Goal: Task Accomplishment & Management: Complete application form

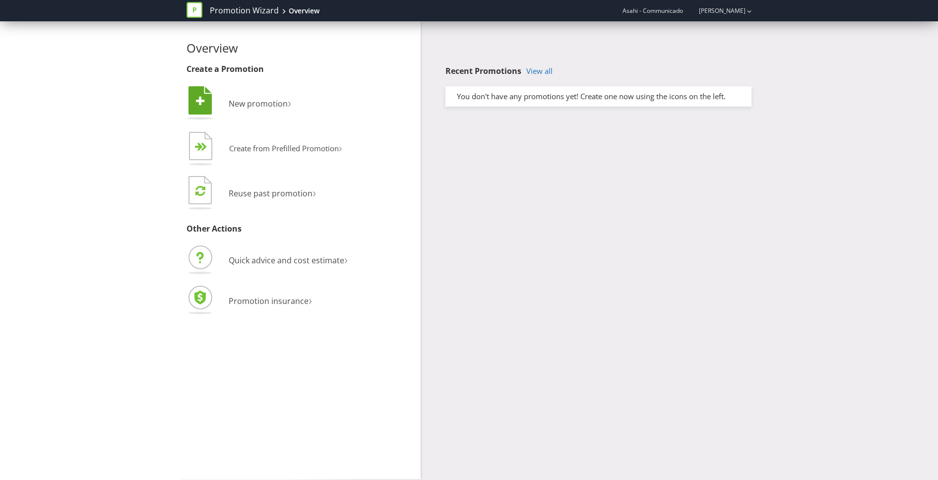
click at [251, 113] on li " New promotion ›" at bounding box center [299, 104] width 227 height 40
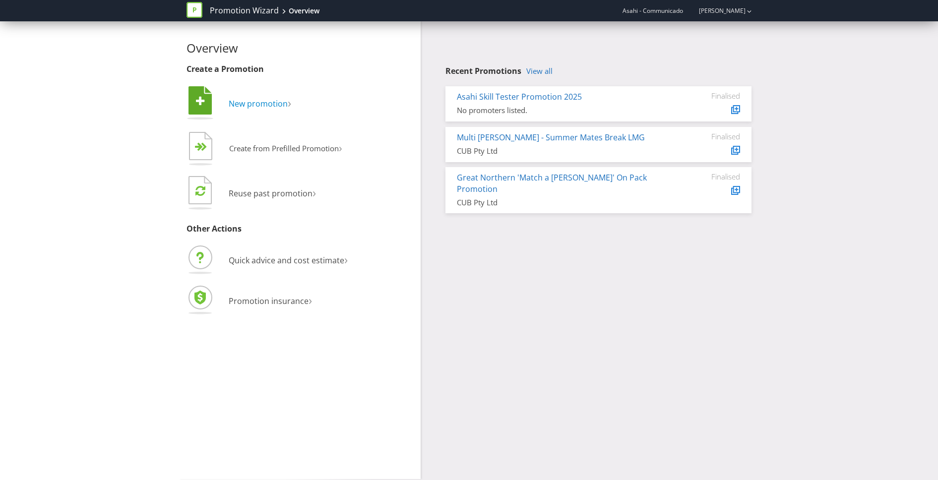
click at [250, 103] on span "New promotion" at bounding box center [258, 103] width 59 height 11
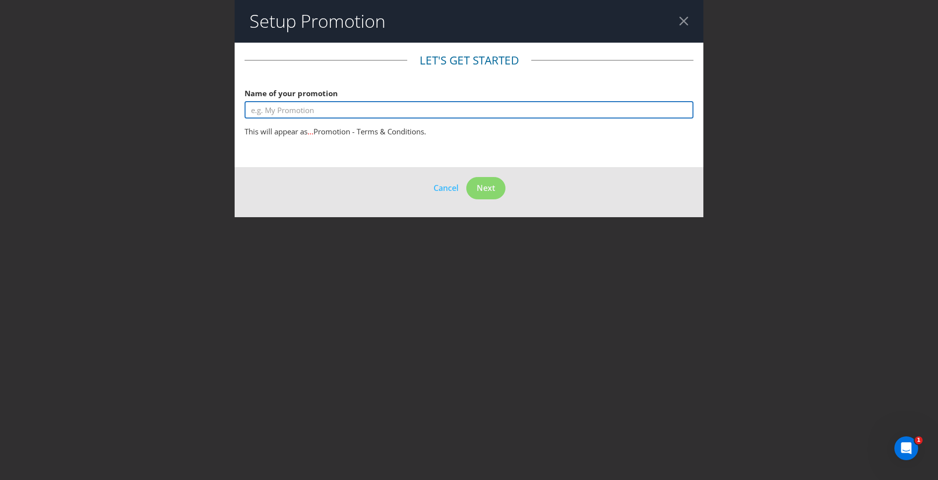
click at [336, 116] on input "text" at bounding box center [468, 109] width 449 height 17
type input "4 Pines CTW a trip to [GEOGRAPHIC_DATA] (Sporting Globe)"
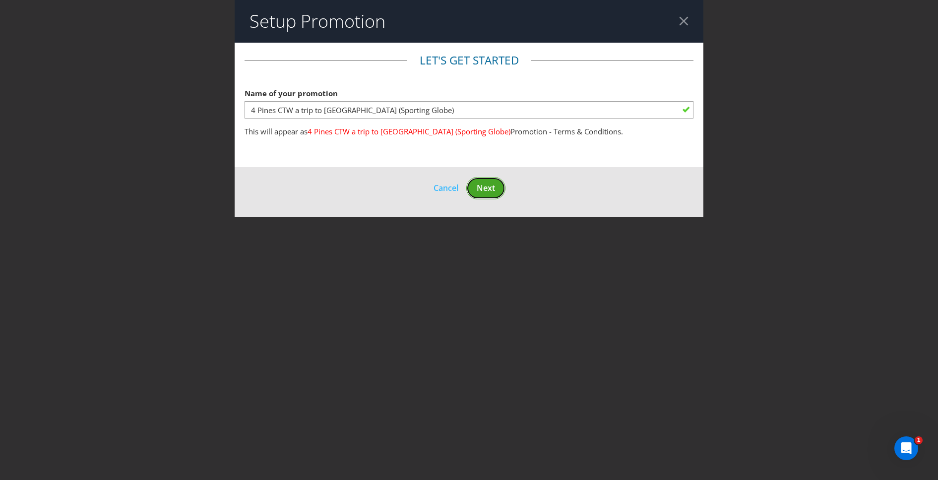
click at [491, 186] on span "Next" at bounding box center [486, 187] width 18 height 11
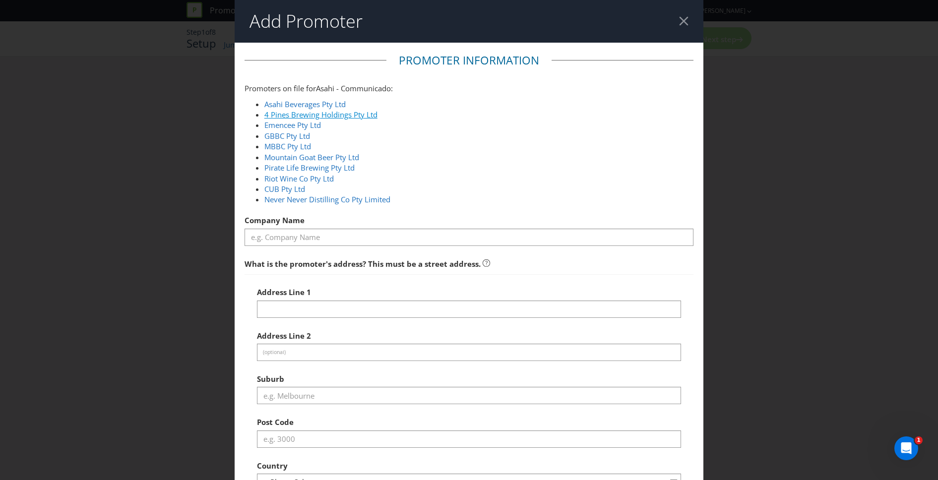
click at [308, 110] on link "4 Pines Brewing Holdings Pty Ltd" at bounding box center [320, 115] width 113 height 10
type input "4 Pines Brewing Holdings Pty Ltd"
type input "[STREET_ADDRESS]"
type input "Southbank"
type input "3006"
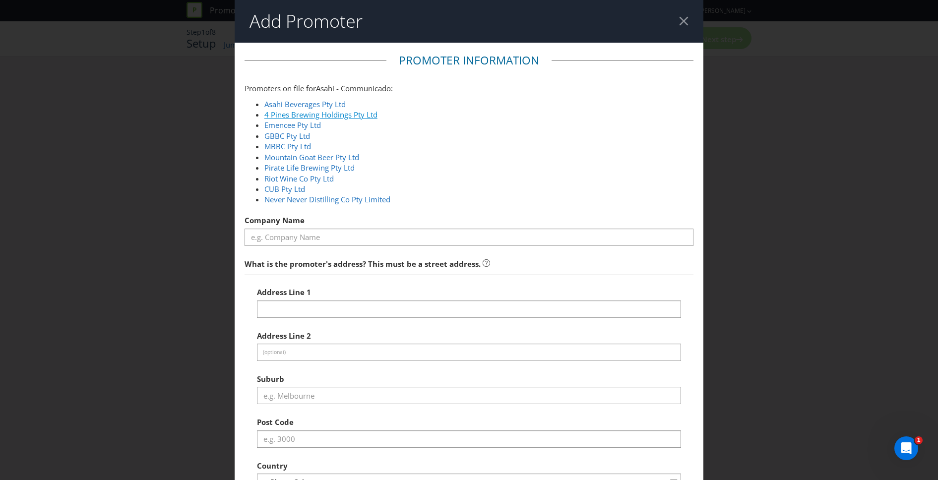
select select "AU"
type input "1800 244 054"
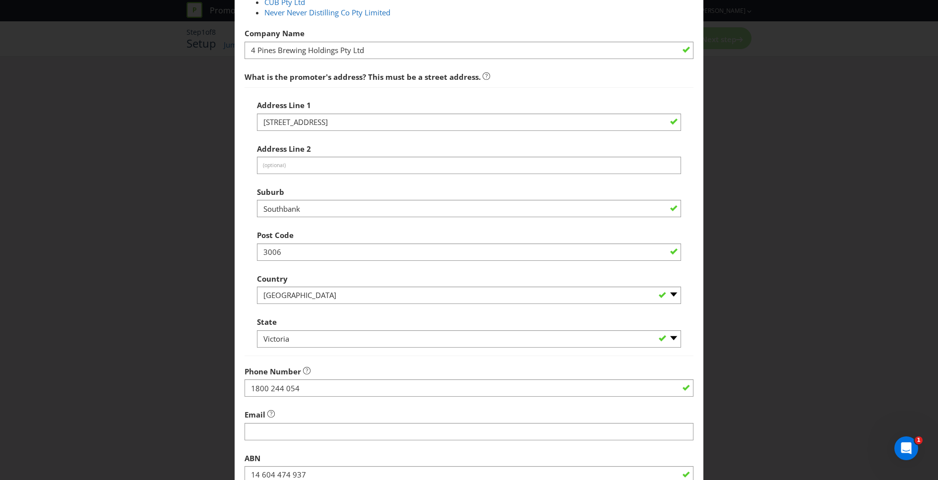
scroll to position [295, 0]
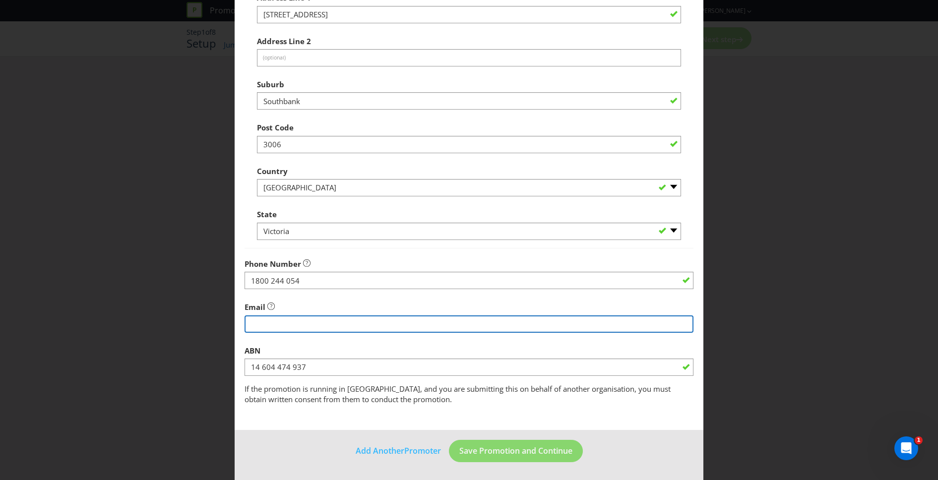
click at [305, 323] on input "string" at bounding box center [468, 323] width 449 height 17
click at [300, 321] on input "string" at bounding box center [468, 323] width 449 height 17
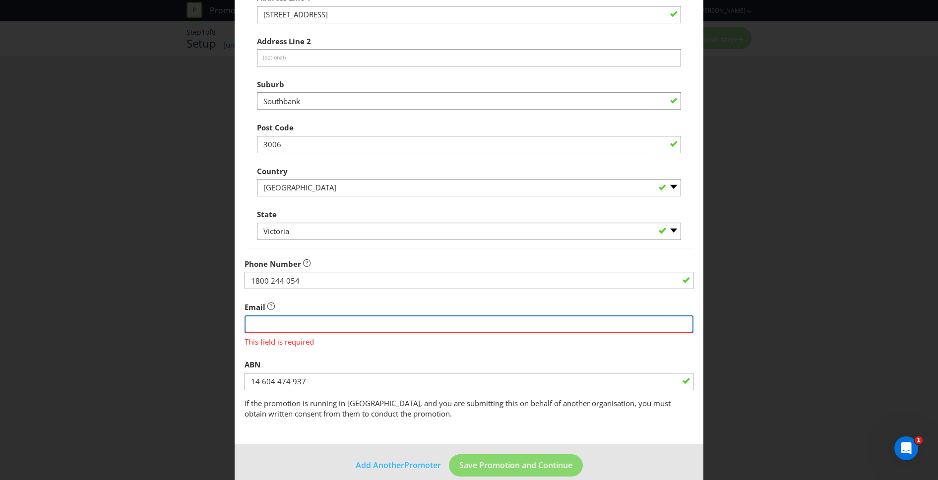
click at [318, 322] on input "string" at bounding box center [468, 323] width 449 height 17
paste input "[EMAIL_ADDRESS][DOMAIN_NAME]"
type input "[EMAIL_ADDRESS][DOMAIN_NAME]"
click at [458, 418] on main "Promoter Information Promoters on file for Asahi - Communicado : Asahi Beverage…" at bounding box center [469, 96] width 469 height 696
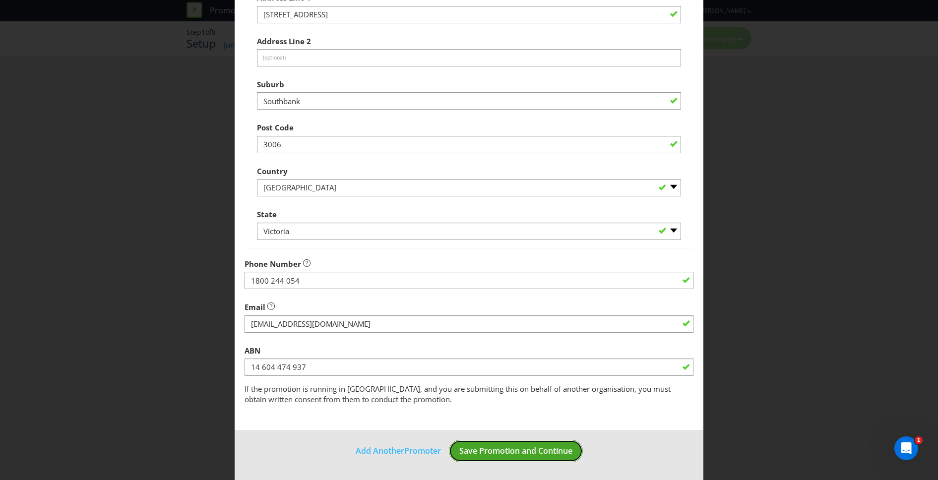
click at [487, 451] on span "Save Promotion and Continue" at bounding box center [515, 450] width 113 height 11
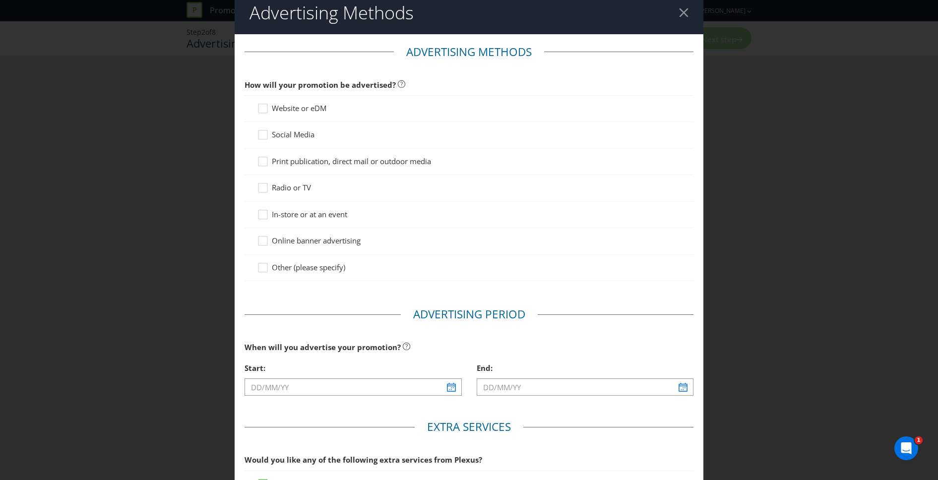
scroll to position [3, 0]
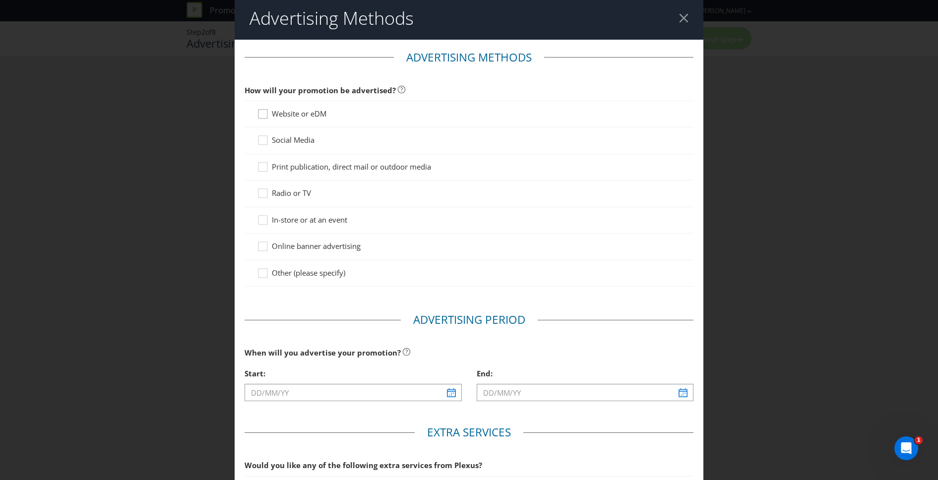
click at [261, 113] on div at bounding box center [262, 110] width 5 height 5
click at [0, 0] on input "Website or eDM" at bounding box center [0, 0] width 0 height 0
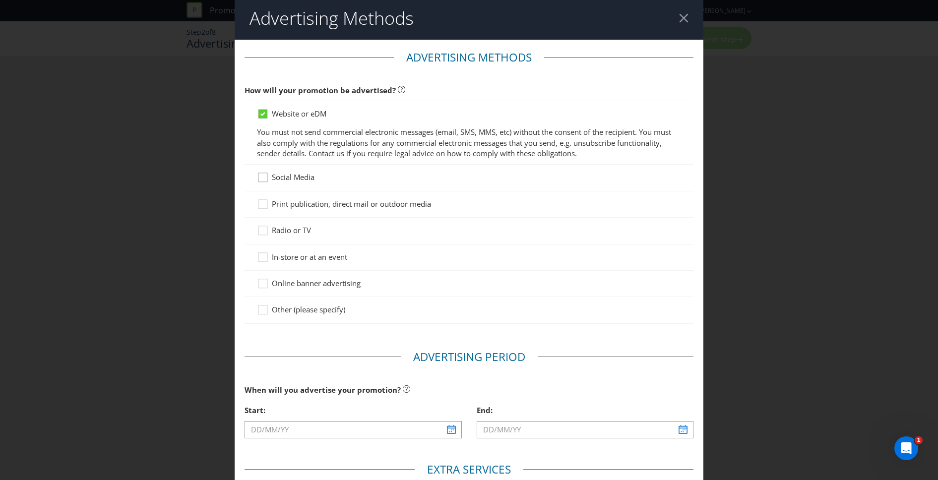
click at [264, 181] on icon at bounding box center [264, 179] width 15 height 15
click at [0, 0] on input "Social Media" at bounding box center [0, 0] width 0 height 0
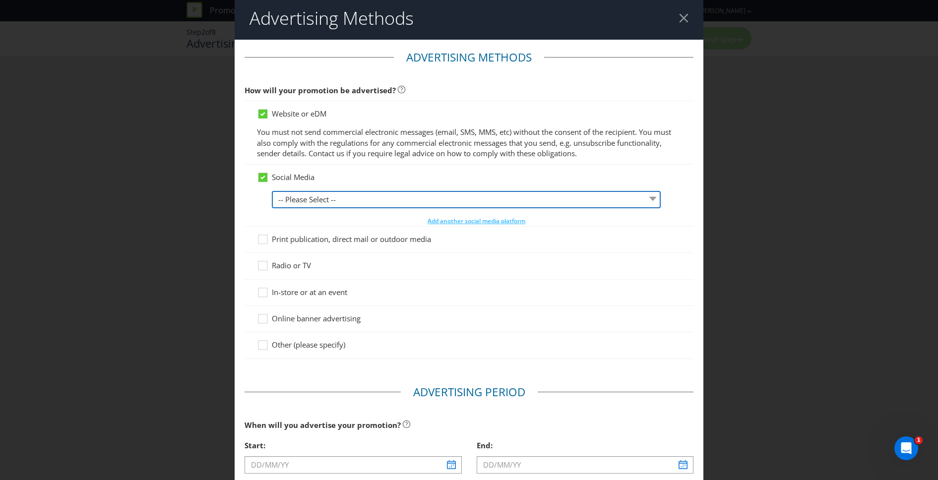
click at [310, 197] on select "-- Please Select -- Facebook X Instagram Snapchat LinkedIn Pinterest Tumblr You…" at bounding box center [466, 199] width 389 height 17
select select "FACEBOOK"
click at [272, 191] on select "-- Please Select -- Facebook X Instagram Snapchat LinkedIn Pinterest Tumblr You…" at bounding box center [466, 199] width 389 height 17
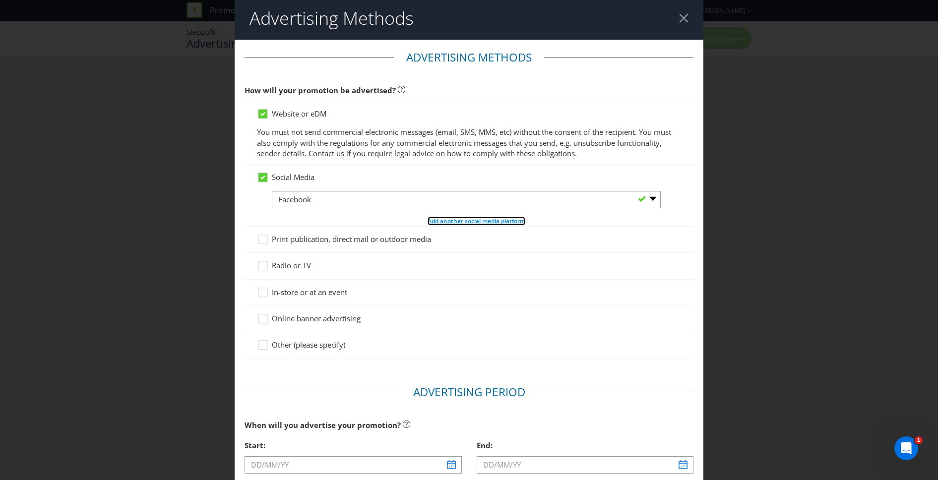
click at [461, 222] on span "Add another social media platform" at bounding box center [476, 221] width 98 height 8
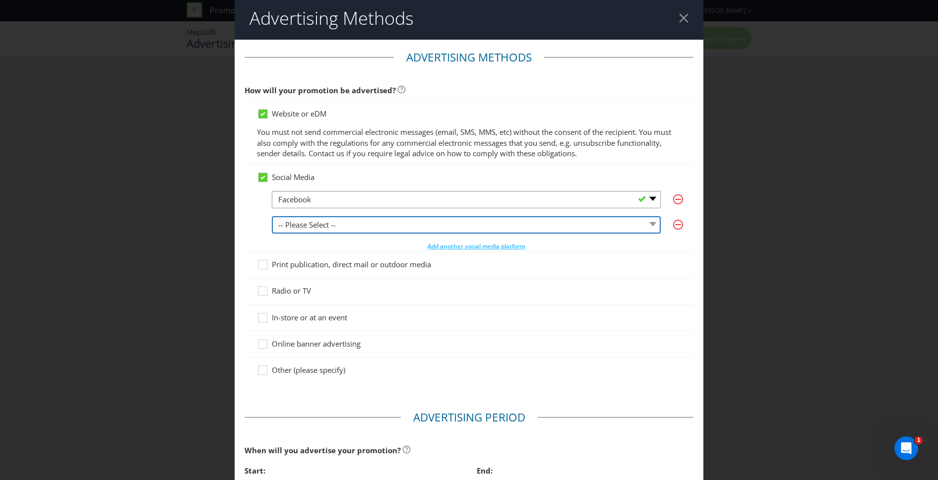
click at [358, 226] on select "-- Please Select -- Facebook X Instagram Snapchat LinkedIn Pinterest Tumblr You…" at bounding box center [466, 224] width 389 height 17
select select "INSTAGRAM"
click at [272, 216] on select "-- Please Select -- Facebook X Instagram Snapchat LinkedIn Pinterest Tumblr You…" at bounding box center [466, 224] width 389 height 17
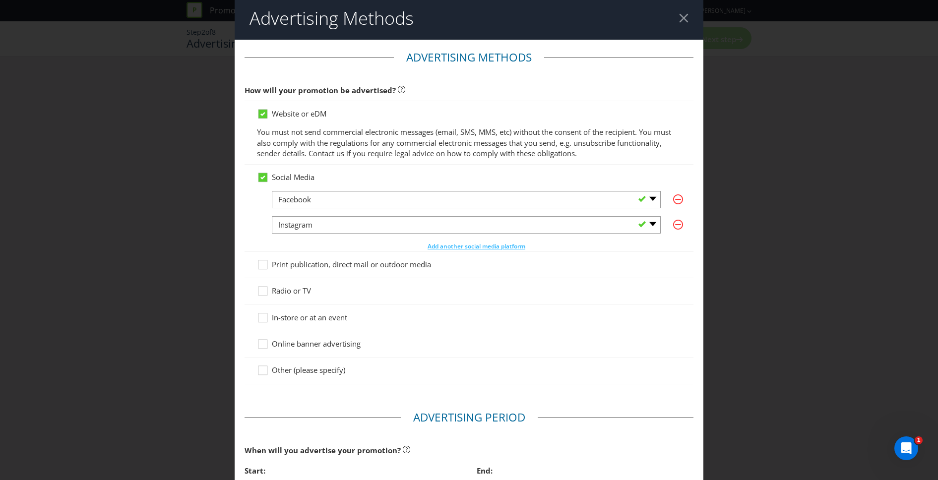
click at [448, 251] on div at bounding box center [468, 251] width 449 height 1
click at [448, 249] on span "Add another social media platform" at bounding box center [476, 246] width 98 height 8
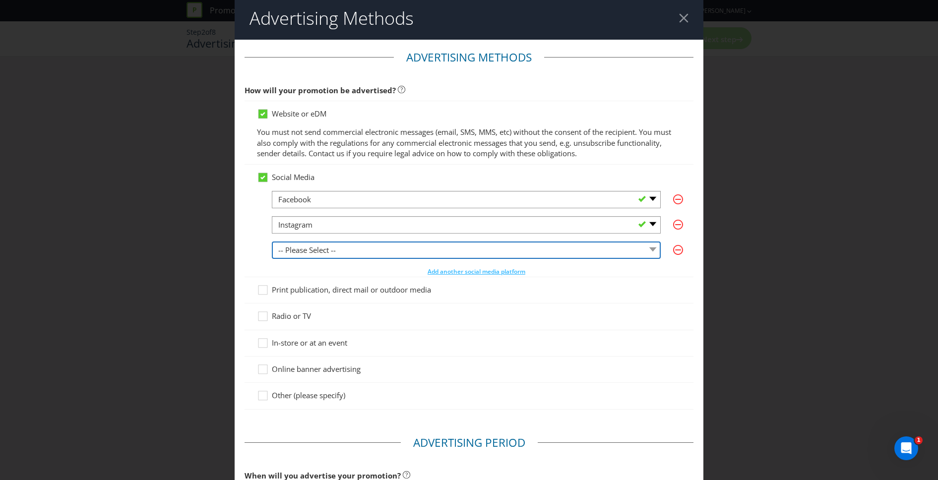
click at [401, 256] on select "-- Please Select -- Facebook X Instagram Snapchat LinkedIn Pinterest Tumblr You…" at bounding box center [466, 249] width 389 height 17
select select "YOUTUBE"
click at [272, 241] on select "-- Please Select -- Facebook X Instagram Snapchat LinkedIn Pinterest Tumblr You…" at bounding box center [466, 249] width 389 height 17
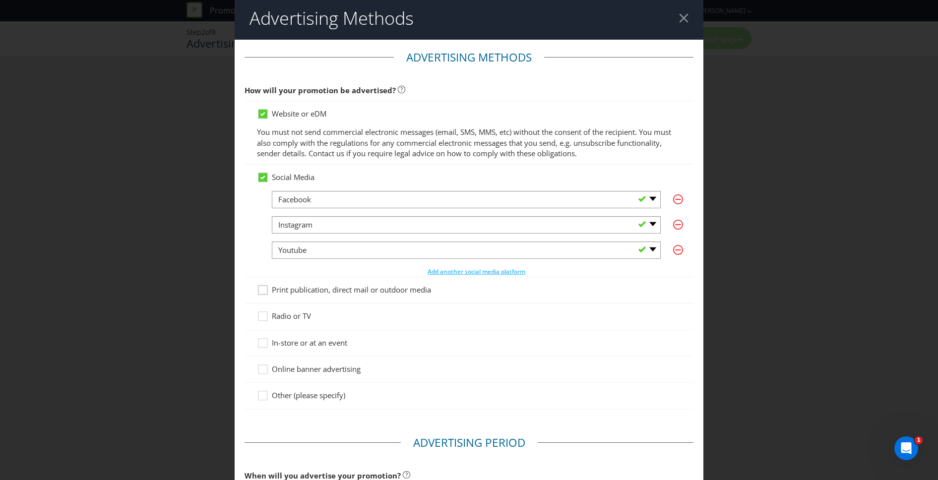
click at [263, 289] on div at bounding box center [262, 286] width 5 height 5
click at [0, 0] on input "Print publication, direct mail or outdoor media" at bounding box center [0, 0] width 0 height 0
click at [263, 342] on icon at bounding box center [264, 345] width 15 height 15
click at [0, 0] on input "In-store or at an event" at bounding box center [0, 0] width 0 height 0
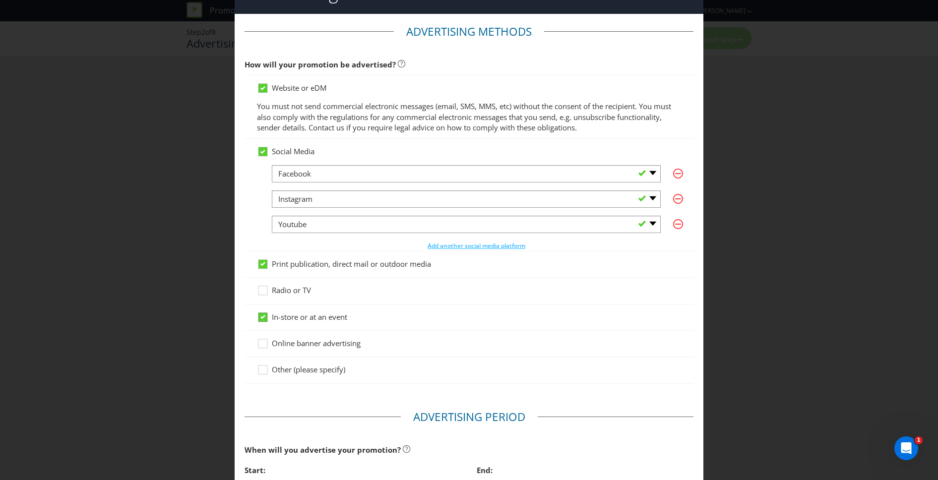
scroll to position [38, 0]
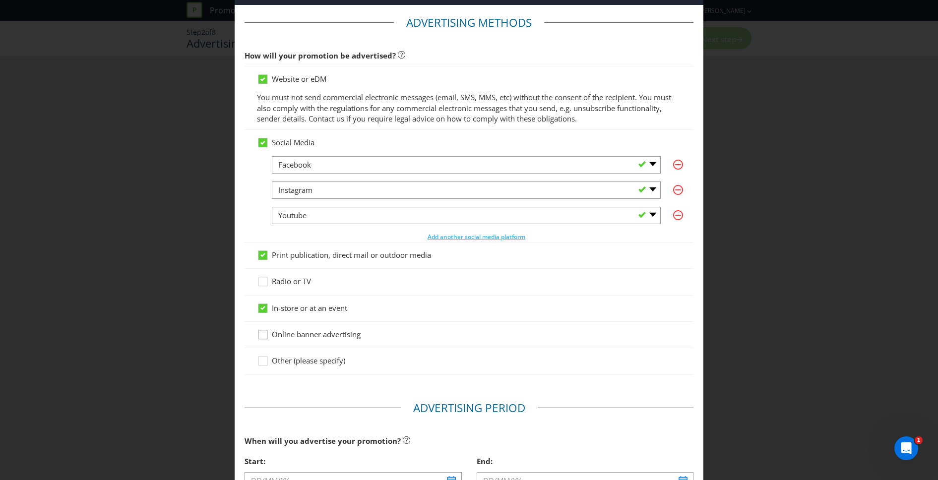
click at [262, 336] on icon at bounding box center [264, 336] width 15 height 15
click at [0, 0] on input "Online banner advertising" at bounding box center [0, 0] width 0 height 0
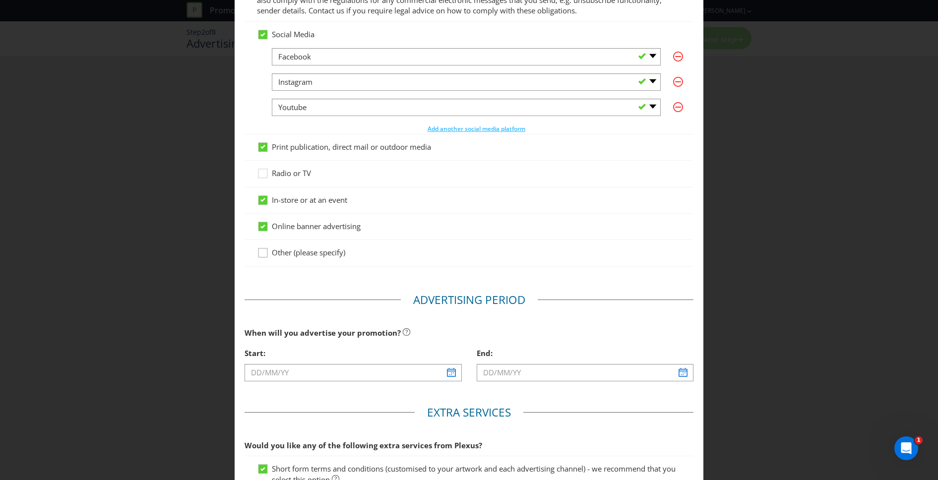
scroll to position [152, 0]
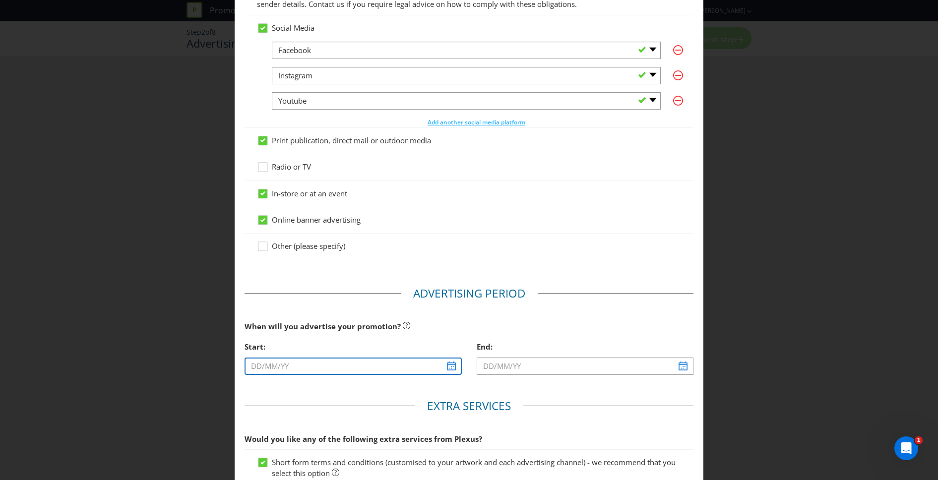
click at [451, 367] on input "text" at bounding box center [352, 366] width 217 height 17
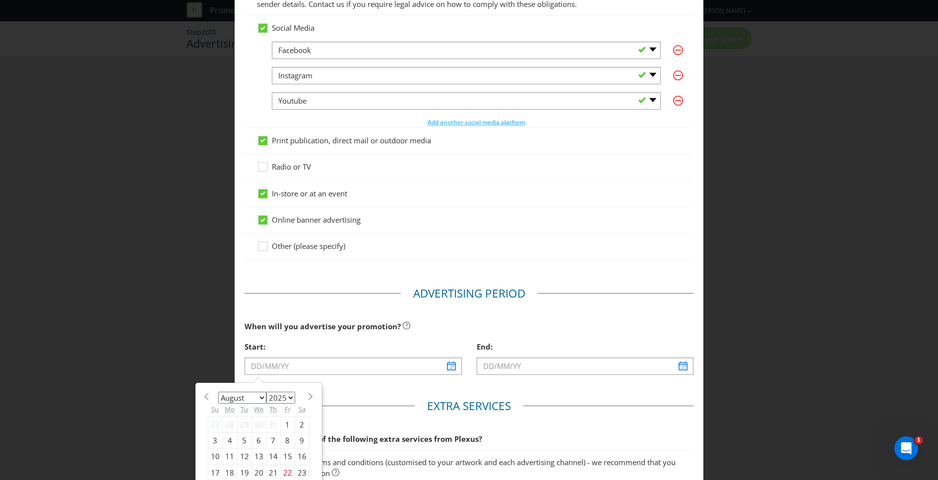
click at [255, 398] on select "January February March April May June July August September October November De…" at bounding box center [242, 398] width 48 height 12
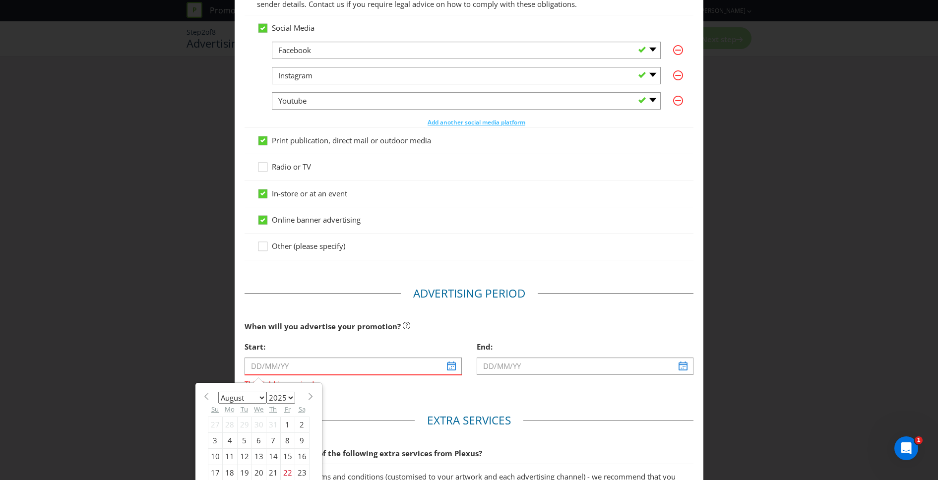
select select "9"
click at [218, 392] on select "January February March April May June July August September October November De…" at bounding box center [242, 398] width 48 height 12
click at [229, 439] on div "6" at bounding box center [229, 440] width 15 height 16
type input "[DATE]"
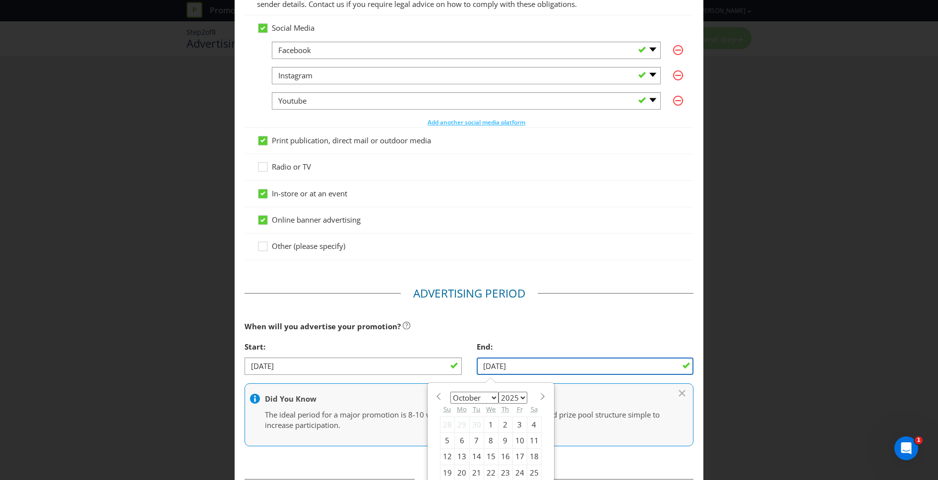
click at [522, 366] on input "[DATE]" at bounding box center [585, 366] width 217 height 17
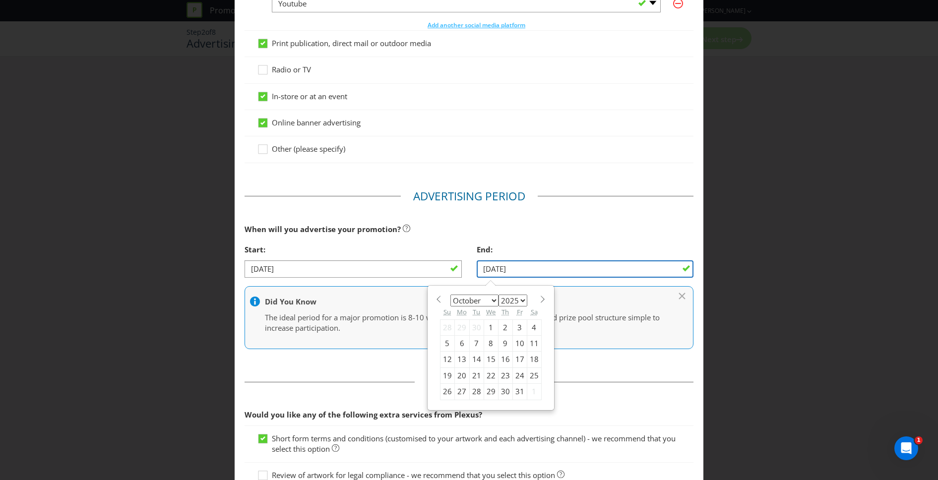
scroll to position [256, 0]
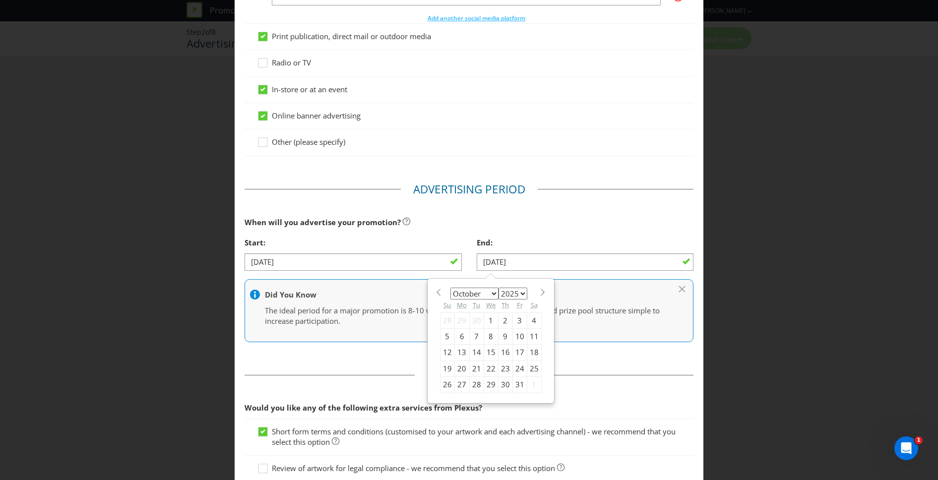
click at [503, 385] on div "30" at bounding box center [505, 385] width 14 height 16
type input "[DATE]"
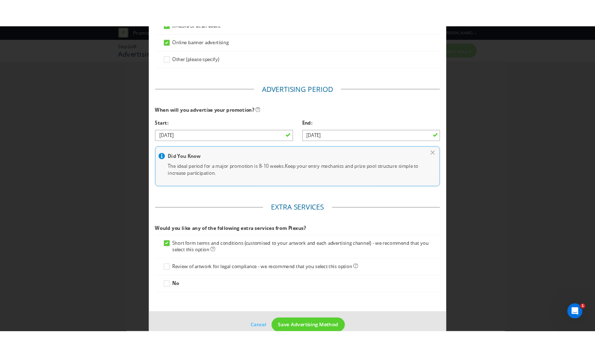
scroll to position [365, 0]
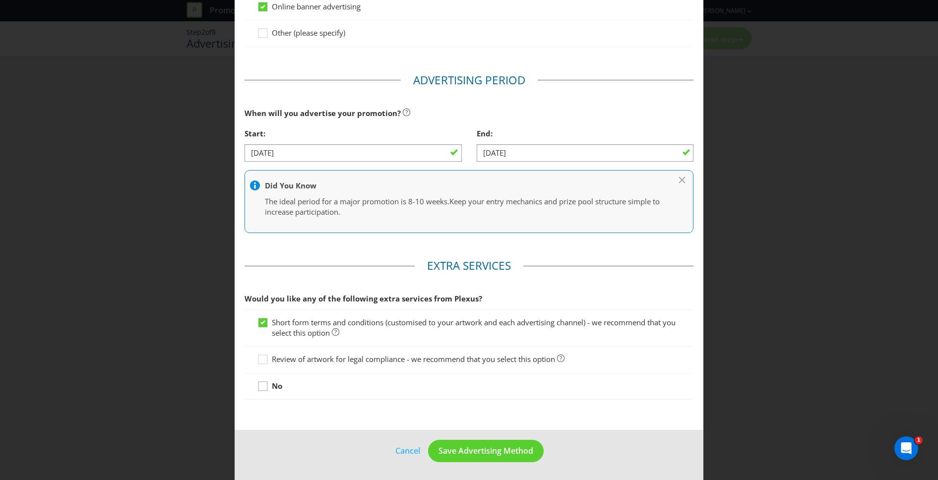
click at [260, 388] on icon at bounding box center [264, 388] width 15 height 15
click at [0, 0] on input "No" at bounding box center [0, 0] width 0 height 0
click at [260, 388] on icon at bounding box center [262, 386] width 5 height 4
click at [0, 0] on input "No" at bounding box center [0, 0] width 0 height 0
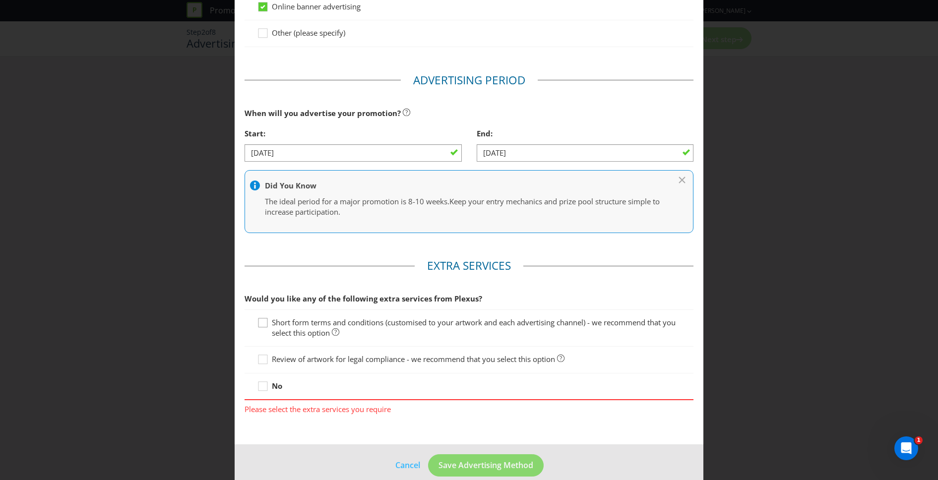
click at [263, 322] on icon at bounding box center [264, 324] width 15 height 15
click at [0, 0] on input "Short form terms and conditions (customised to your artwork and each advertisin…" at bounding box center [0, 0] width 0 height 0
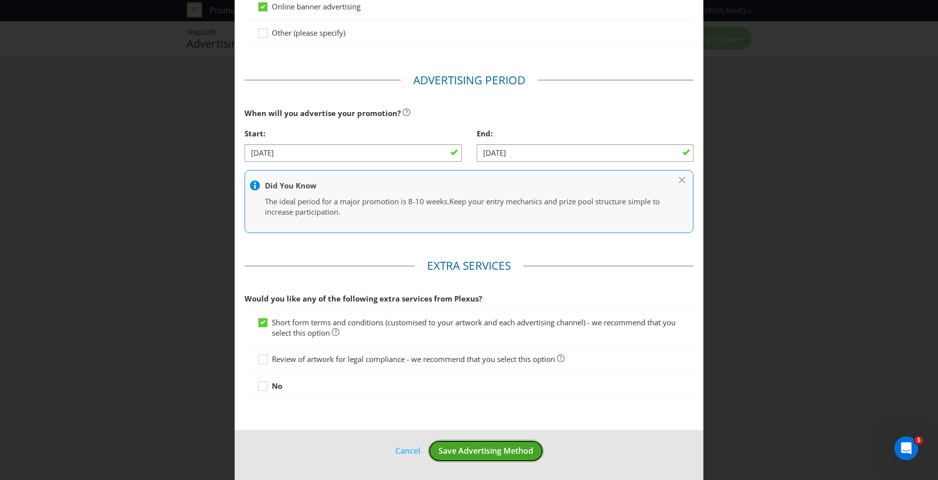
click at [469, 453] on span "Save Advertising Method" at bounding box center [485, 450] width 95 height 11
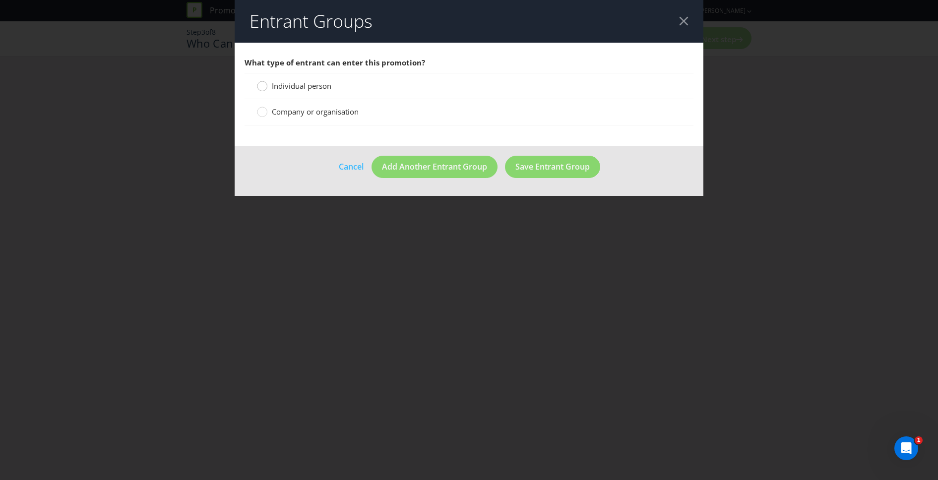
click at [261, 82] on div at bounding box center [262, 82] width 5 height 5
click at [0, 0] on input "Individual person" at bounding box center [0, 0] width 0 height 0
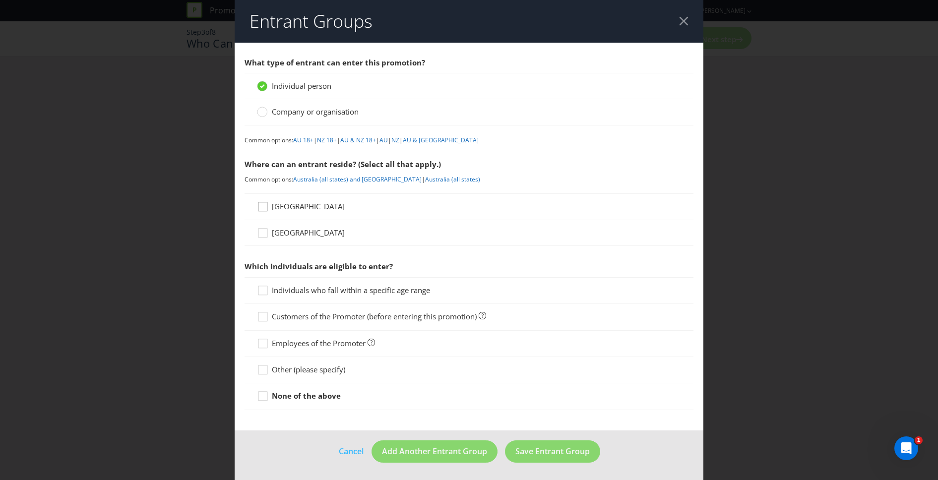
click at [262, 208] on icon at bounding box center [264, 208] width 15 height 15
click at [0, 0] on input "[GEOGRAPHIC_DATA]" at bounding box center [0, 0] width 0 height 0
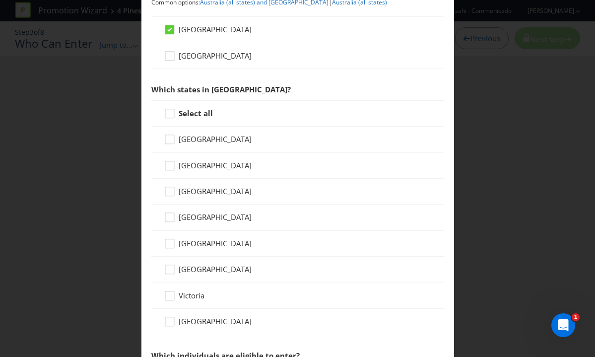
scroll to position [190, 0]
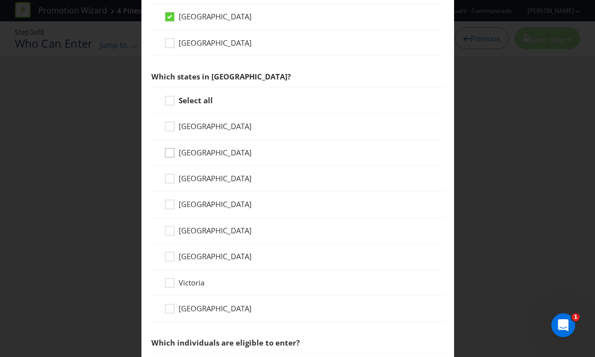
click at [171, 154] on icon at bounding box center [171, 154] width 15 height 15
click at [0, 0] on input "[GEOGRAPHIC_DATA]" at bounding box center [0, 0] width 0 height 0
click at [168, 204] on icon at bounding box center [171, 206] width 15 height 15
click at [0, 0] on input "[GEOGRAPHIC_DATA]" at bounding box center [0, 0] width 0 height 0
click at [170, 280] on div at bounding box center [169, 279] width 5 height 5
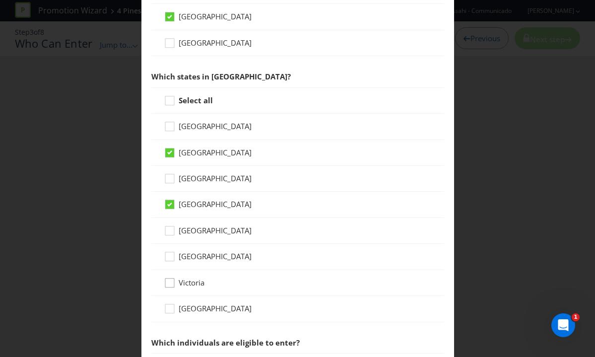
click at [0, 0] on input "Victoria" at bounding box center [0, 0] width 0 height 0
click at [170, 304] on div at bounding box center [169, 304] width 5 height 5
click at [0, 0] on input "[GEOGRAPHIC_DATA]" at bounding box center [0, 0] width 0 height 0
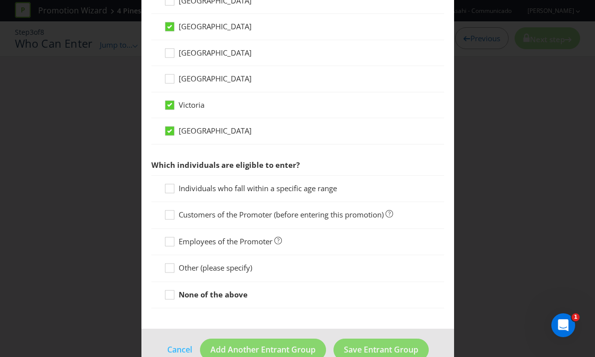
scroll to position [389, 0]
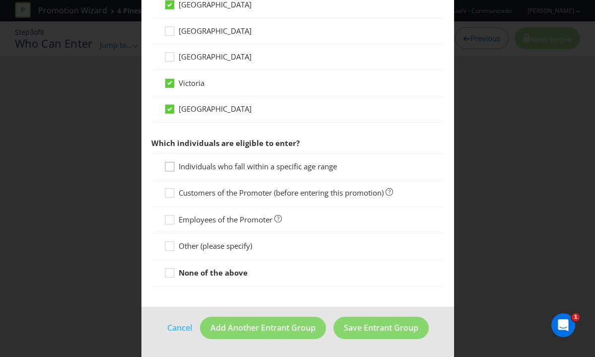
click at [169, 165] on div at bounding box center [169, 163] width 5 height 5
click at [0, 0] on input "Individuals who fall within a specific age range" at bounding box center [0, 0] width 0 height 0
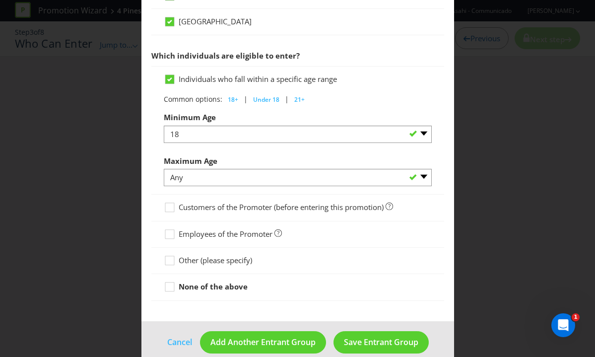
scroll to position [477, 0]
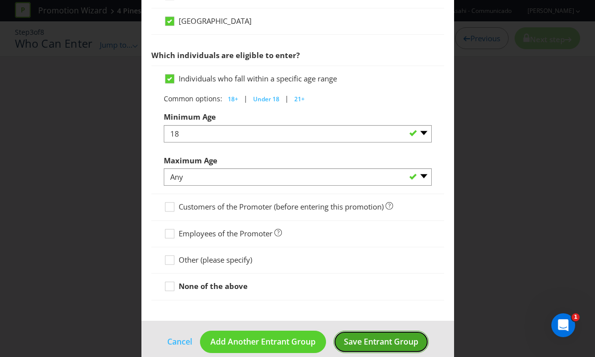
click at [362, 348] on button "Save Entrant Group" at bounding box center [380, 341] width 95 height 22
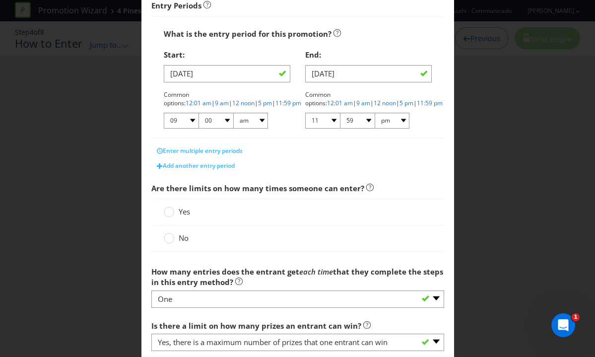
scroll to position [176, 0]
click at [167, 235] on div at bounding box center [169, 234] width 5 height 5
click at [0, 0] on input "No" at bounding box center [0, 0] width 0 height 0
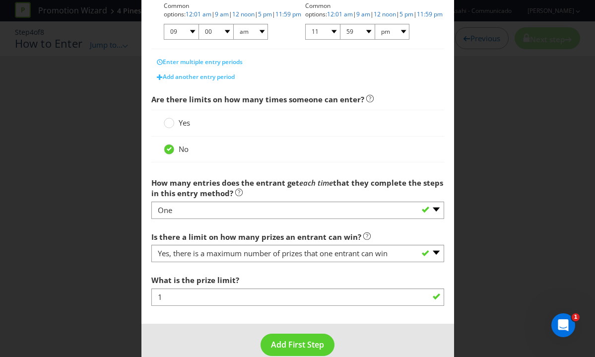
scroll to position [267, 0]
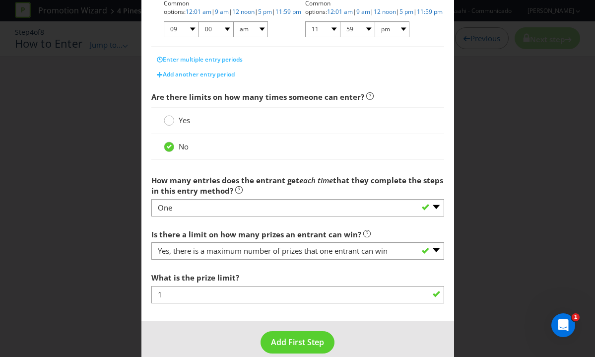
click at [168, 120] on circle at bounding box center [169, 121] width 10 height 10
click at [0, 0] on input "Yes" at bounding box center [0, 0] width 0 height 0
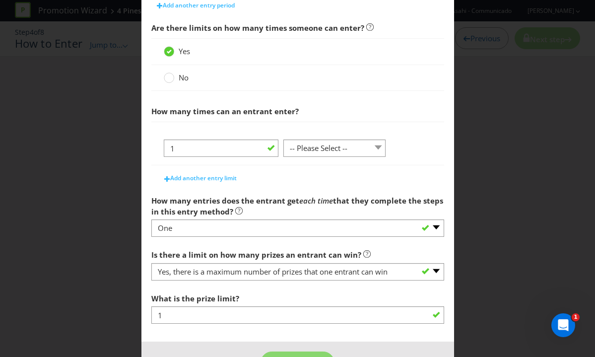
scroll to position [340, 0]
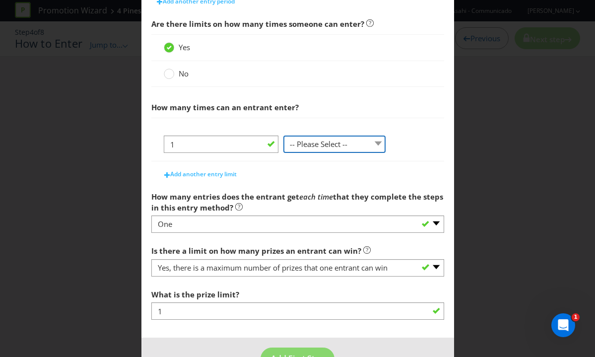
click at [311, 148] on select "-- Please Select -- per person per day per purchase per transaction Other (plea…" at bounding box center [334, 143] width 102 height 17
click at [283, 135] on select "-- Please Select -- per person per day per purchase per transaction Other (plea…" at bounding box center [334, 143] width 102 height 17
click at [318, 150] on select "-- Please Select -- per person per day per purchase per transaction Other (plea…" at bounding box center [334, 143] width 102 height 17
select select "PER_TRANSACTION"
click at [283, 135] on select "-- Please Select -- per person per day per purchase per transaction Other (plea…" at bounding box center [334, 143] width 102 height 17
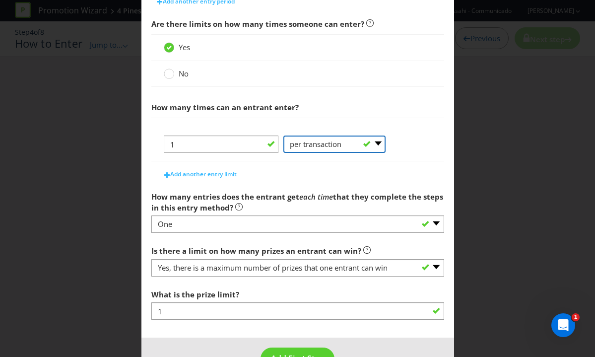
scroll to position [370, 0]
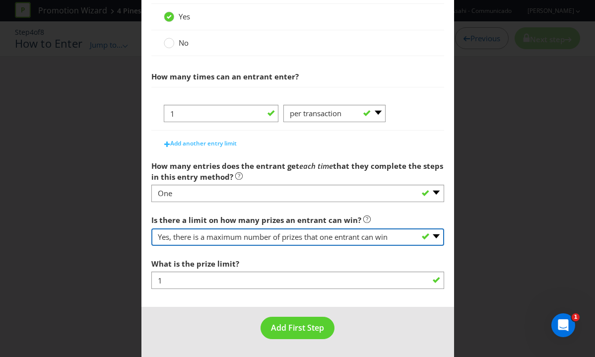
click at [294, 236] on select "-- Please select -- Yes, there is a maximum number of prizes that one entrant c…" at bounding box center [297, 236] width 293 height 17
select select "UNLIMITED"
click at [151, 245] on select "-- Please select -- Yes, there is a maximum number of prizes that one entrant c…" at bounding box center [297, 236] width 293 height 17
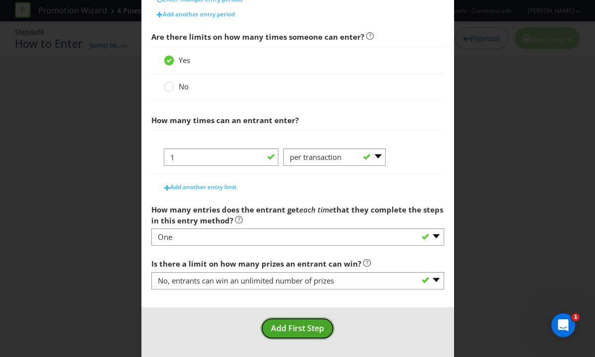
click at [300, 330] on span "Add First Step" at bounding box center [297, 327] width 53 height 11
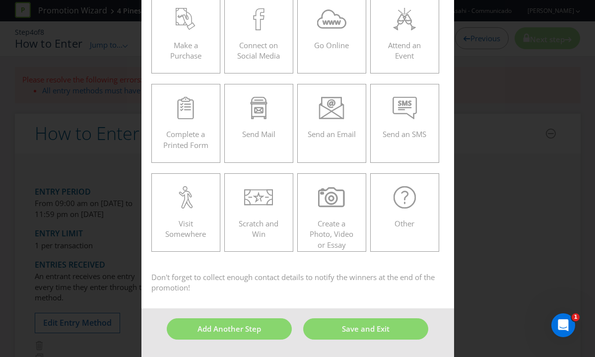
scroll to position [42, 0]
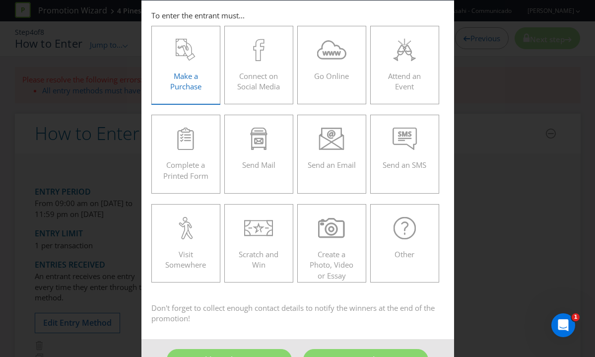
click at [194, 63] on div "Make a Purchase" at bounding box center [186, 61] width 49 height 45
click at [0, 0] on input "Make a Purchase" at bounding box center [0, 0] width 0 height 0
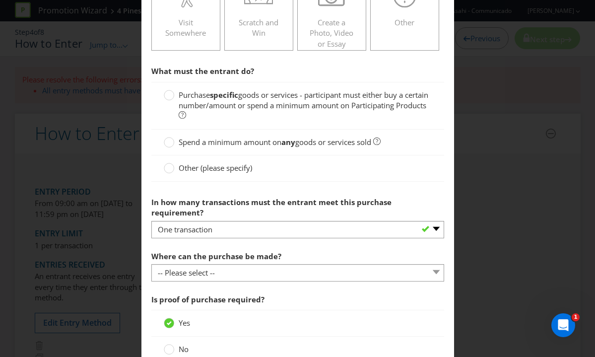
scroll to position [278, 0]
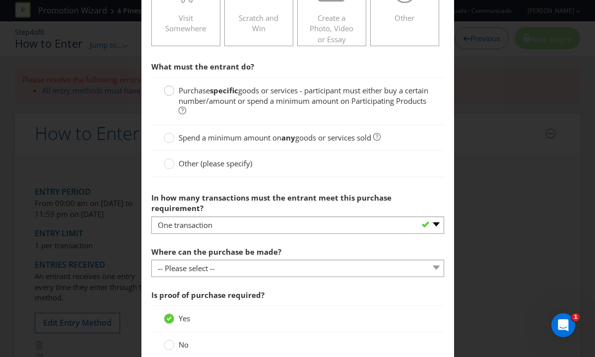
click at [168, 89] on div at bounding box center [169, 87] width 5 height 5
click at [0, 0] on input "Purchase specific goods or services - participant must either buy a certain num…" at bounding box center [0, 0] width 0 height 0
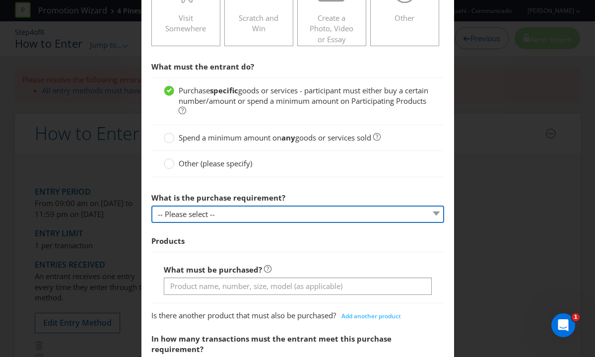
click at [189, 216] on select "-- Please select -- Buy a certain number of these products or services Spend a …" at bounding box center [297, 213] width 293 height 17
click at [340, 215] on select "-- Please select -- Buy a certain number of these products or services Spend a …" at bounding box center [297, 213] width 293 height 17
select select "MINIMUM_QUANTITY"
click at [151, 205] on select "-- Please select -- Buy a certain number of these products or services Spend a …" at bounding box center [297, 213] width 293 height 17
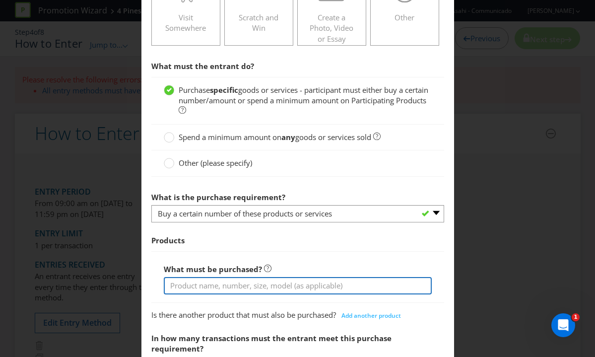
click at [255, 284] on input "text" at bounding box center [298, 285] width 268 height 17
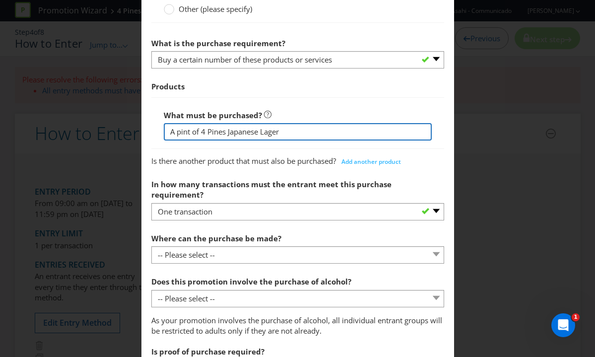
scroll to position [436, 0]
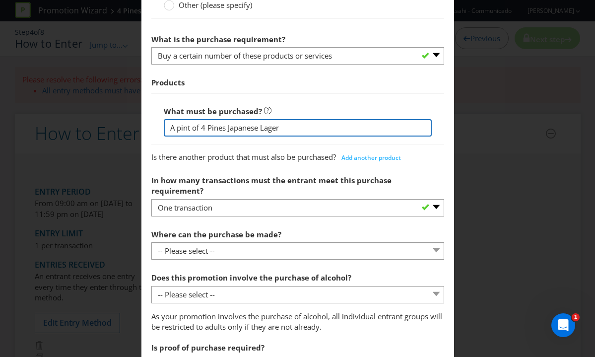
type input "A pint of 4 Pines Japanese Lager"
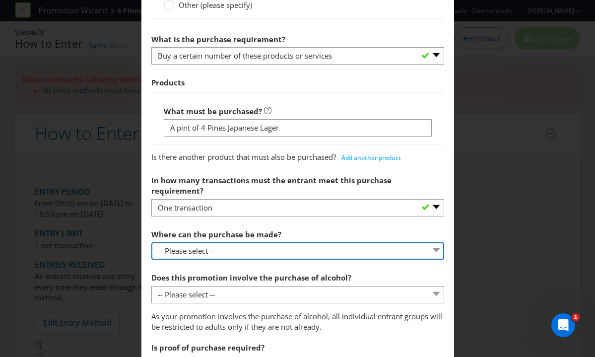
click at [260, 242] on select "-- Please select -- Any stores displaying promotional material (including onlin…" at bounding box center [297, 250] width 293 height 17
select select "OTHER"
click at [151, 242] on select "-- Please select -- Any stores displaying promotional material (including onlin…" at bounding box center [297, 250] width 293 height 17
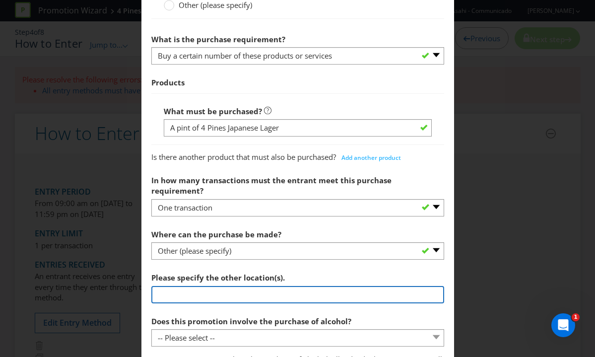
click at [221, 287] on input "text" at bounding box center [297, 294] width 293 height 17
click at [174, 286] on input "Any venue displaying promotional material" at bounding box center [297, 294] width 293 height 17
type input "Any Sporting Globe venue displaying promotional material"
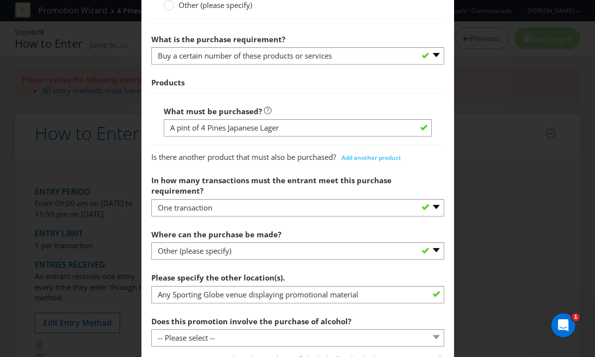
click at [259, 311] on label "Does this promotion involve the purchase of alcohol?" at bounding box center [252, 318] width 202 height 15
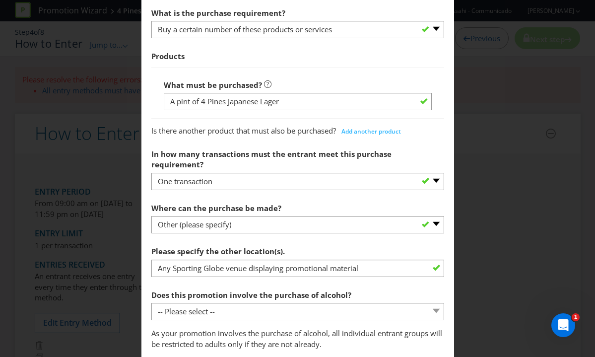
scroll to position [480, 0]
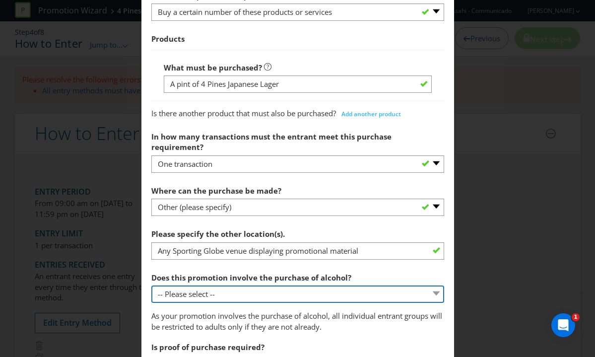
click at [251, 285] on select "-- Please select -- Yes, for on-premises consumption Yes, for off-premises cons…" at bounding box center [297, 293] width 293 height 17
select select "YES_ON_PREMISES"
click at [151, 285] on select "-- Please select -- Yes, for on-premises consumption Yes, for off-premises cons…" at bounding box center [297, 293] width 293 height 17
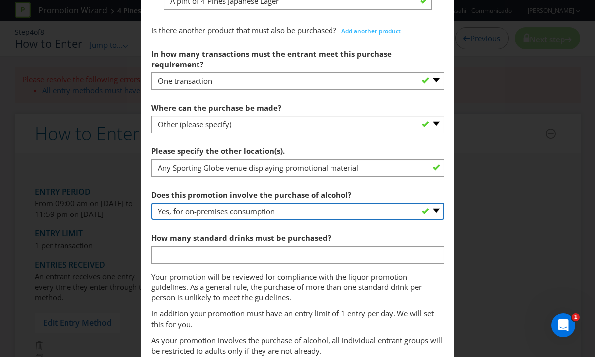
scroll to position [567, 0]
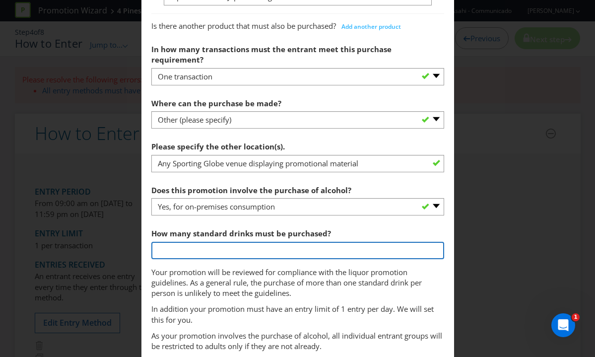
click at [247, 241] on input "number" at bounding box center [297, 249] width 293 height 17
type input "1"
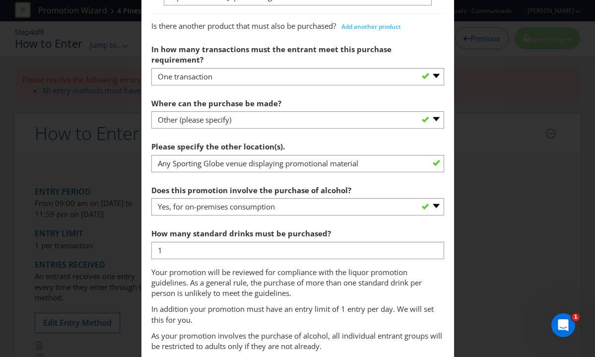
click at [256, 276] on p "Your promotion will be reviewed for compliance with the liquor promotion guidel…" at bounding box center [297, 283] width 293 height 32
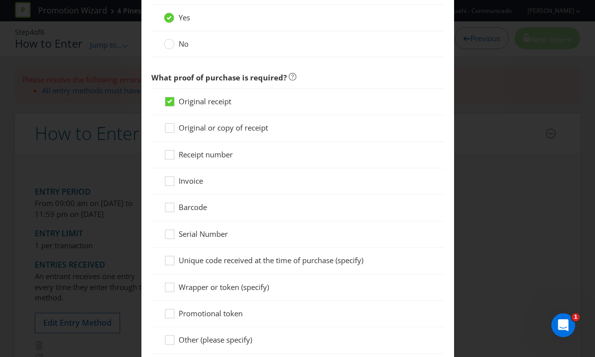
scroll to position [941, 0]
click at [171, 254] on icon at bounding box center [171, 261] width 15 height 15
click at [0, 0] on input "Unique code received at the time of purchase (specify)" at bounding box center [0, 0] width 0 height 0
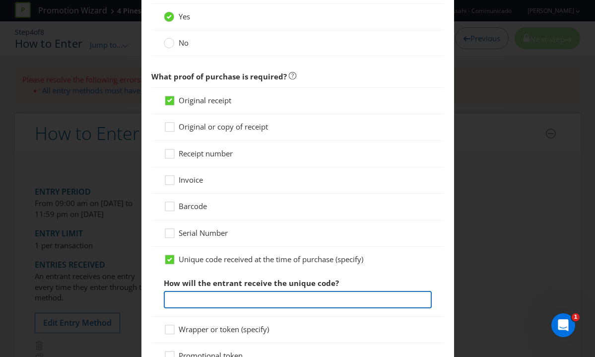
click at [224, 291] on input "text" at bounding box center [298, 299] width 268 height 17
click at [251, 291] on input "text" at bounding box center [298, 299] width 268 height 17
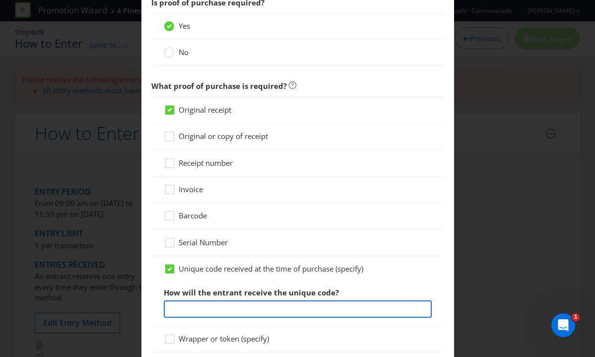
scroll to position [933, 0]
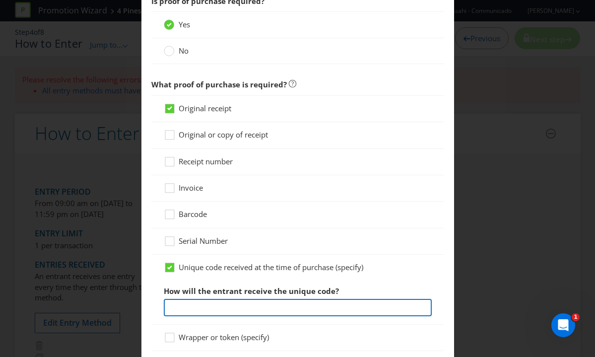
click at [245, 299] on input "text" at bounding box center [298, 307] width 268 height 17
click at [194, 299] on input "Patron will receive a card with a unique code from bar staff" at bounding box center [298, 307] width 268 height 17
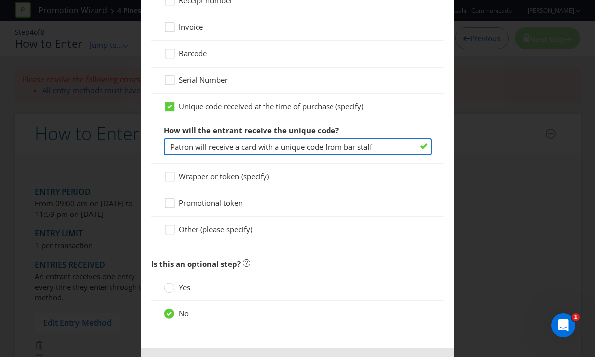
scroll to position [1122, 0]
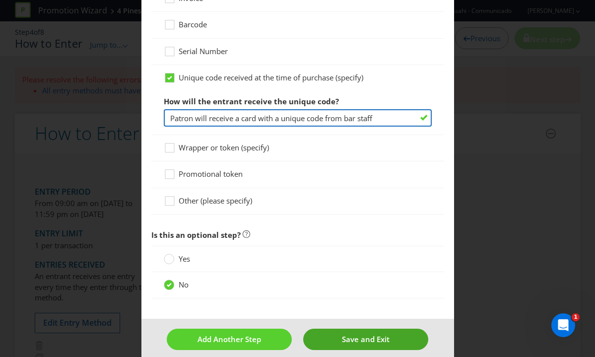
type input "Patron will receive a card with a unique code from bar staff"
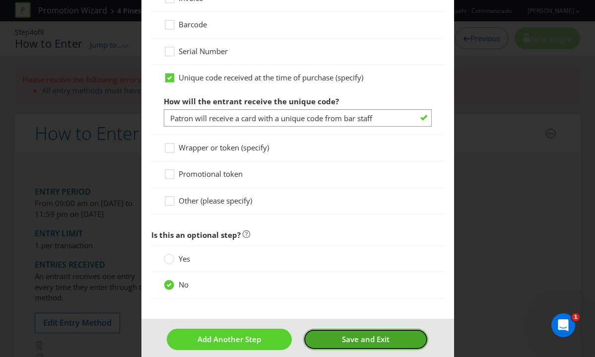
click at [345, 334] on span "Save and Exit" at bounding box center [366, 339] width 48 height 10
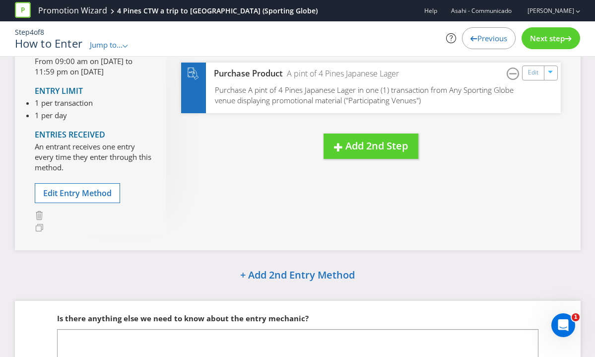
scroll to position [97, 0]
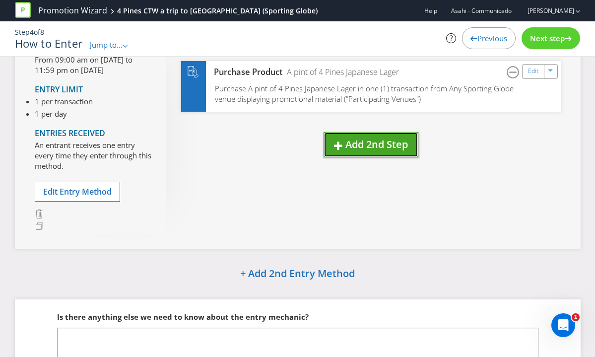
click at [377, 139] on span "Add 2nd Step" at bounding box center [376, 143] width 62 height 13
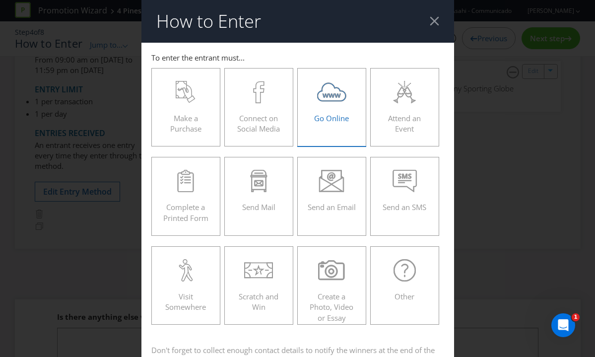
click at [316, 119] on span "Go Online" at bounding box center [331, 118] width 35 height 10
click at [0, 0] on input "Go Online" at bounding box center [0, 0] width 0 height 0
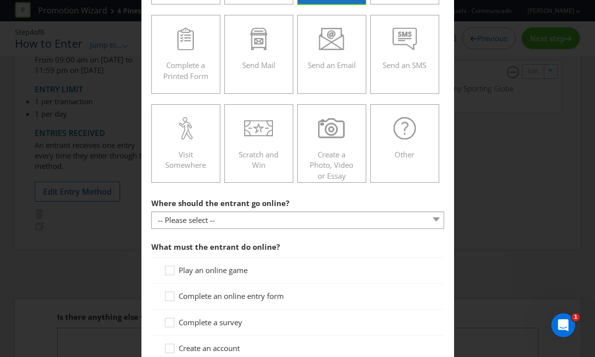
scroll to position [158, 0]
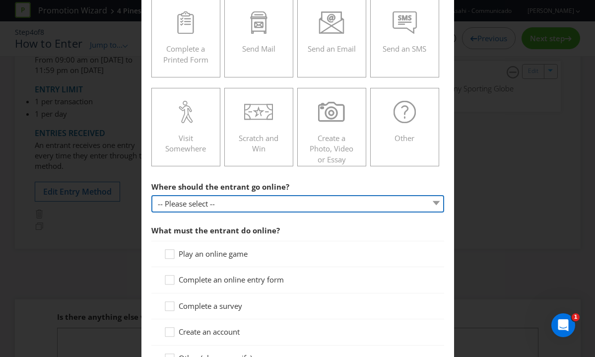
click at [297, 201] on select "-- Please select -- At a specific URL Using a direct link sent to the entrant b…" at bounding box center [297, 203] width 293 height 17
select select "SPECIFIC_URL"
click at [151, 195] on select "-- Please select -- At a specific URL Using a direct link sent to the entrant b…" at bounding box center [297, 203] width 293 height 17
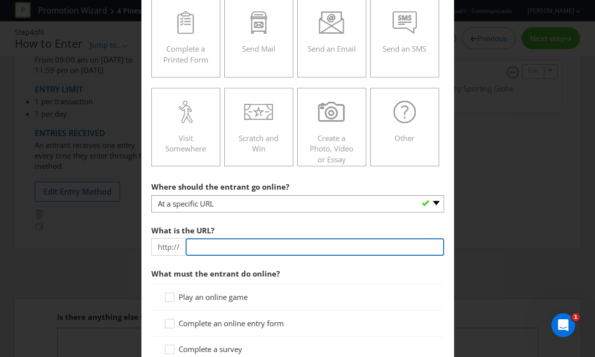
click at [258, 245] on input "text" at bounding box center [314, 246] width 258 height 17
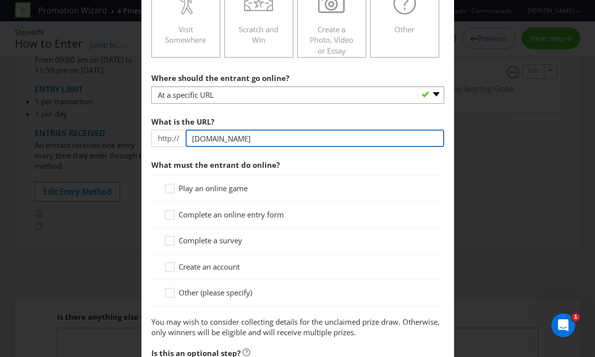
scroll to position [278, 0]
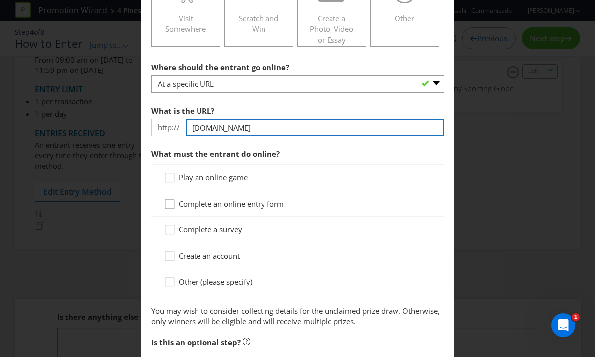
type input "[DOMAIN_NAME]"
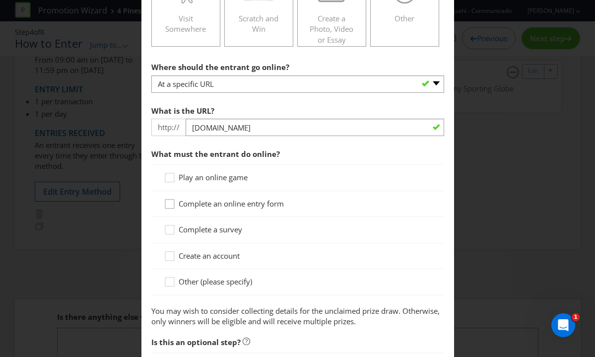
click at [169, 203] on icon at bounding box center [171, 205] width 15 height 15
click at [0, 0] on input "Complete an online entry form" at bounding box center [0, 0] width 0 height 0
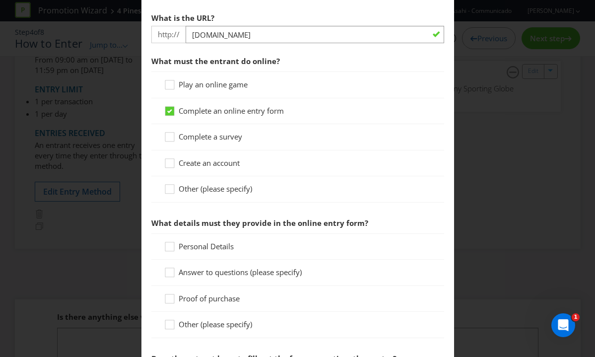
scroll to position [388, 0]
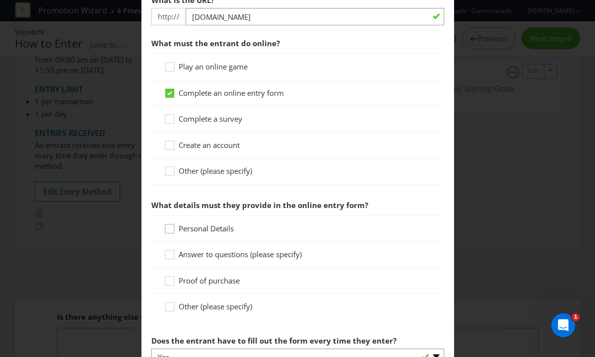
click at [171, 226] on div at bounding box center [169, 225] width 5 height 5
click at [0, 0] on input "Personal Details" at bounding box center [0, 0] width 0 height 0
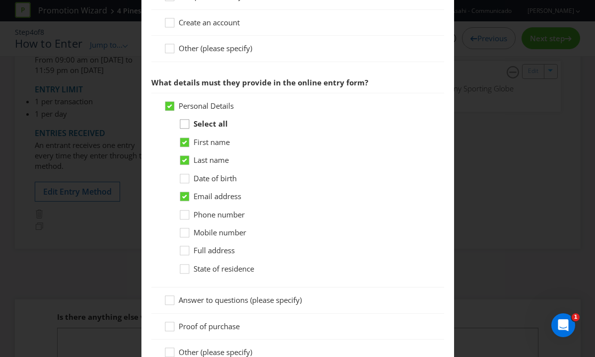
scroll to position [515, 0]
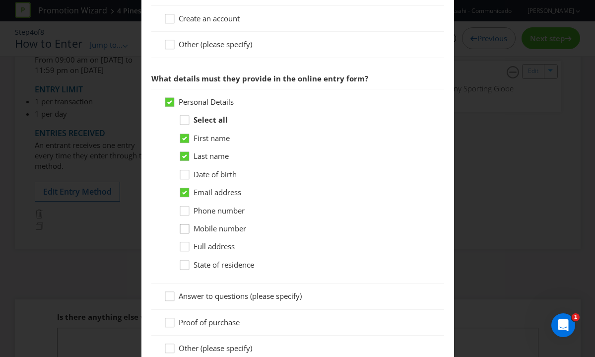
click at [182, 229] on icon at bounding box center [186, 230] width 15 height 15
click at [0, 0] on input "Mobile number" at bounding box center [0, 0] width 0 height 0
click at [184, 264] on icon at bounding box center [186, 266] width 15 height 15
click at [0, 0] on input "State of residence" at bounding box center [0, 0] width 0 height 0
click at [182, 173] on div at bounding box center [184, 171] width 5 height 5
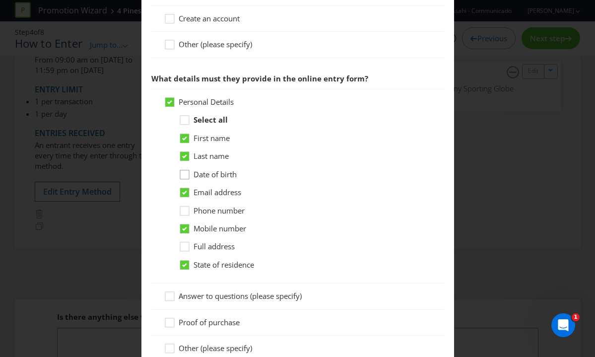
click at [0, 0] on input "Date of birth" at bounding box center [0, 0] width 0 height 0
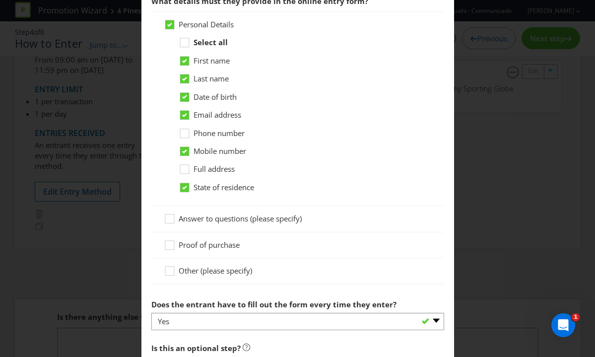
scroll to position [599, 0]
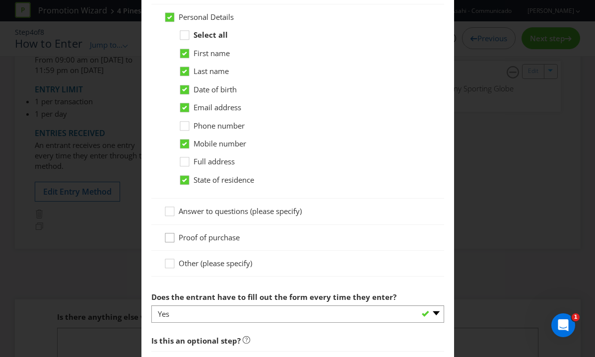
click at [170, 237] on icon at bounding box center [171, 239] width 15 height 15
click at [0, 0] on input "Proof of purchase" at bounding box center [0, 0] width 0 height 0
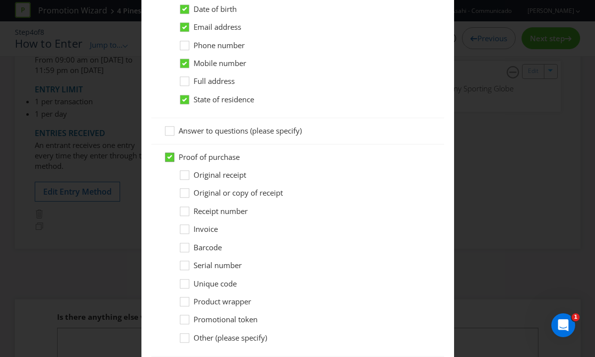
scroll to position [680, 0]
click at [185, 281] on div at bounding box center [184, 279] width 5 height 5
click at [0, 0] on input "Unique code" at bounding box center [0, 0] width 0 height 0
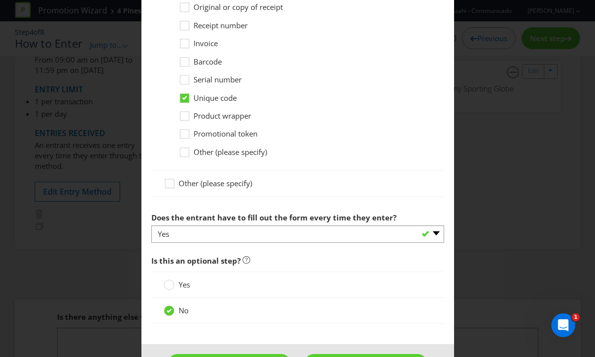
scroll to position [901, 0]
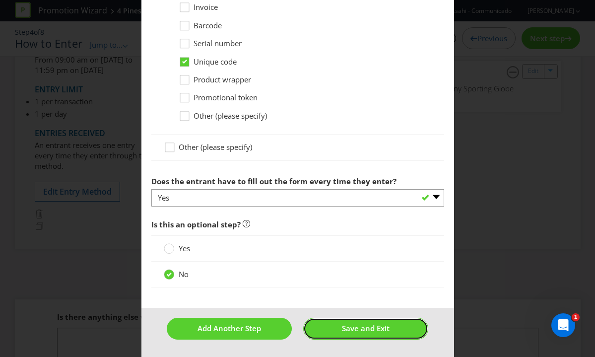
click at [360, 327] on span "Save and Exit" at bounding box center [366, 328] width 48 height 10
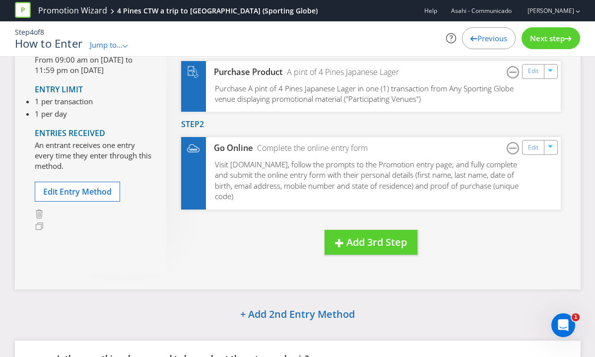
click at [556, 35] on span "Next step" at bounding box center [547, 38] width 35 height 10
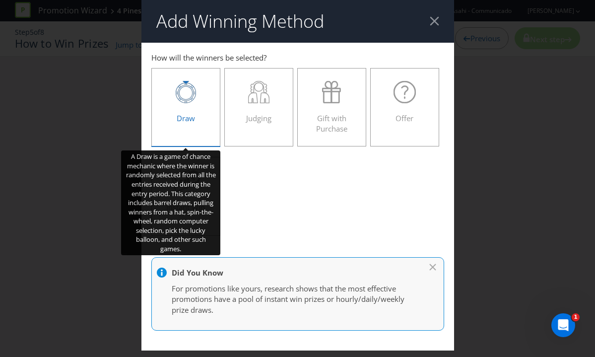
click at [190, 103] on icon at bounding box center [186, 92] width 20 height 22
click at [0, 0] on input "Draw" at bounding box center [0, 0] width 0 height 0
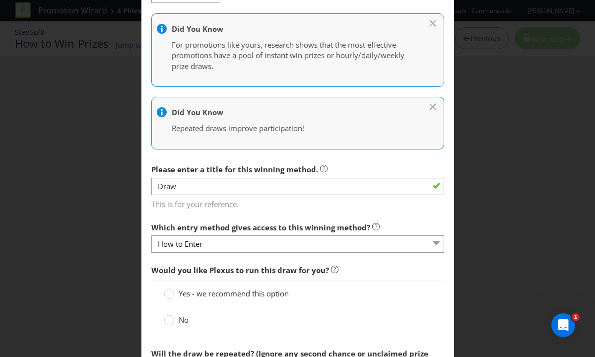
scroll to position [243, 0]
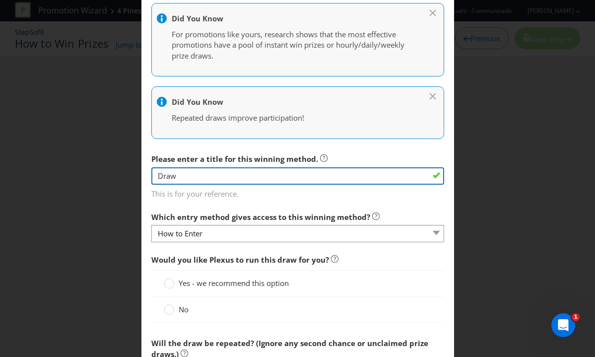
click at [212, 175] on input "Draw" at bounding box center [297, 175] width 293 height 17
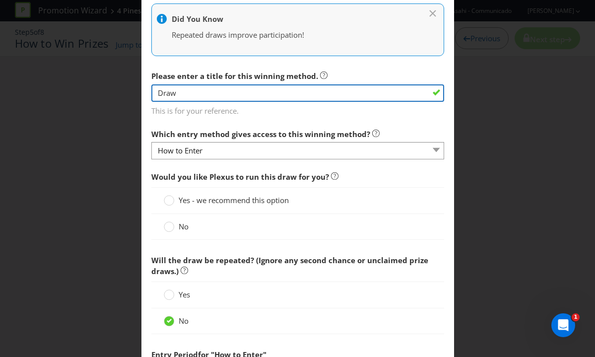
scroll to position [331, 0]
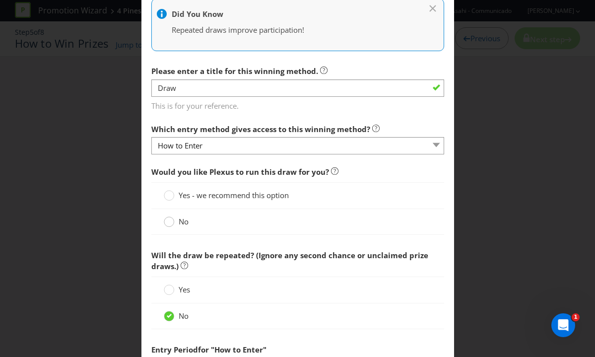
click at [172, 220] on circle at bounding box center [169, 222] width 10 height 10
click at [0, 0] on input "No" at bounding box center [0, 0] width 0 height 0
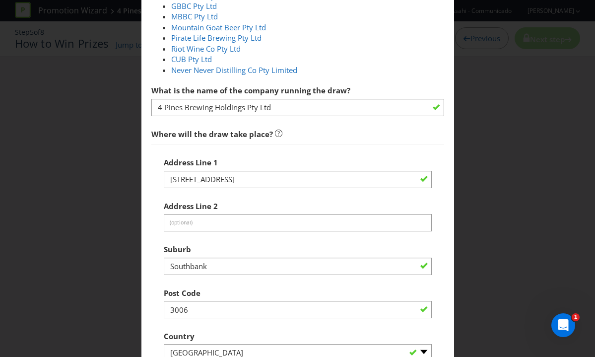
scroll to position [627, 0]
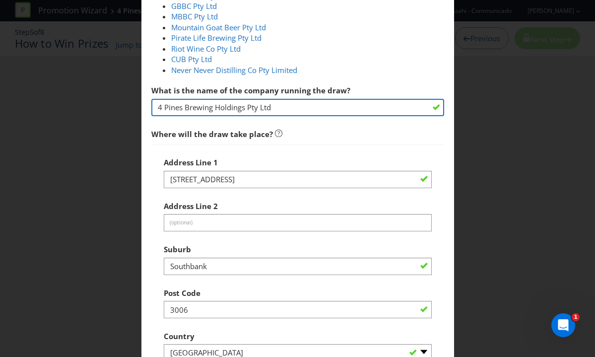
drag, startPoint x: 286, startPoint y: 98, endPoint x: 261, endPoint y: 98, distance: 24.3
click at [261, 99] on input "4 Pines Brewing Holdings Pty Ltd" at bounding box center [297, 107] width 293 height 17
drag, startPoint x: 280, startPoint y: 106, endPoint x: 126, endPoint y: 105, distance: 153.2
click at [126, 105] on div "Add Winning Method How to Enter How will the winners be selected? Draw Judging …" at bounding box center [297, 178] width 595 height 357
paste input "[PERSON_NAME] Group"
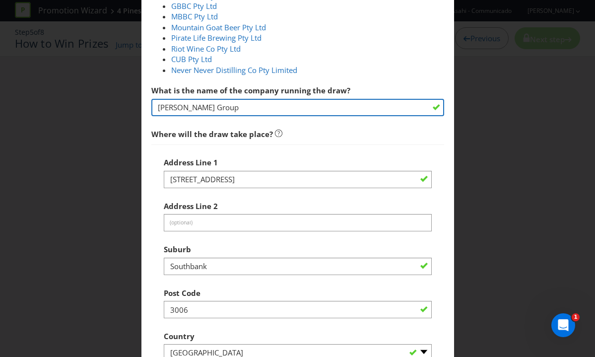
type input "[PERSON_NAME] Group"
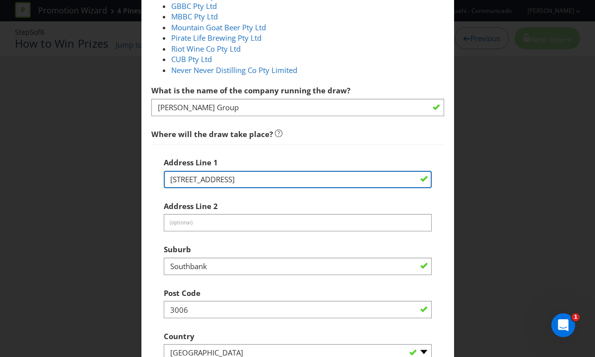
drag, startPoint x: 264, startPoint y: 177, endPoint x: 120, endPoint y: 179, distance: 143.8
click at [120, 179] on div "Add Winning Method How to Enter How will the winners be selected? Draw Judging …" at bounding box center [297, 178] width 595 height 357
paste input "10-20 [PERSON_NAME]"
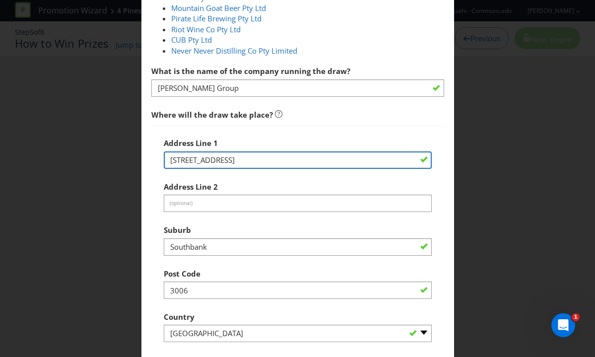
scroll to position [650, 0]
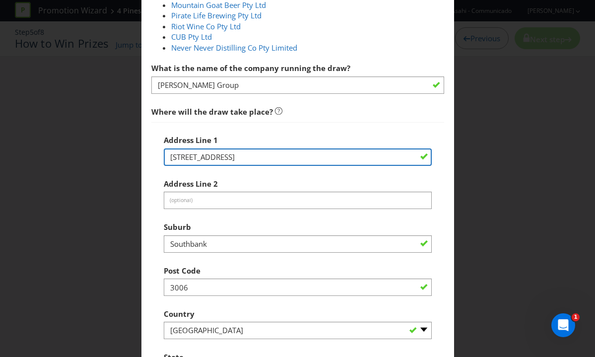
type input "[STREET_ADDRESS]"
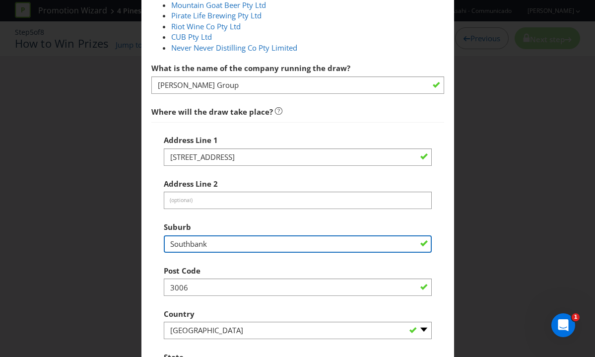
drag, startPoint x: 216, startPoint y: 246, endPoint x: 150, endPoint y: 244, distance: 65.5
click at [150, 244] on main "How to Enter How will the winners be selected? Draw Judging Gift with Purchase …" at bounding box center [297, 77] width 312 height 1369
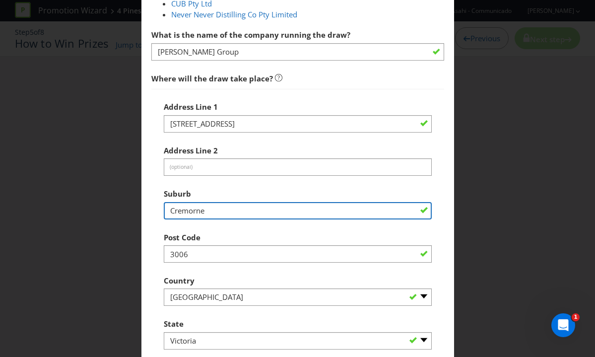
scroll to position [696, 0]
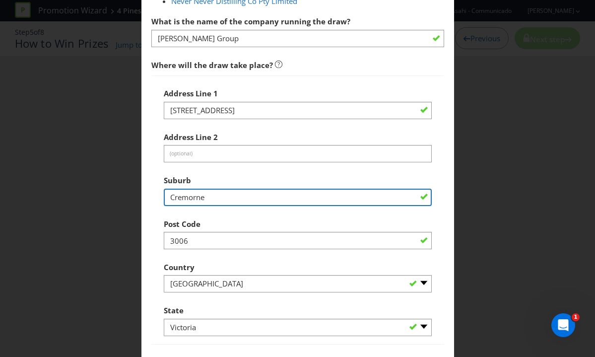
type input "Cremorne"
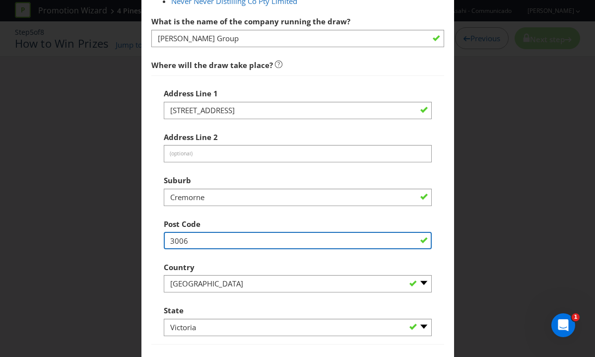
click at [191, 240] on input "3006" at bounding box center [298, 240] width 268 height 17
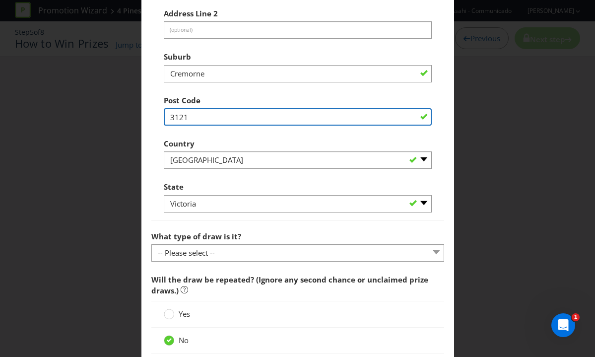
scroll to position [821, 0]
type input "3121"
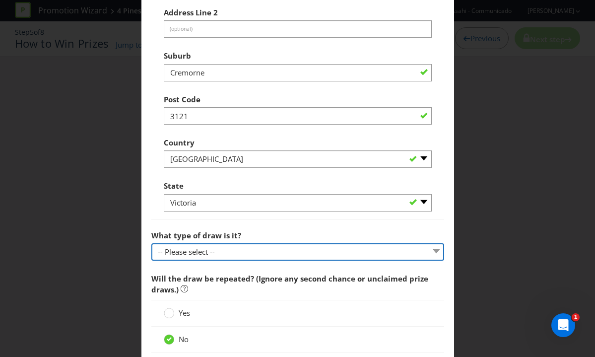
click at [227, 249] on select "-- Please select -- Computerised random selection Barrel draw Don't specify Oth…" at bounding box center [297, 251] width 293 height 17
select select "COMPUTERISED"
click at [151, 243] on select "-- Please select -- Computerised random selection Barrel draw Don't specify Oth…" at bounding box center [297, 251] width 293 height 17
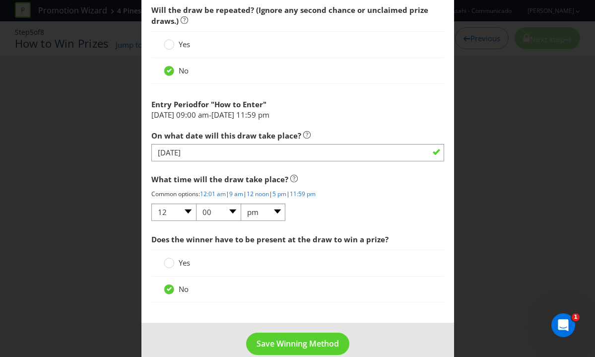
scroll to position [1105, 0]
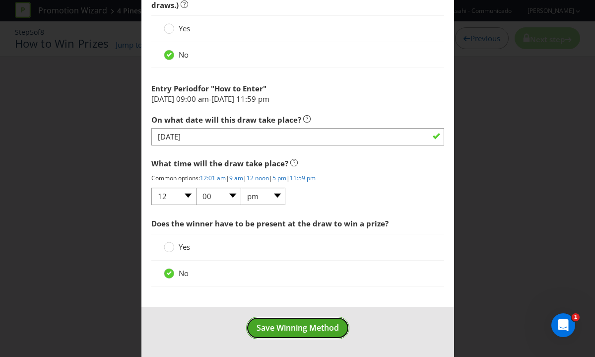
click at [302, 325] on span "Save Winning Method" at bounding box center [297, 327] width 82 height 11
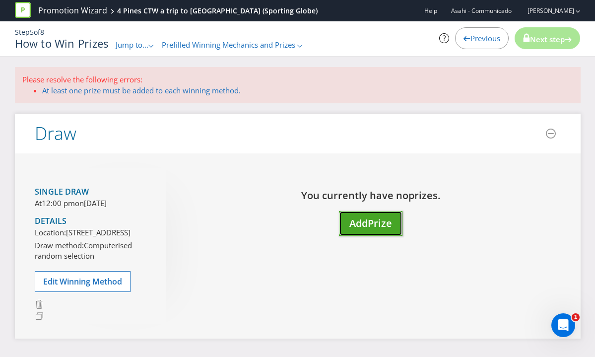
click at [364, 219] on span "Add" at bounding box center [358, 222] width 18 height 13
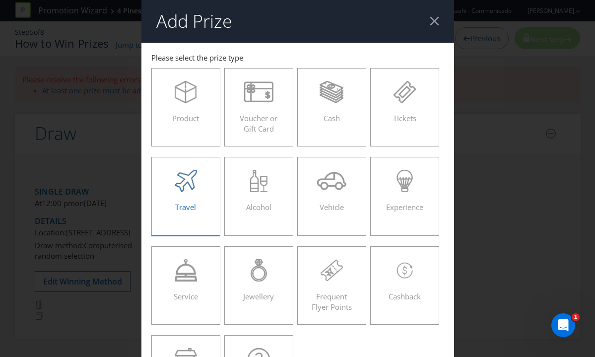
click at [180, 182] on icon at bounding box center [186, 181] width 22 height 22
click at [0, 0] on input "Travel" at bounding box center [0, 0] width 0 height 0
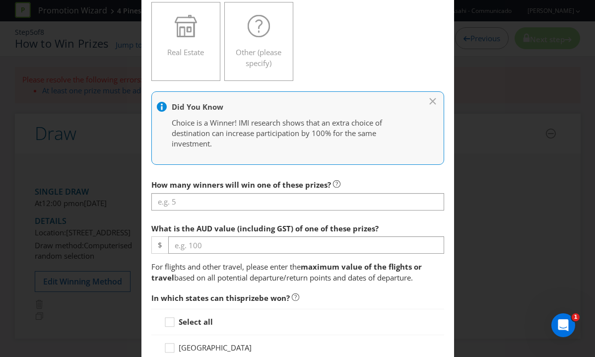
scroll to position [361, 0]
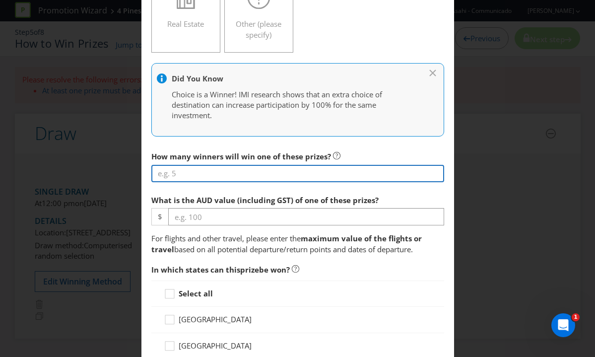
click at [280, 168] on input "number" at bounding box center [297, 173] width 293 height 17
type input "1"
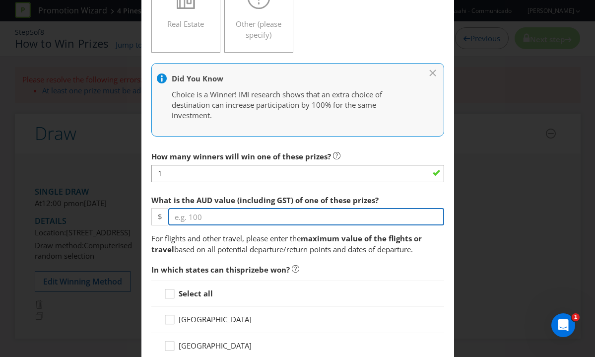
click at [248, 215] on input "number" at bounding box center [306, 216] width 276 height 17
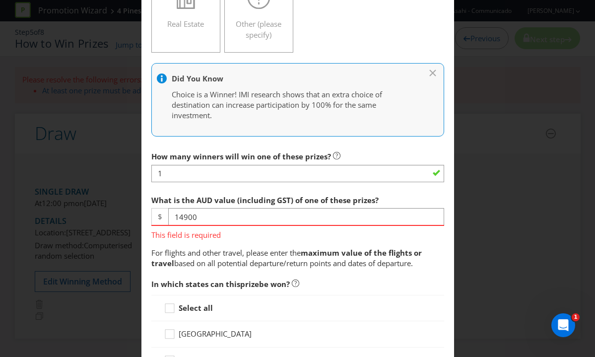
click at [243, 245] on span "What is the AUD value (including GST) of one of these prizes? $ 14900 This fiel…" at bounding box center [297, 229] width 293 height 79
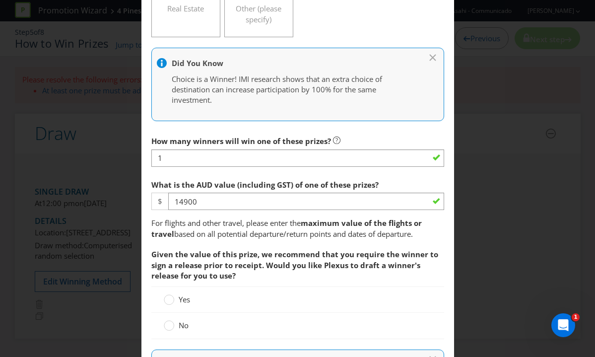
scroll to position [378, 0]
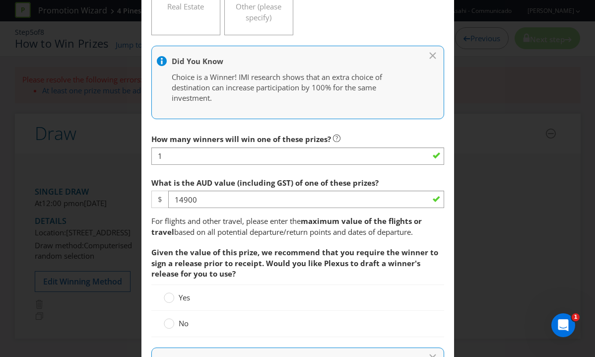
click at [259, 215] on span "What is the AUD value (including GST) of one of these prizes? $ 14900 For fligh…" at bounding box center [297, 310] width 293 height 275
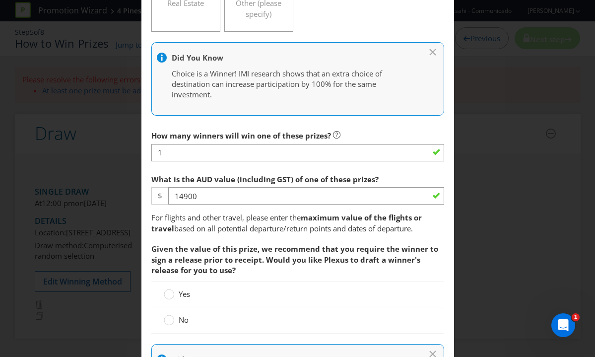
scroll to position [381, 0]
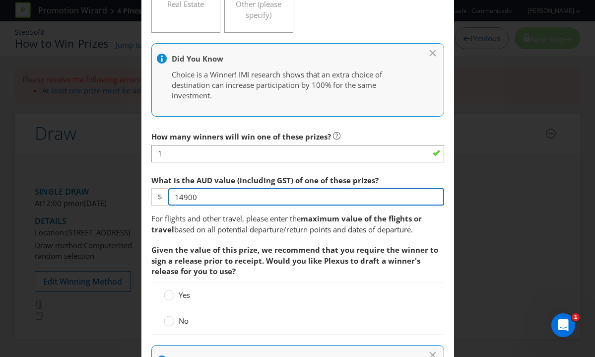
click at [228, 194] on input "14900" at bounding box center [306, 196] width 276 height 17
type input "14900.00"
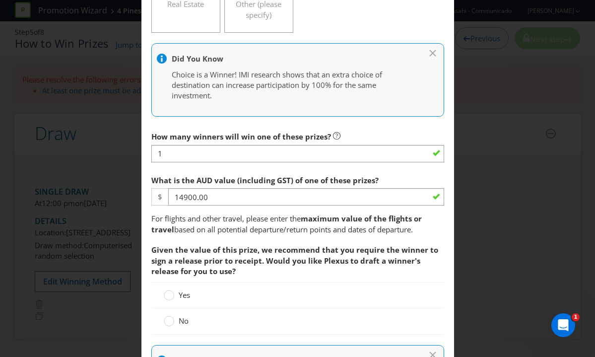
click at [206, 236] on span "What is the AUD value (including GST) of one of these prizes? $ 14900.00 For fl…" at bounding box center [297, 307] width 293 height 275
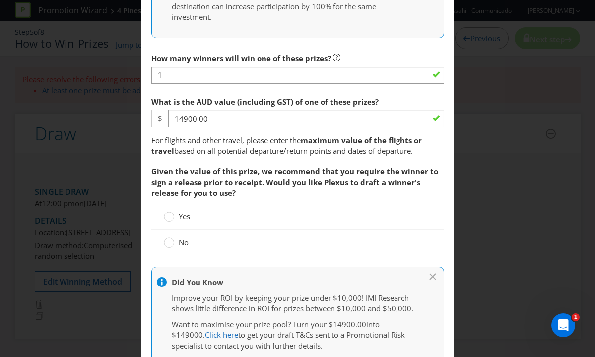
scroll to position [470, 0]
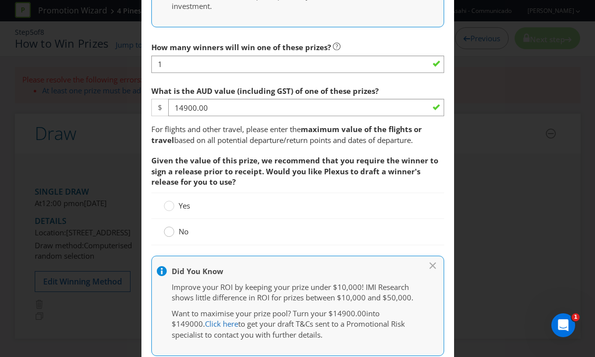
click at [168, 234] on circle at bounding box center [169, 232] width 10 height 10
click at [0, 0] on input "No" at bounding box center [0, 0] width 0 height 0
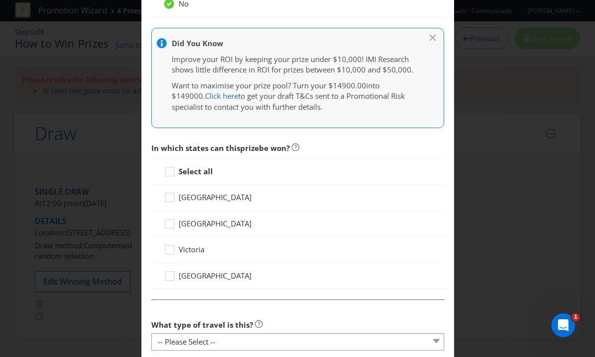
scroll to position [700, 0]
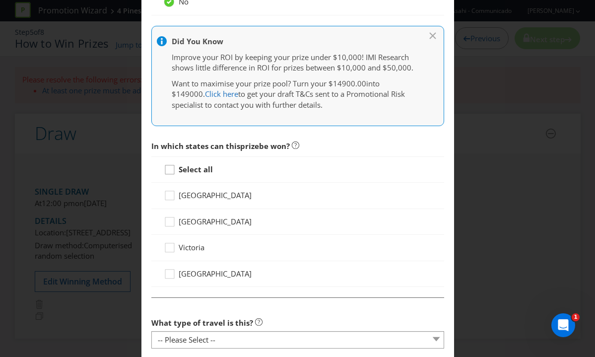
click at [171, 169] on icon at bounding box center [171, 171] width 15 height 15
click at [0, 0] on input "Select all" at bounding box center [0, 0] width 0 height 0
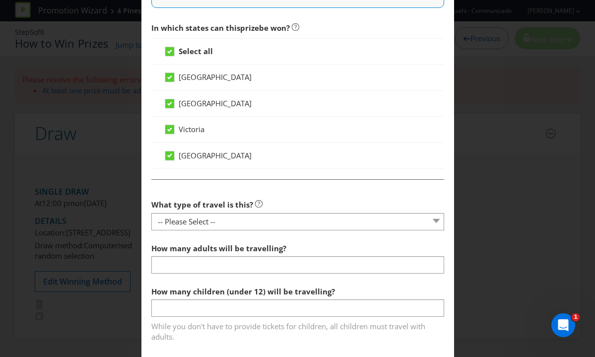
scroll to position [833, 0]
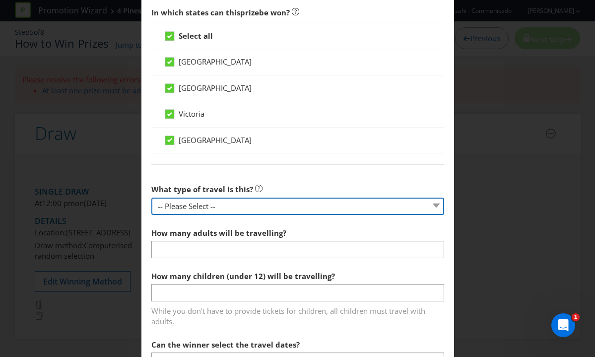
click at [218, 207] on select "-- Please Select -- Flight Accommodation Car Hire Bus Train Cruise Transfers Ot…" at bounding box center [297, 205] width 293 height 17
select select "OTHER"
click at [151, 197] on select "-- Please Select -- Flight Accommodation Car Hire Bus Train Cruise Transfers Ot…" at bounding box center [297, 205] width 293 height 17
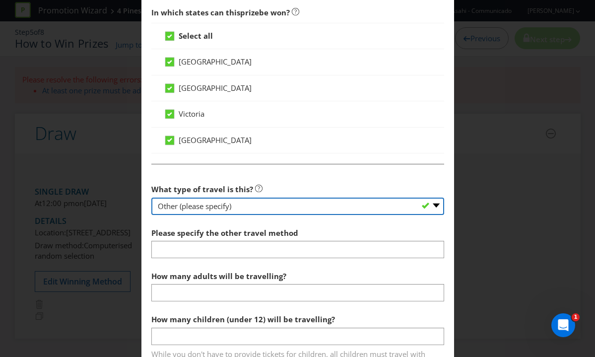
scroll to position [865, 0]
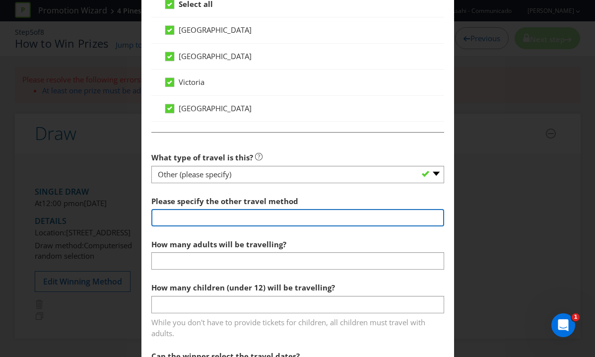
click at [217, 221] on input "text" at bounding box center [297, 217] width 293 height 17
click at [217, 218] on input "text" at bounding box center [297, 217] width 293 height 17
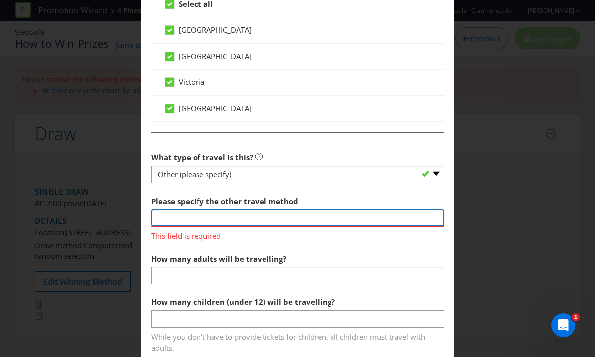
click at [204, 213] on input "text" at bounding box center [297, 217] width 293 height 17
click at [177, 217] on input "text" at bounding box center [297, 217] width 293 height 17
paste input "• Return economy airfares for 2 people from winners nearest Australian capital …"
type input "• Return economy airfares for 2 people from winners nearest Australian capital …"
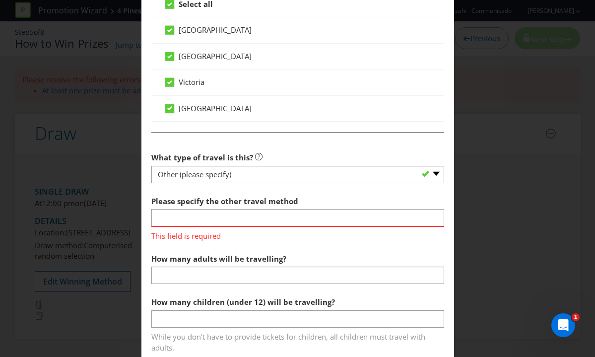
click at [215, 244] on section "What type of travel is this? -- Please Select -- Flight Accommodation Car Hire …" at bounding box center [297, 271] width 293 height 248
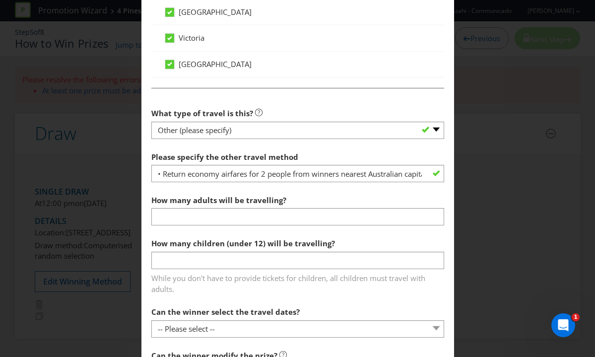
scroll to position [916, 0]
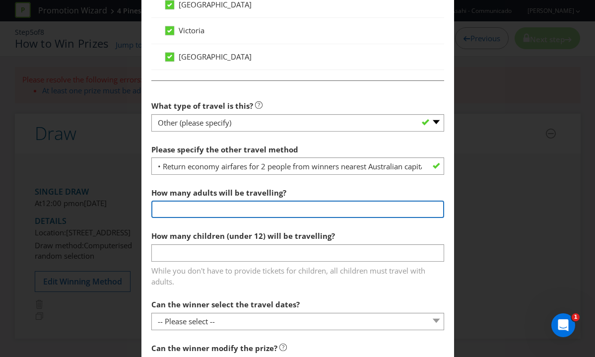
click at [215, 208] on input "number" at bounding box center [297, 208] width 293 height 17
type input "2"
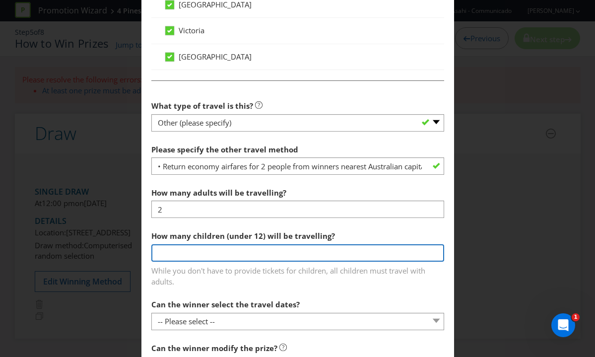
click at [232, 252] on input "number" at bounding box center [297, 252] width 293 height 17
type input "0"
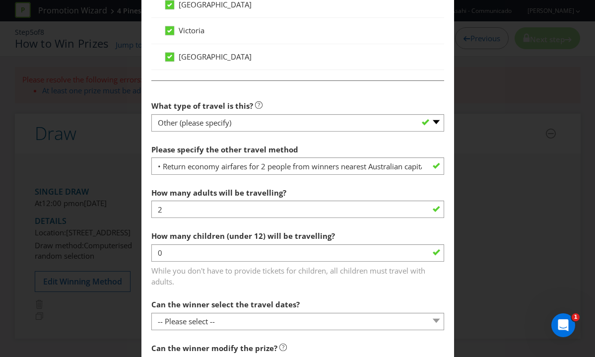
click at [256, 278] on span "While you don't have to provide tickets for children, all children must travel …" at bounding box center [297, 274] width 293 height 25
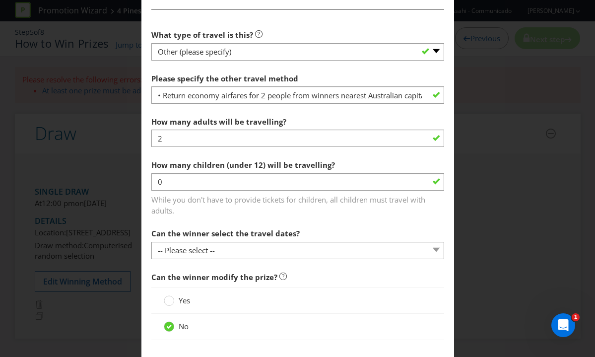
scroll to position [988, 0]
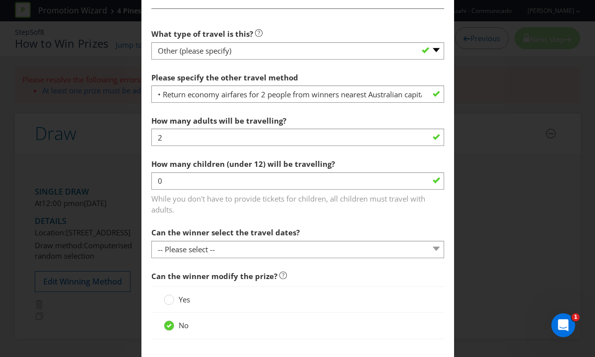
click at [252, 237] on span "Can the winner select the travel dates?" at bounding box center [225, 232] width 148 height 10
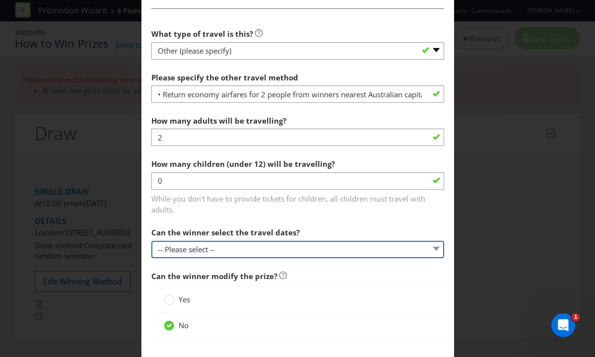
click at [252, 242] on select "-- Please select -- Yes No, travel must be taken on specific dates No, the Prom…" at bounding box center [297, 248] width 293 height 17
click at [151, 240] on select "-- Please select -- Yes No, travel must be taken on specific dates No, the Prom…" at bounding box center [297, 248] width 293 height 17
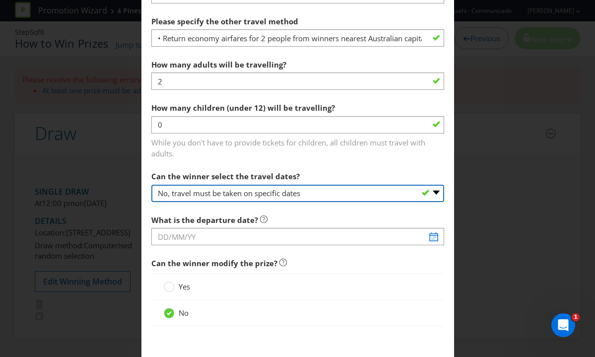
scroll to position [1056, 0]
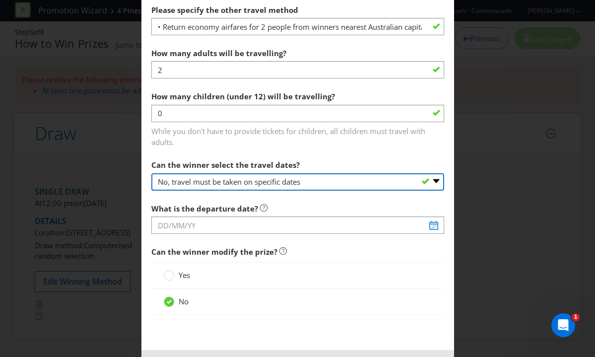
click at [272, 183] on select "-- Please select -- Yes No, travel must be taken on specific dates No, the Prom…" at bounding box center [297, 181] width 293 height 17
select select "YES"
click at [151, 173] on select "-- Please select -- Yes No, travel must be taken on specific dates No, the Prom…" at bounding box center [297, 181] width 293 height 17
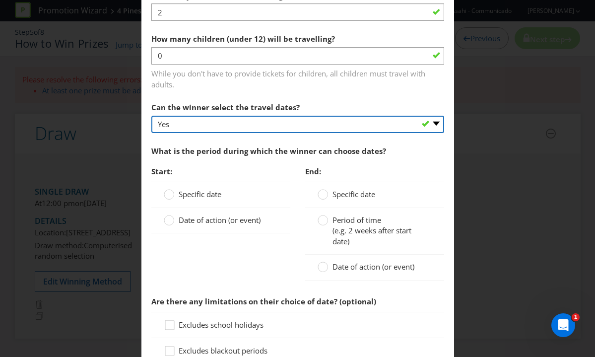
scroll to position [1114, 0]
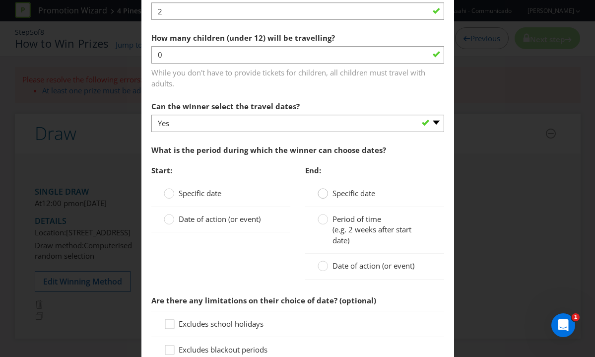
click at [327, 192] on icon at bounding box center [322, 193] width 10 height 10
click at [0, 0] on input "Specific date" at bounding box center [0, 0] width 0 height 0
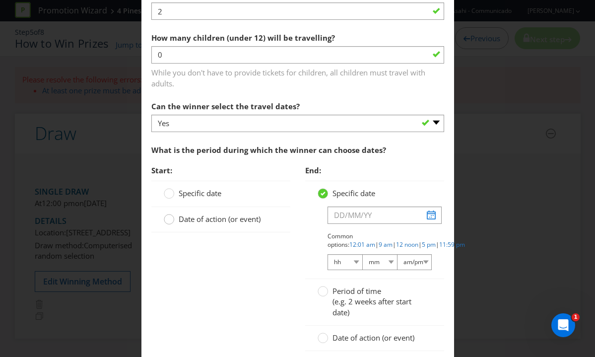
click at [165, 219] on circle at bounding box center [169, 219] width 10 height 10
click at [0, 0] on input "Date of action (or event)" at bounding box center [0, 0] width 0 height 0
click at [201, 236] on input "text" at bounding box center [231, 240] width 114 height 17
type input "After prize validation"
click at [431, 213] on input "text" at bounding box center [384, 214] width 114 height 17
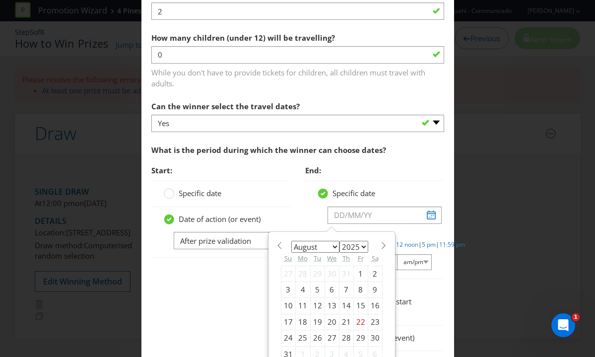
click at [360, 246] on select "2025 2026 2027 2028 2029 2030 2031 2032 2033 2034 2035" at bounding box center [353, 246] width 29 height 12
select select "2026"
click at [339, 240] on select "2025 2026 2027 2028 2029 2030 2031 2032 2033 2034 2035" at bounding box center [353, 246] width 29 height 12
click at [326, 248] on select "January February March April May June July August September October November De…" at bounding box center [315, 246] width 48 height 12
select select "9"
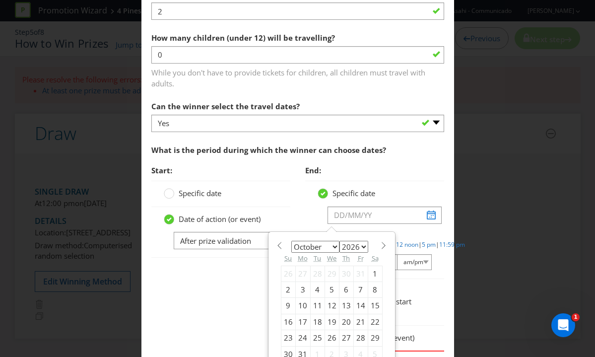
click at [291, 240] on select "January February March April May June July August September October November De…" at bounding box center [315, 246] width 48 height 12
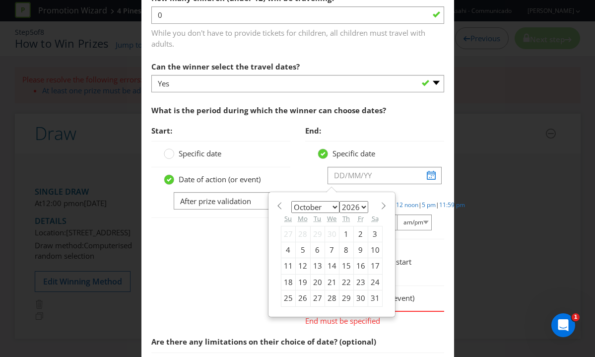
scroll to position [1154, 0]
click at [371, 297] on div "31" at bounding box center [374, 298] width 14 height 16
type input "[DATE]"
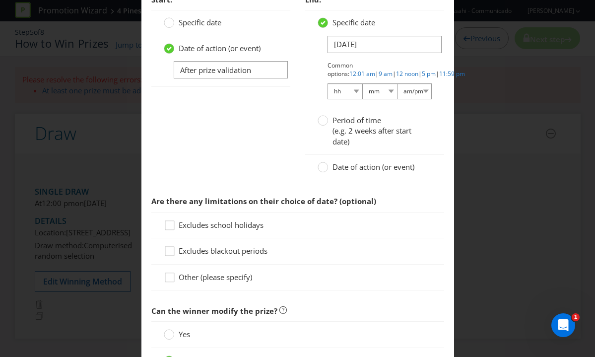
scroll to position [1286, 0]
click at [169, 275] on icon at bounding box center [171, 278] width 15 height 15
click at [0, 0] on input "Other (please specify)" at bounding box center [0, 0] width 0 height 0
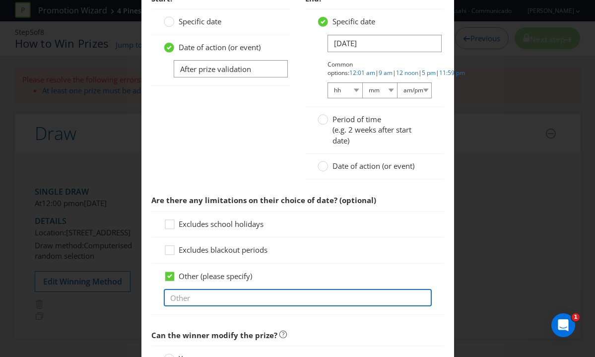
click at [199, 297] on input "text" at bounding box center [298, 297] width 268 height 17
paste input "Block out periods include all Australian School & Public Holidays along with al…"
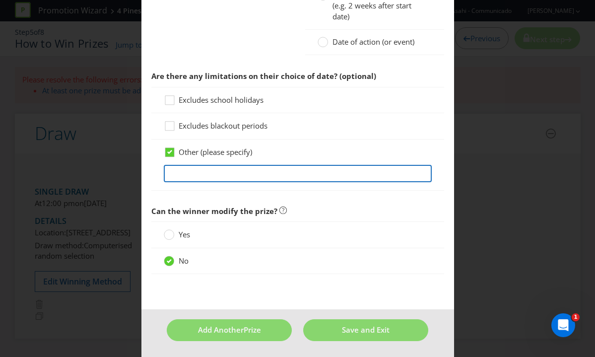
scroll to position [1411, 0]
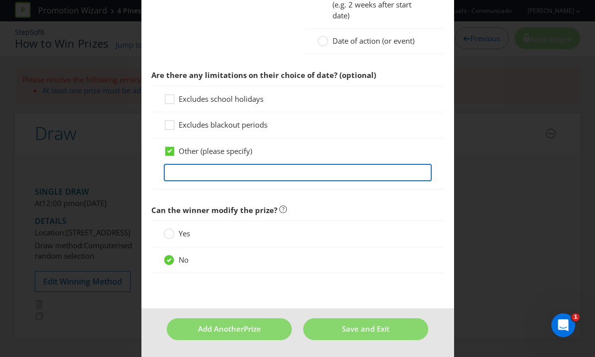
type input "Block out periods include all Australian School & Public Holidays along with al…"
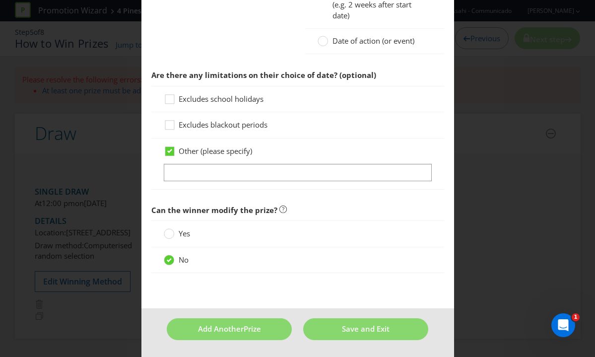
scroll to position [0, 0]
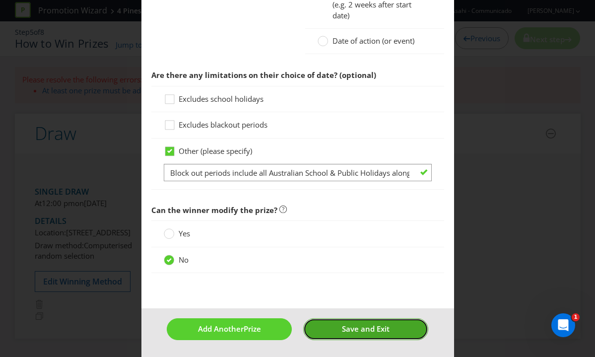
click at [350, 329] on span "Save and Exit" at bounding box center [366, 328] width 48 height 10
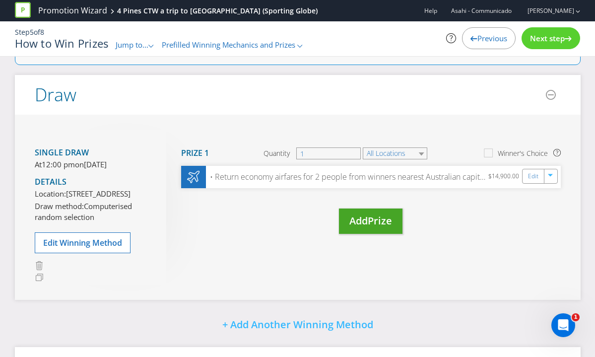
scroll to position [140, 0]
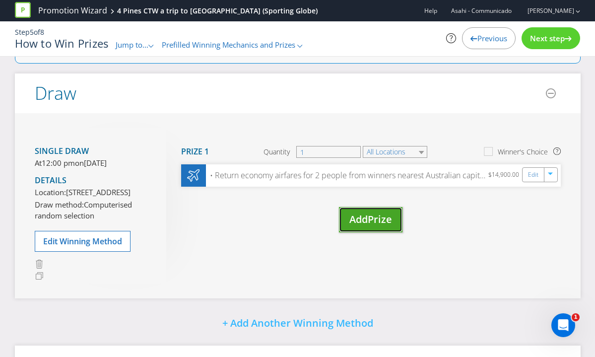
click at [360, 220] on span "Add" at bounding box center [358, 218] width 18 height 13
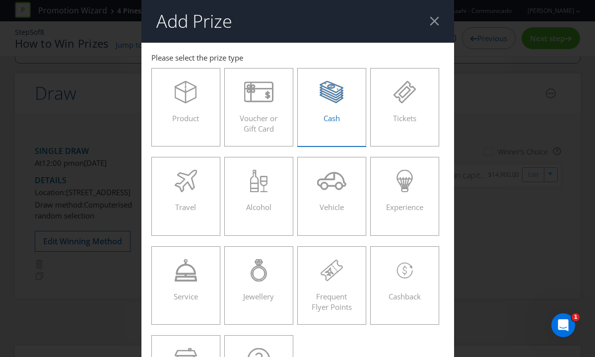
click at [325, 122] on span "Cash" at bounding box center [331, 118] width 16 height 10
click at [0, 0] on input "Cash" at bounding box center [0, 0] width 0 height 0
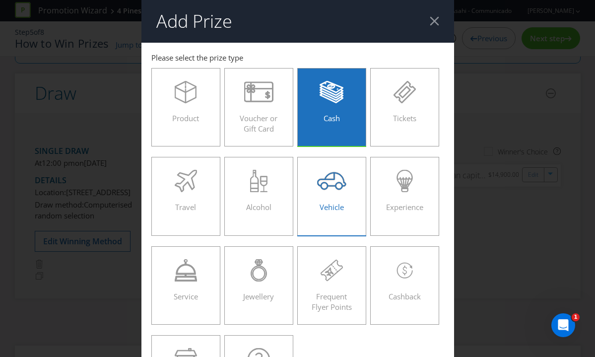
scroll to position [25, 0]
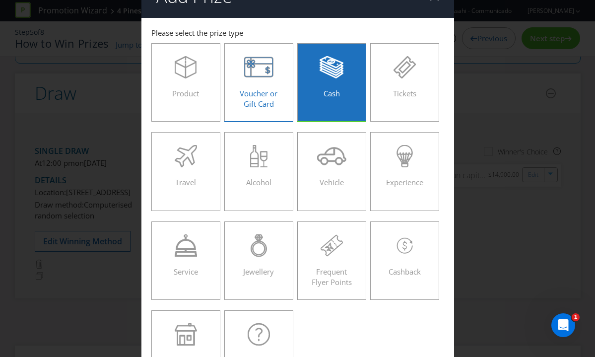
click at [264, 72] on icon at bounding box center [258, 67] width 29 height 22
click at [0, 0] on input "Voucher or Gift Card" at bounding box center [0, 0] width 0 height 0
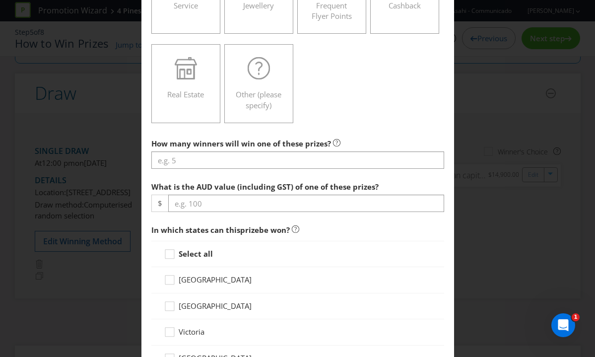
scroll to position [318, 0]
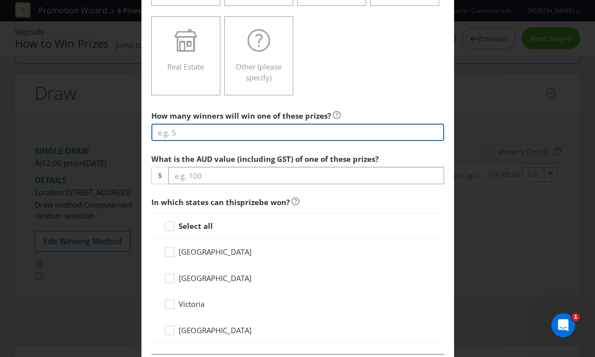
click at [247, 124] on input "number" at bounding box center [297, 131] width 293 height 17
type input "25"
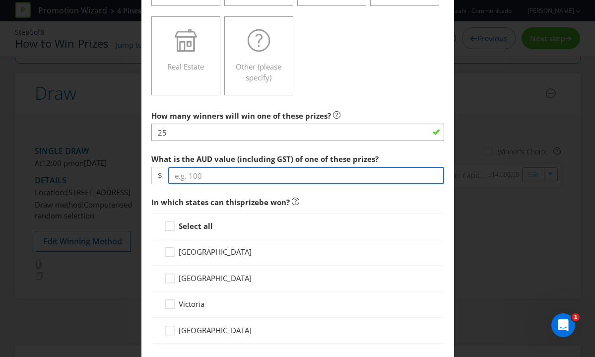
click at [260, 175] on input "number" at bounding box center [306, 175] width 276 height 17
type input "100"
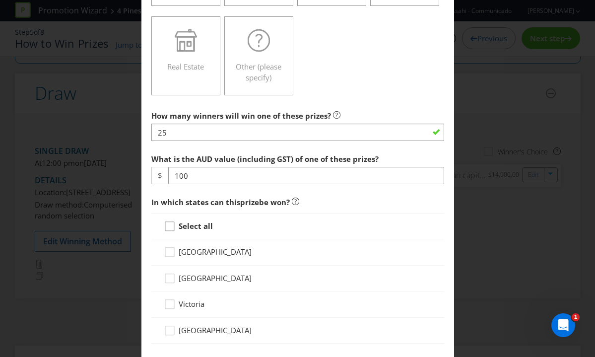
click at [171, 225] on div at bounding box center [169, 222] width 5 height 5
click at [0, 0] on input "Select all" at bounding box center [0, 0] width 0 height 0
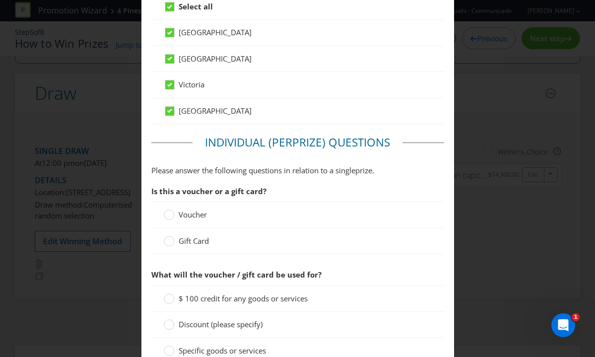
scroll to position [549, 0]
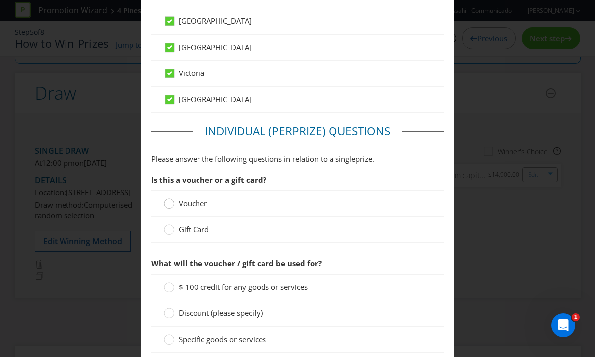
click at [171, 201] on div at bounding box center [169, 199] width 5 height 5
click at [0, 0] on input "Voucher" at bounding box center [0, 0] width 0 height 0
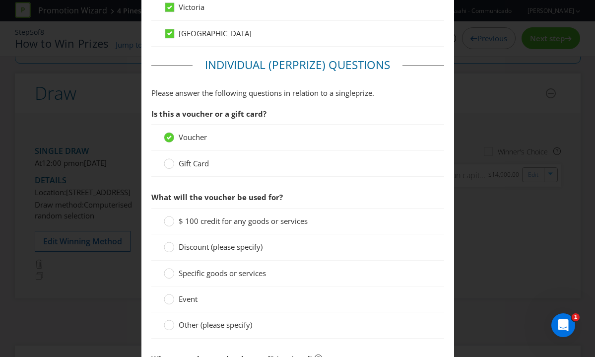
scroll to position [623, 0]
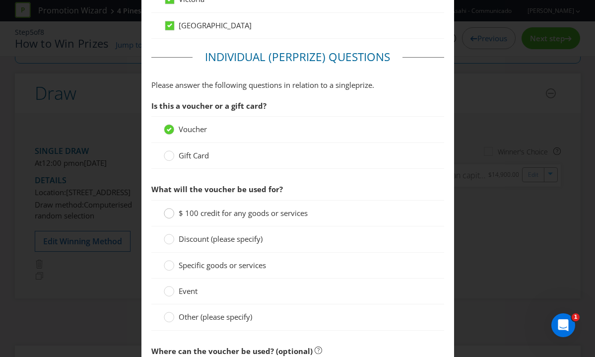
click at [166, 212] on circle at bounding box center [169, 213] width 10 height 10
click at [0, 0] on input "$ 100 credit for any goods or services" at bounding box center [0, 0] width 0 height 0
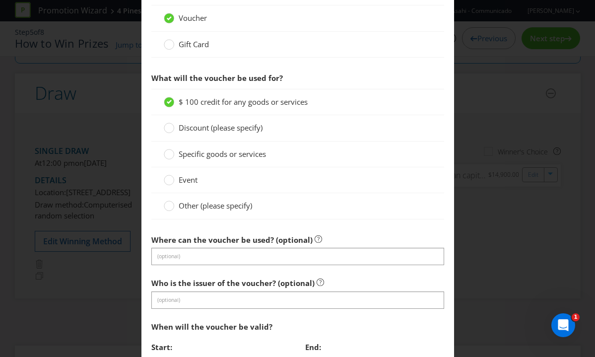
scroll to position [739, 0]
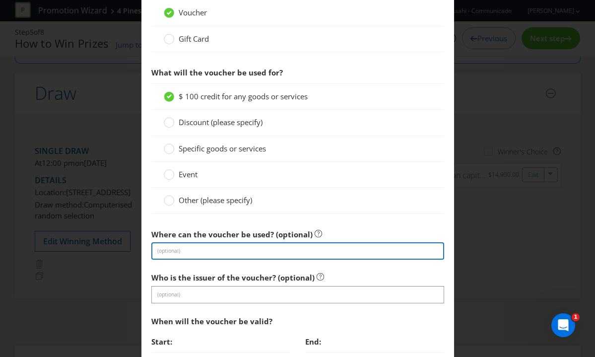
click at [222, 252] on input "text" at bounding box center [297, 250] width 293 height 17
click at [229, 246] on input "text" at bounding box center [297, 250] width 293 height 17
type input "Anywhere"
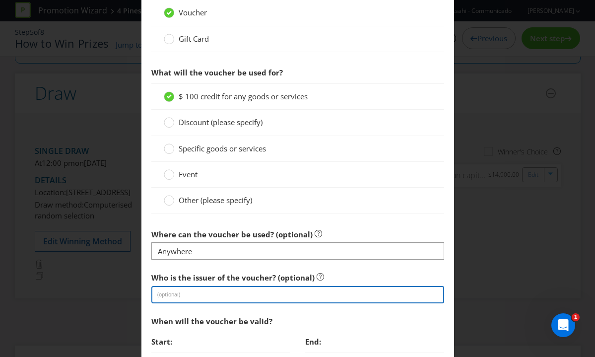
click at [202, 294] on input "text" at bounding box center [297, 294] width 293 height 17
type input "Vault Pays-enabled Mastercard®"
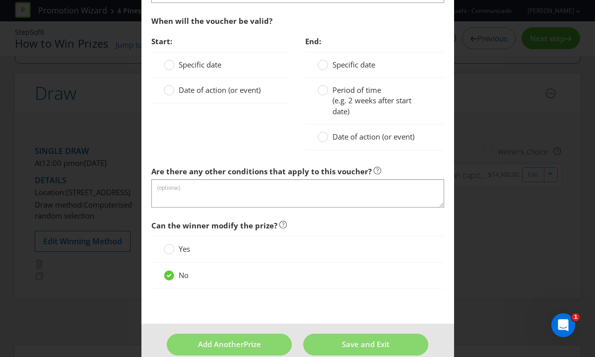
scroll to position [1043, 0]
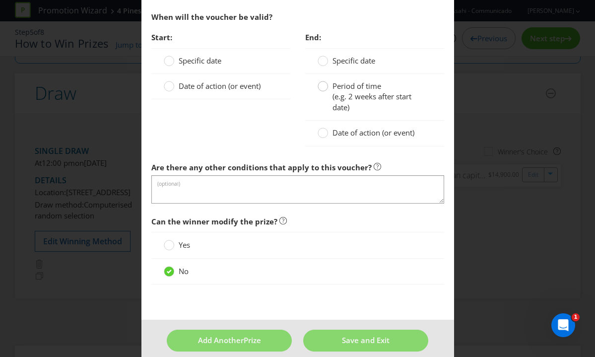
click at [327, 86] on circle at bounding box center [322, 86] width 10 height 10
click at [0, 0] on input "Period of time (e.g. 2 weeks after start date)" at bounding box center [0, 0] width 0 height 0
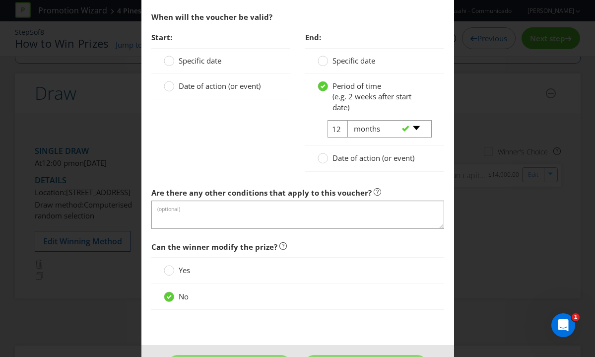
click at [239, 119] on div "Start: Specific date Date of action (or event) End: Specific date Period of tim…" at bounding box center [297, 104] width 307 height 155
click at [171, 60] on circle at bounding box center [169, 61] width 10 height 10
click at [0, 0] on input "Specific date" at bounding box center [0, 0] width 0 height 0
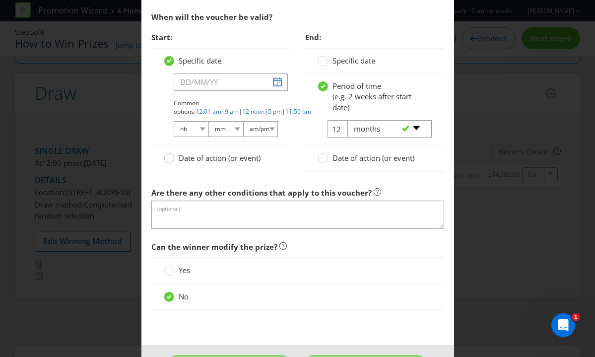
click at [170, 159] on circle at bounding box center [169, 158] width 10 height 10
click at [0, 0] on input "Date of action (or event)" at bounding box center [0, 0] width 0 height 0
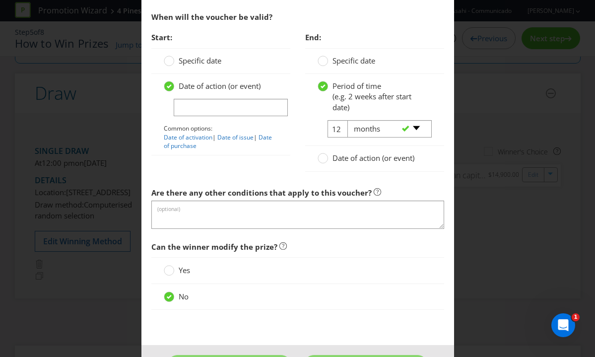
click at [191, 93] on div "Date of action (or event) Common options: Date of activation | Date of issue | …" at bounding box center [221, 115] width 114 height 69
click at [191, 102] on input "text" at bounding box center [231, 107] width 114 height 17
type input "Date of activation"
click at [240, 178] on div "Start: Specific date Date of action (or event) Date of activation Common option…" at bounding box center [297, 104] width 307 height 155
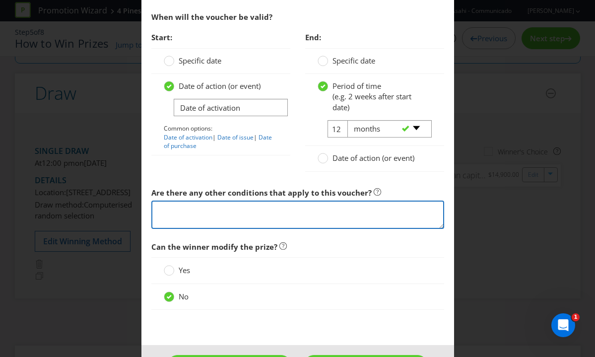
click at [164, 207] on textarea at bounding box center [297, 214] width 293 height 28
paste textarea "Any ancillary costs associated with redeeming the Great Northern Digital Prepai…"
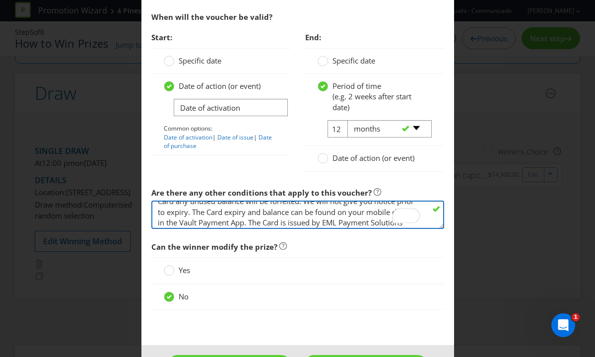
scroll to position [0, 0]
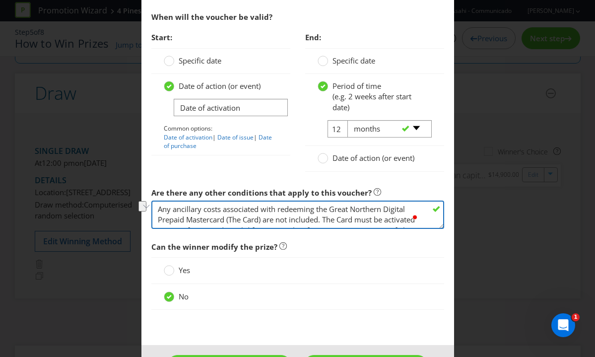
drag, startPoint x: 333, startPoint y: 209, endPoint x: 385, endPoint y: 208, distance: 52.6
click at [385, 208] on textarea "Any ancillary costs associated with redeeming the Great Northern Digital Prepai…" at bounding box center [297, 214] width 293 height 28
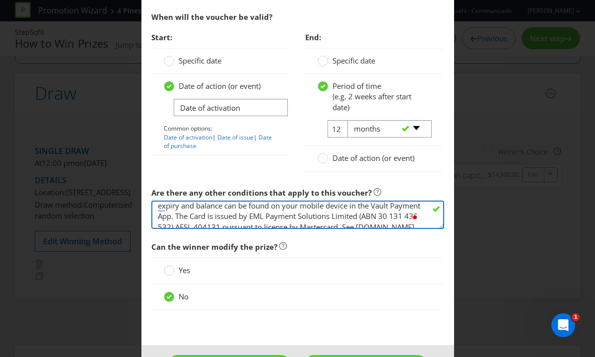
type textarea "Any ancillary costs associated with redeeming the Digital Prepaid Mastercard (T…"
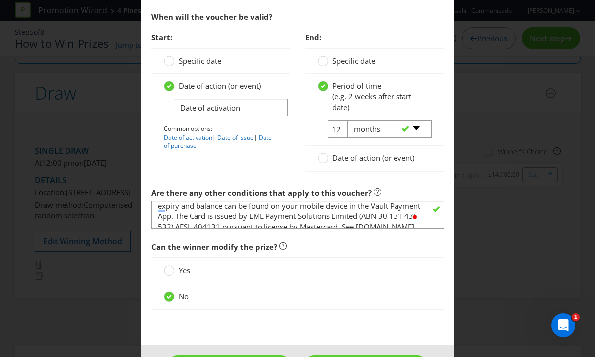
click at [397, 175] on div at bounding box center [374, 174] width 139 height 5
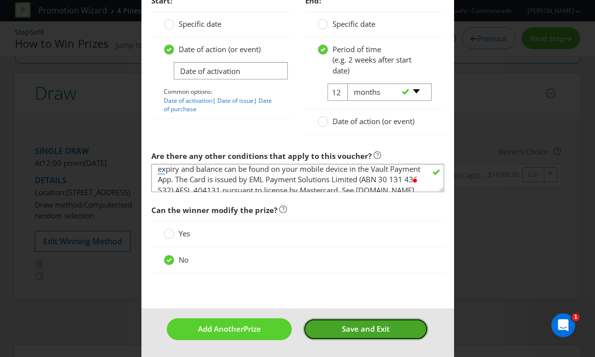
click at [361, 324] on span "Save and Exit" at bounding box center [366, 328] width 48 height 10
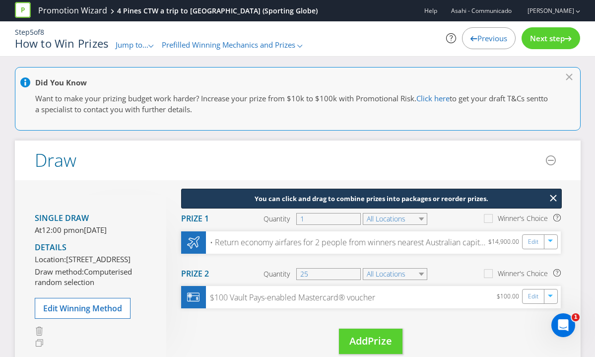
click at [548, 34] on span "Next step" at bounding box center [547, 38] width 35 height 10
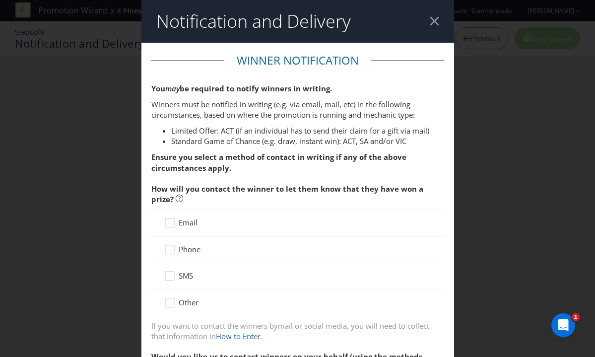
click at [439, 21] on header "Notification and Delivery" at bounding box center [297, 21] width 312 height 43
click at [432, 19] on div at bounding box center [433, 20] width 9 height 9
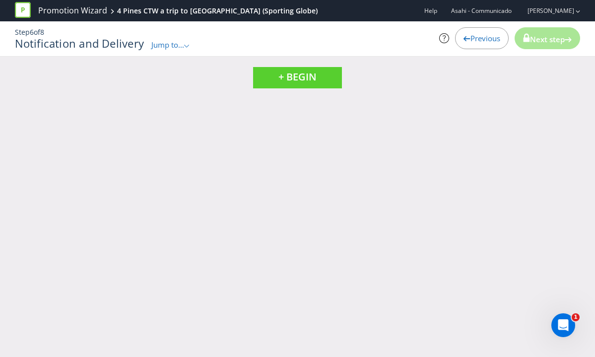
click at [478, 38] on span "Previous" at bounding box center [485, 38] width 30 height 10
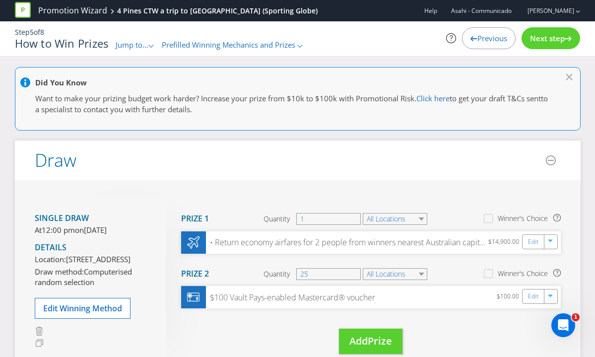
click at [478, 38] on span "Previous" at bounding box center [492, 38] width 30 height 10
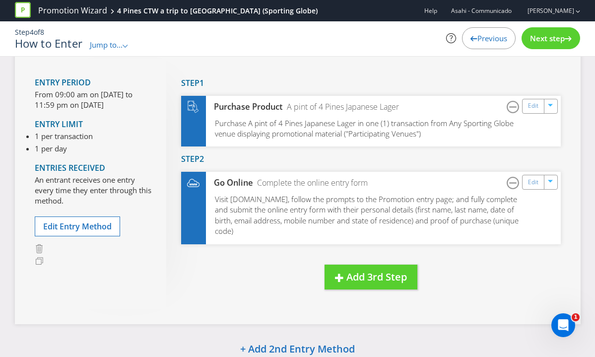
click at [539, 37] on span "Next step" at bounding box center [547, 38] width 35 height 10
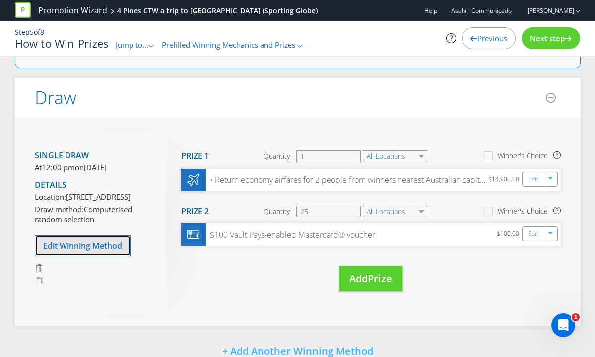
click at [82, 256] on button "Edit Winning Method" at bounding box center [83, 245] width 96 height 21
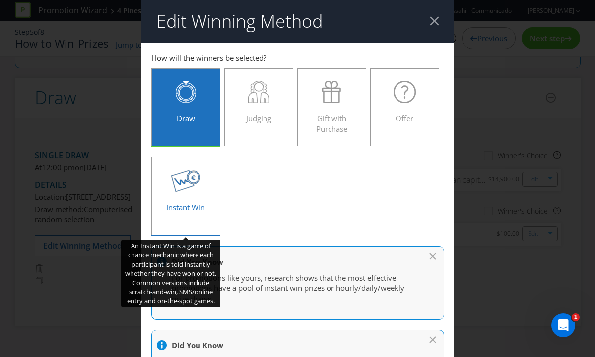
click at [168, 221] on label "Instant Win" at bounding box center [185, 196] width 69 height 78
click at [0, 0] on input "Instant Win" at bounding box center [0, 0] width 0 height 0
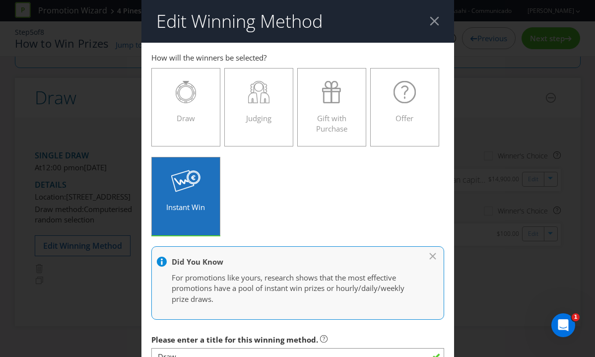
click at [429, 19] on div at bounding box center [433, 20] width 9 height 9
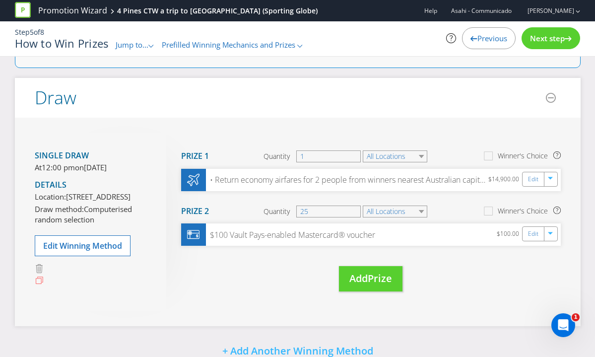
click at [38, 285] on icon at bounding box center [39, 280] width 9 height 9
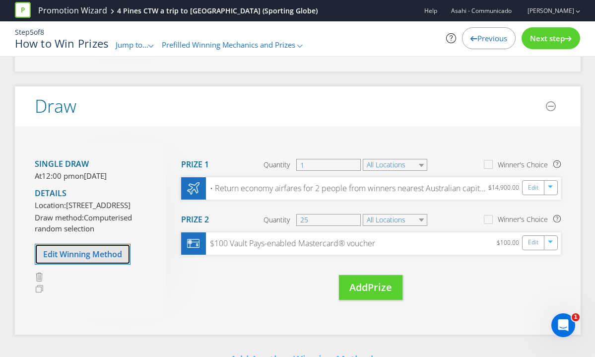
click at [65, 259] on span "Edit Winning Method" at bounding box center [82, 253] width 79 height 11
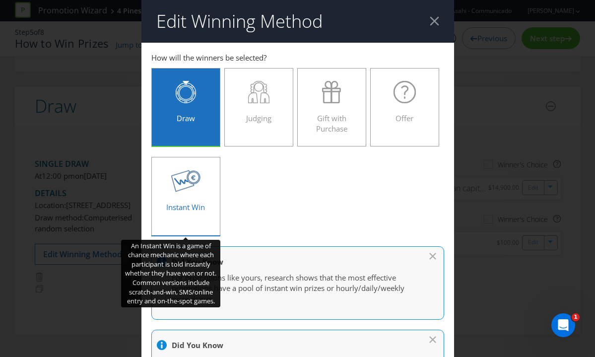
click at [205, 178] on div at bounding box center [186, 181] width 49 height 22
click at [0, 0] on input "Instant Win" at bounding box center [0, 0] width 0 height 0
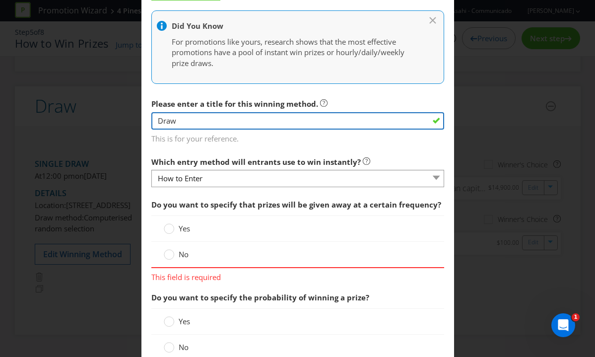
click at [259, 123] on input "Draw" at bounding box center [297, 120] width 293 height 17
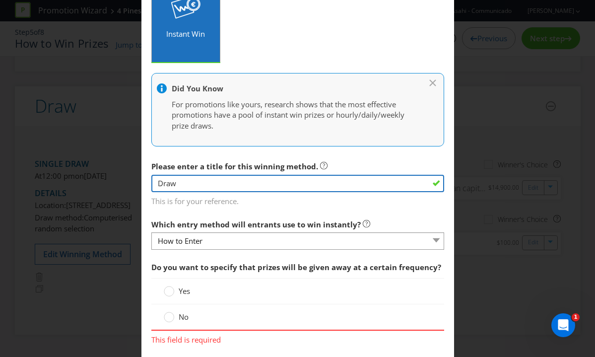
drag, startPoint x: 187, startPoint y: 178, endPoint x: 101, endPoint y: 174, distance: 86.9
click at [101, 174] on div "Edit Winning Method How to Enter Win Draw to enter How will the winners be sele…" at bounding box center [297, 178] width 595 height 357
drag, startPoint x: 184, startPoint y: 186, endPoint x: 116, endPoint y: 184, distance: 68.4
click at [116, 184] on div "Edit Winning Method How to Enter Win Draw to enter How will the winners be sele…" at bounding box center [297, 178] width 595 height 357
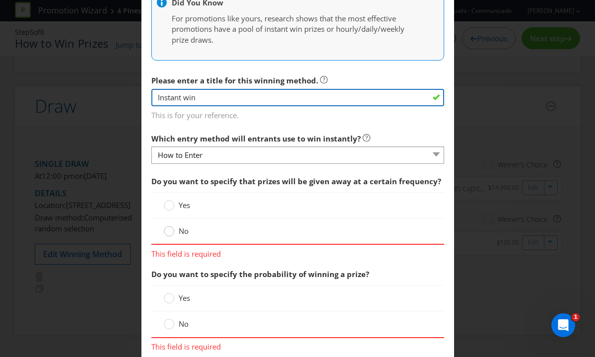
type input "Instant win"
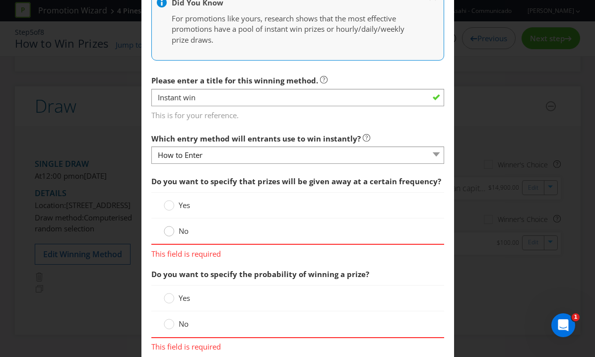
click at [168, 230] on div at bounding box center [169, 227] width 5 height 5
click at [0, 0] on input "No" at bounding box center [0, 0] width 0 height 0
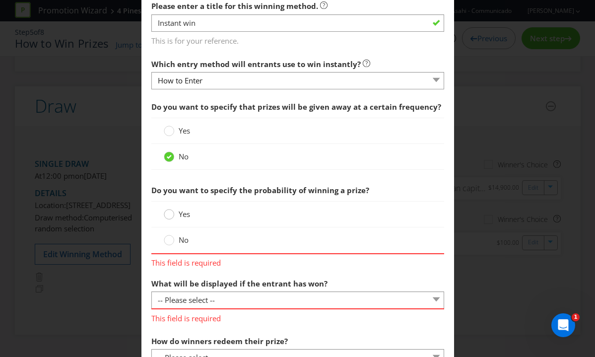
click at [169, 214] on circle at bounding box center [169, 214] width 10 height 10
click at [0, 0] on input "Yes" at bounding box center [0, 0] width 0 height 0
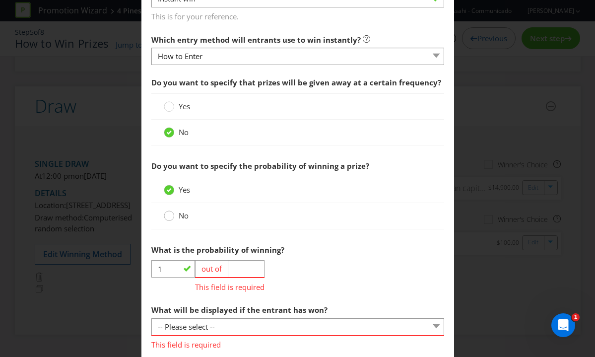
click at [168, 217] on circle at bounding box center [169, 216] width 10 height 10
click at [0, 0] on input "No" at bounding box center [0, 0] width 0 height 0
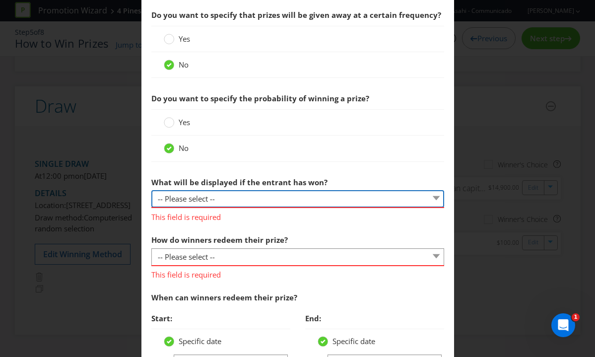
click at [221, 197] on select "-- Please select -- The winner will be notified as appropriate for the entry me…" at bounding box center [297, 198] width 293 height 17
select select "MESSAGE"
click at [151, 190] on select "-- Please select -- The winner will be notified as appropriate for the entry me…" at bounding box center [297, 198] width 293 height 17
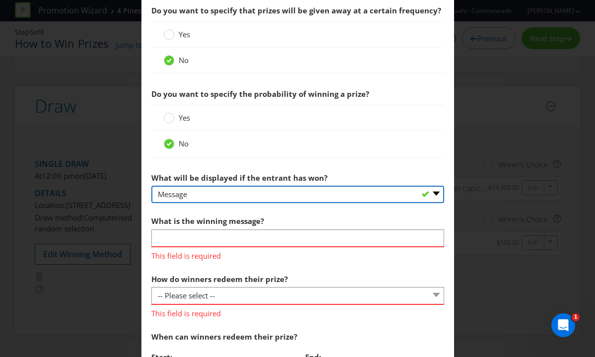
scroll to position [432, 0]
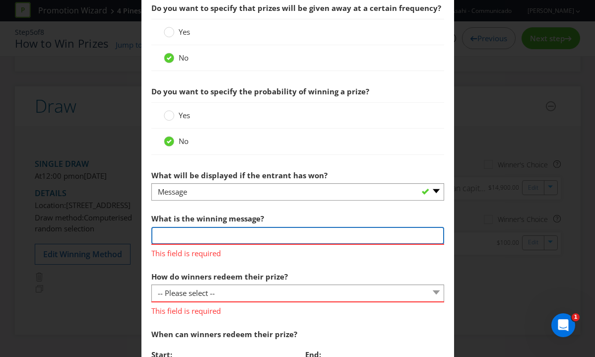
click at [203, 231] on input "text" at bounding box center [297, 235] width 293 height 17
type input "Message will display on screen"
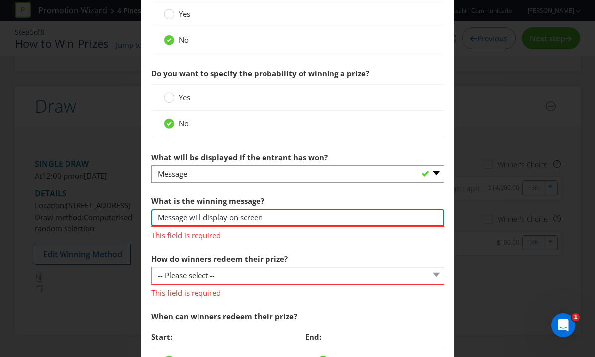
scroll to position [456, 0]
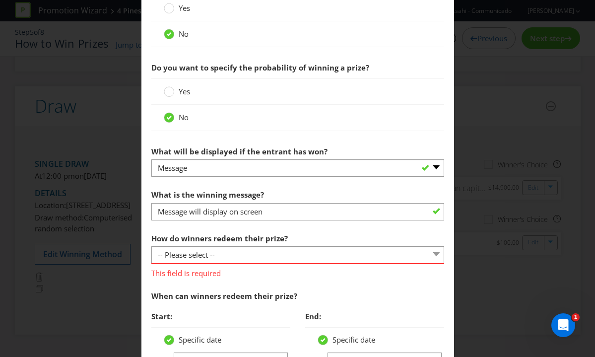
click at [209, 279] on section "Do you want to specify that prizes will be given away at a certain frequency? Y…" at bounding box center [297, 240] width 293 height 533
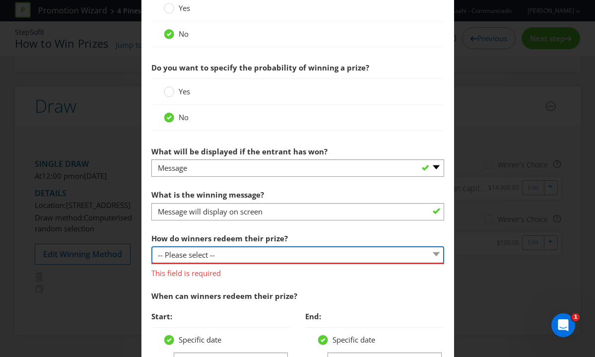
click at [210, 254] on select "-- Please select -- Present winning message to venue staff Follow instructions …" at bounding box center [297, 254] width 293 height 17
select select "PROMOTER_CONTACT_WINNER"
click at [151, 246] on select "-- Please select -- Present winning message to venue staff Follow instructions …" at bounding box center [297, 254] width 293 height 17
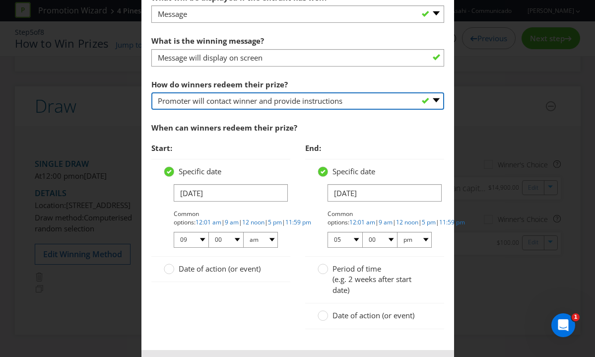
scroll to position [615, 0]
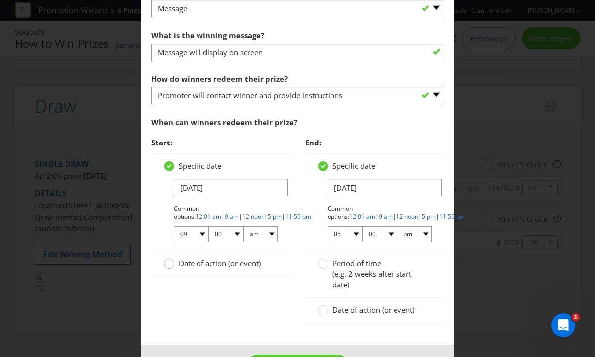
click at [170, 259] on div at bounding box center [169, 259] width 5 height 5
click at [0, 0] on input "Date of action (or event)" at bounding box center [0, 0] width 0 height 0
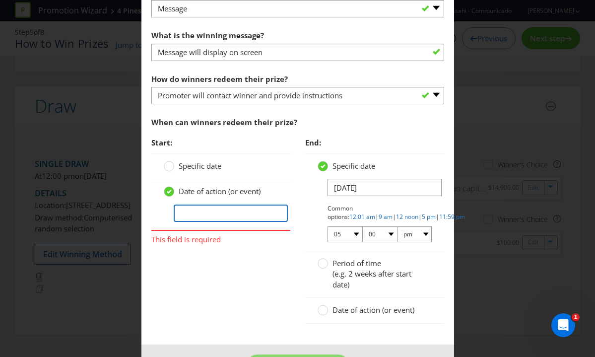
click at [206, 216] on input "text" at bounding box center [231, 212] width 114 height 17
type input "Once they receive their DMC via SMS"
click at [222, 211] on input "Once they receive their DMC via SMS" at bounding box center [231, 212] width 114 height 17
drag, startPoint x: 222, startPoint y: 211, endPoint x: 329, endPoint y: 212, distance: 106.6
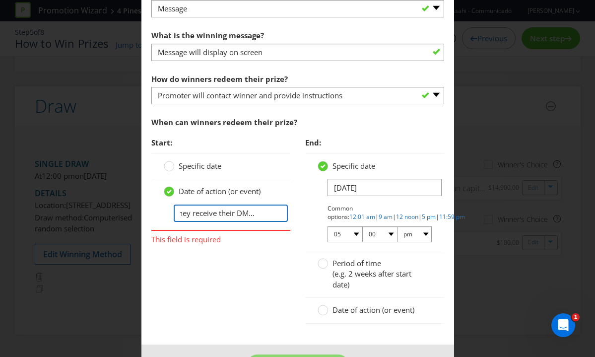
click at [329, 212] on div "Start: Specific date Date of action (or event) Once they receive their DMC via …" at bounding box center [297, 232] width 307 height 201
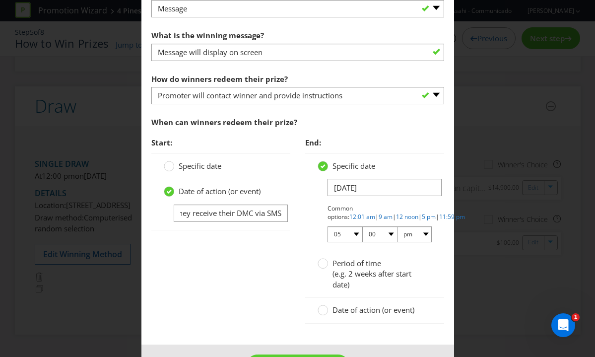
click at [313, 255] on div "Period of time (e.g. 2 weeks after start date)" at bounding box center [374, 274] width 139 height 47
click at [323, 265] on circle at bounding box center [322, 263] width 10 height 10
click at [0, 0] on input "Period of time (e.g. 2 weeks after start date)" at bounding box center [0, 0] width 0 height 0
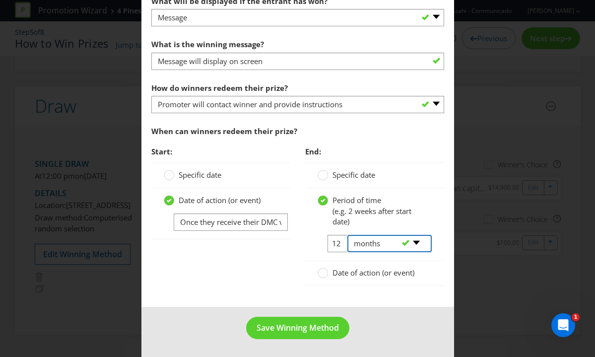
click at [416, 242] on select "-- Please select -- days weeks months years" at bounding box center [389, 243] width 85 height 17
click at [342, 240] on div "-- Please select -- days weeks months years" at bounding box center [386, 244] width 92 height 18
click at [340, 240] on div "-- Please select -- days weeks months years" at bounding box center [386, 244] width 92 height 18
click at [336, 246] on input "12" at bounding box center [338, 243] width 22 height 17
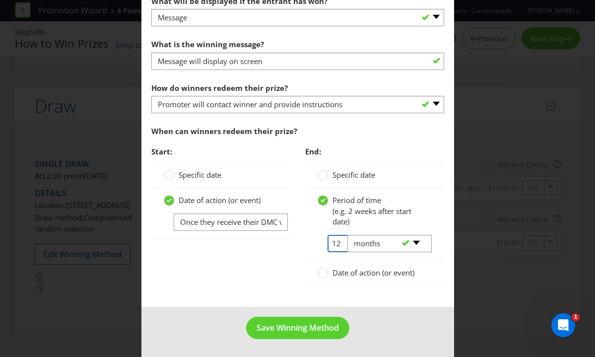
drag, startPoint x: 339, startPoint y: 246, endPoint x: 282, endPoint y: 245, distance: 57.0
click at [282, 245] on div "Start: Specific date Date of action (or event) Once they receive their DMC via …" at bounding box center [297, 218] width 307 height 155
type input "6"
click at [226, 252] on div "Start: Specific date Date of action (or event) Once they receive their DMC via …" at bounding box center [297, 218] width 307 height 155
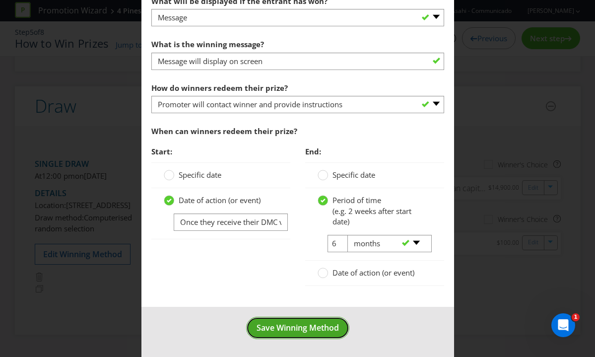
click at [309, 327] on span "Save Winning Method" at bounding box center [297, 327] width 82 height 11
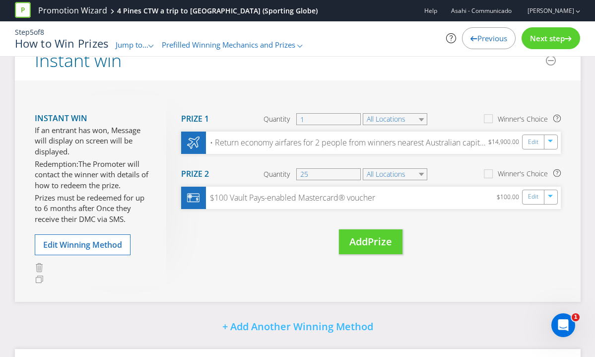
scroll to position [352, 0]
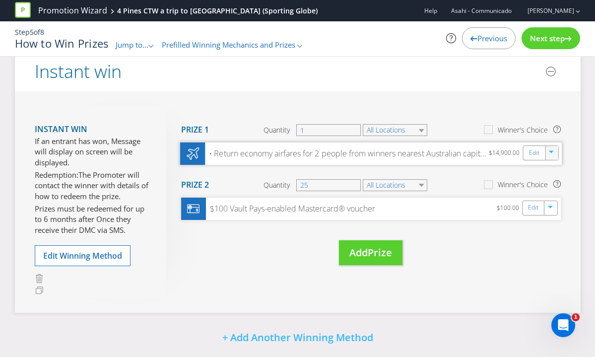
click at [550, 153] on icon "button" at bounding box center [551, 153] width 6 height 6
click at [545, 186] on link "Delete" at bounding box center [545, 187] width 22 height 10
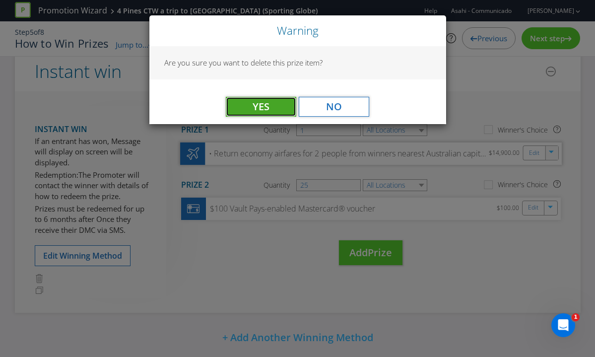
click at [259, 110] on span "Yes" at bounding box center [260, 106] width 17 height 13
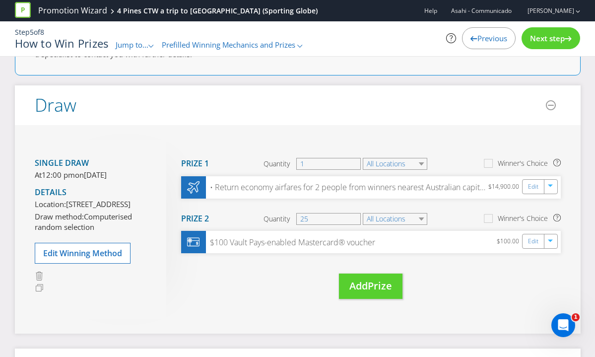
scroll to position [49, 0]
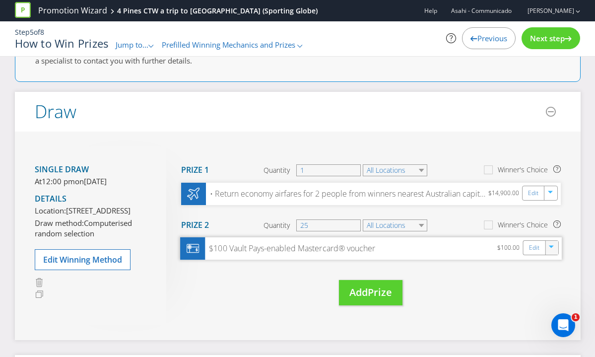
click at [548, 249] on icon "button" at bounding box center [551, 248] width 6 height 6
click at [552, 282] on link "Delete" at bounding box center [545, 282] width 22 height 10
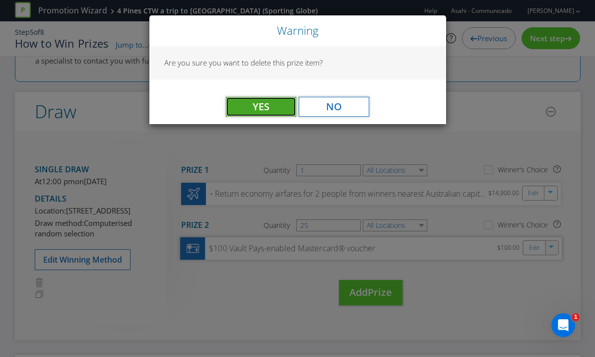
click at [260, 105] on span "Yes" at bounding box center [260, 106] width 17 height 13
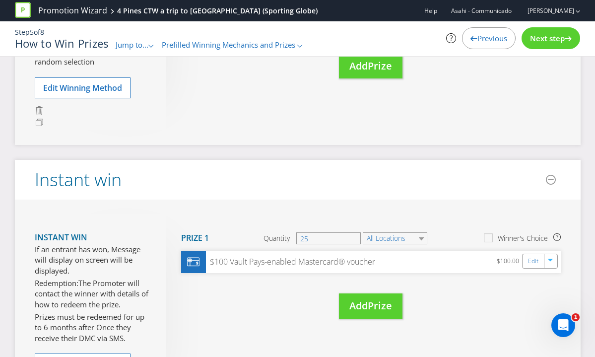
scroll to position [331, 0]
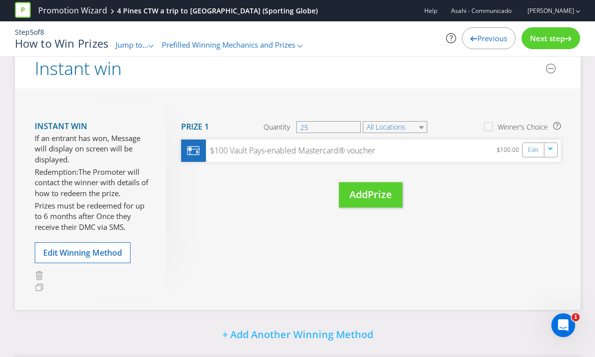
click at [536, 40] on span "Next step" at bounding box center [547, 38] width 35 height 10
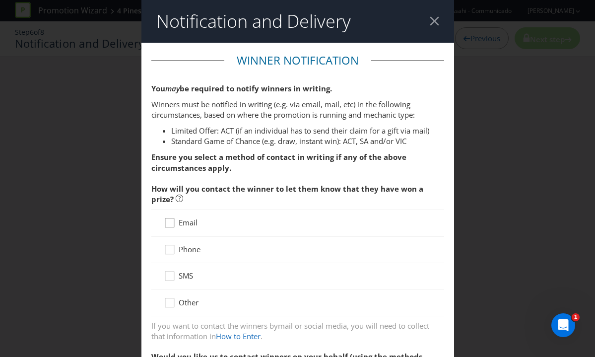
click at [171, 222] on icon at bounding box center [171, 224] width 15 height 15
click at [0, 0] on input "Email" at bounding box center [0, 0] width 0 height 0
click at [172, 247] on div at bounding box center [169, 245] width 5 height 5
click at [0, 0] on input "Phone" at bounding box center [0, 0] width 0 height 0
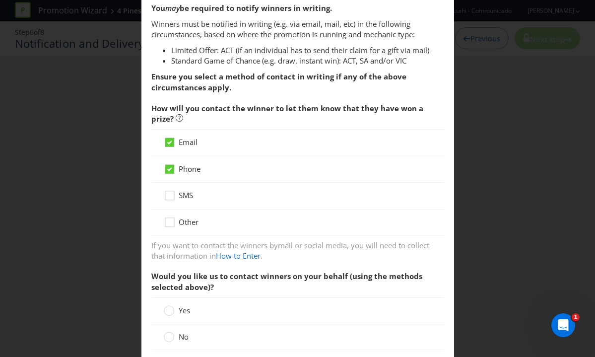
scroll to position [89, 0]
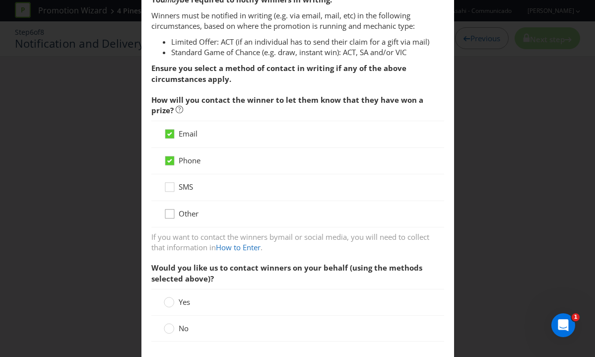
click at [170, 211] on div at bounding box center [169, 210] width 5 height 5
click at [0, 0] on input "Other" at bounding box center [0, 0] width 0 height 0
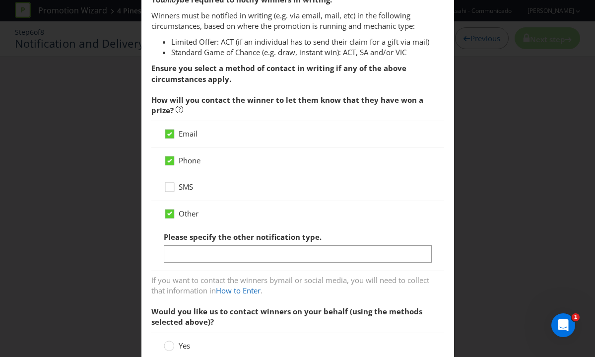
click at [205, 244] on div "Please specify the other notification type." at bounding box center [298, 245] width 268 height 36
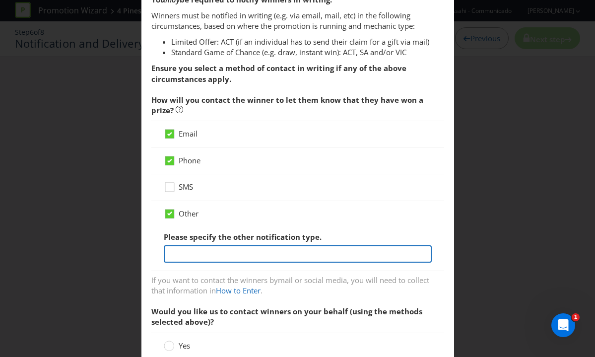
click at [205, 251] on input "text" at bounding box center [298, 253] width 268 height 17
type input "The major winner will be contacted via phone & email. The minor winners will re…"
drag, startPoint x: 327, startPoint y: 251, endPoint x: 461, endPoint y: 254, distance: 133.9
click at [461, 254] on div "Notification and Delivery Winner Notification You may be required to notify win…" at bounding box center [297, 178] width 595 height 357
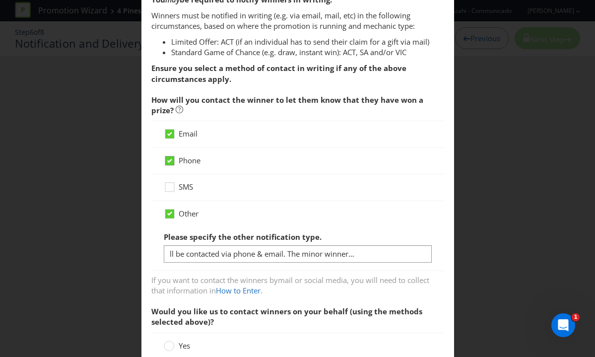
click at [164, 164] on icon at bounding box center [171, 162] width 15 height 15
click at [0, 0] on input "Phone" at bounding box center [0, 0] width 0 height 0
click at [172, 135] on icon at bounding box center [169, 133] width 9 height 9
click at [0, 0] on input "Email" at bounding box center [0, 0] width 0 height 0
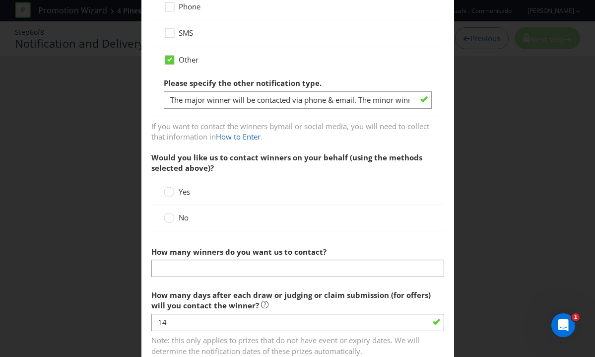
scroll to position [243, 0]
click at [173, 213] on icon at bounding box center [169, 216] width 10 height 10
click at [0, 0] on input "No" at bounding box center [0, 0] width 0 height 0
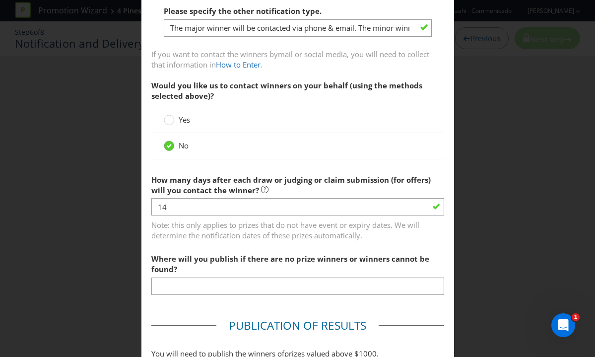
scroll to position [320, 0]
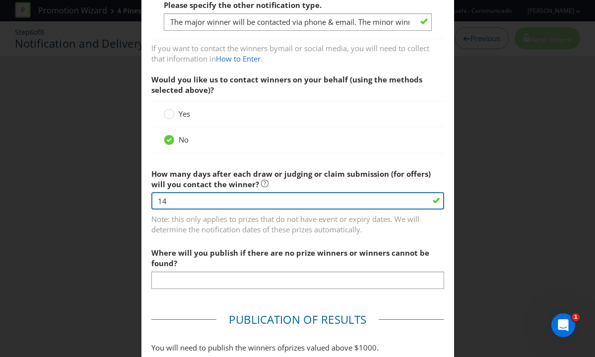
click at [197, 199] on input "14" at bounding box center [297, 200] width 293 height 17
drag, startPoint x: 195, startPoint y: 200, endPoint x: 107, endPoint y: 196, distance: 88.4
click at [108, 197] on div "Notification and Delivery Winner Notification You may be required to notify win…" at bounding box center [297, 178] width 595 height 357
type input "7"
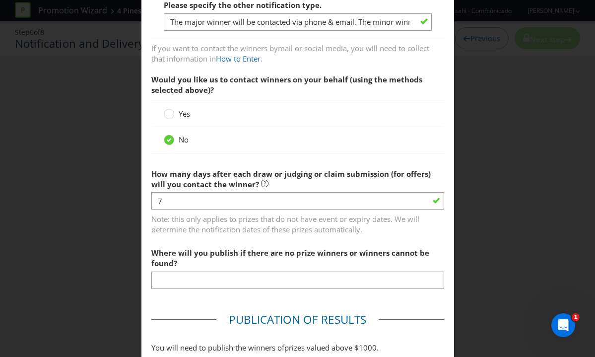
click at [212, 247] on span "Where will you publish if there are no prize winners or winners cannot be found?" at bounding box center [290, 257] width 278 height 20
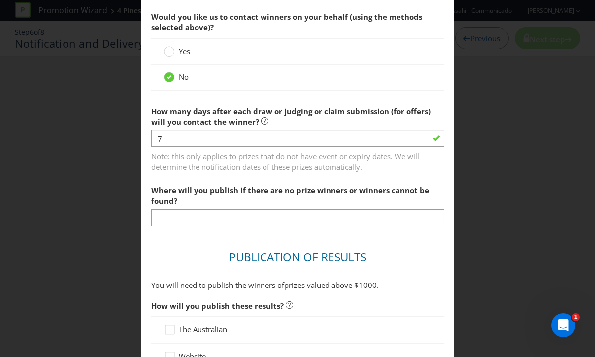
scroll to position [390, 0]
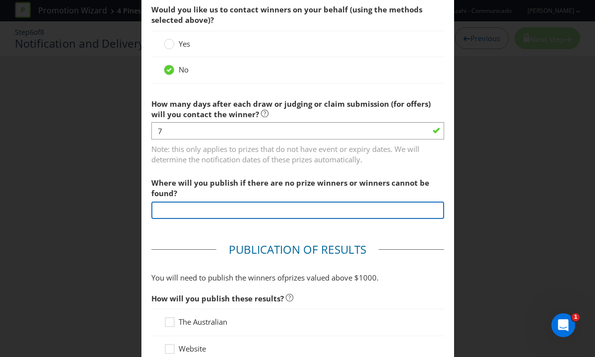
click at [210, 211] on input "text" at bounding box center [297, 209] width 293 height 17
type input "Promotional website."
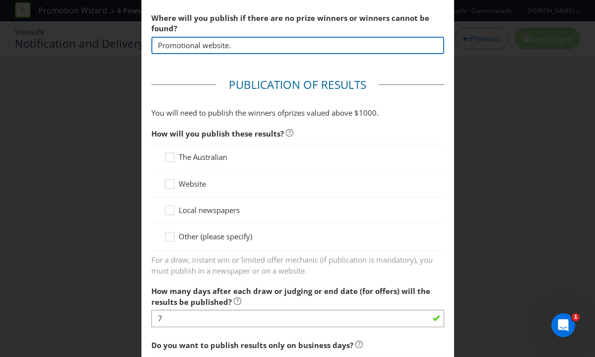
scroll to position [557, 0]
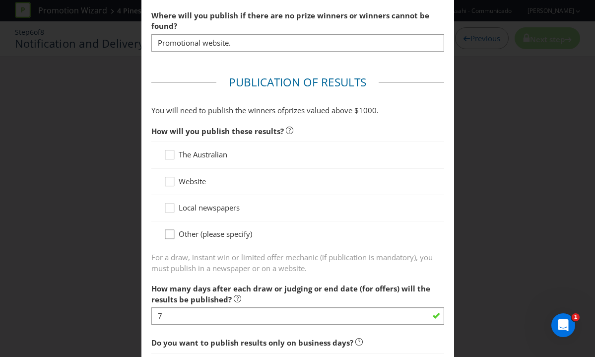
click at [170, 230] on div at bounding box center [169, 230] width 5 height 5
click at [0, 0] on input "Other (please specify)" at bounding box center [0, 0] width 0 height 0
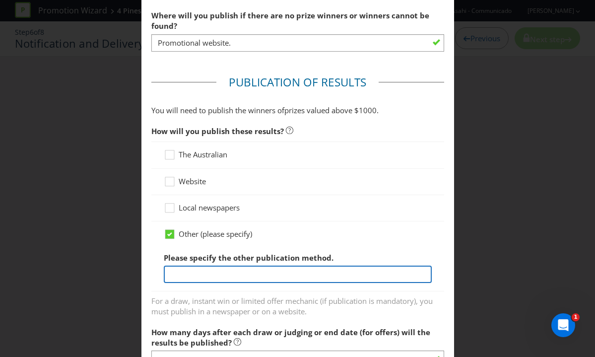
click at [195, 269] on input "text" at bounding box center [298, 273] width 268 height 17
type input "Promotional website"
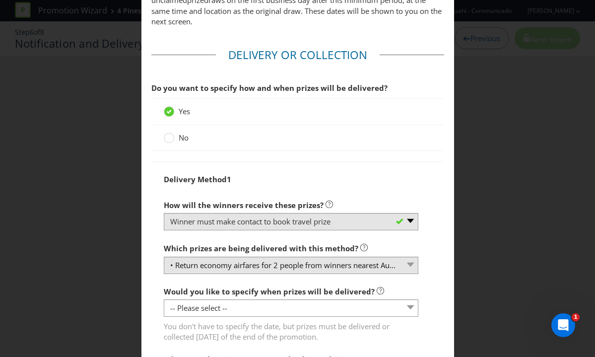
scroll to position [1102, 0]
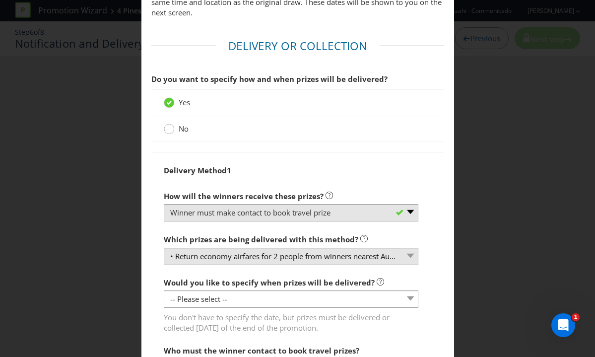
click at [169, 128] on circle at bounding box center [169, 129] width 10 height 10
click at [0, 0] on input "No" at bounding box center [0, 0] width 0 height 0
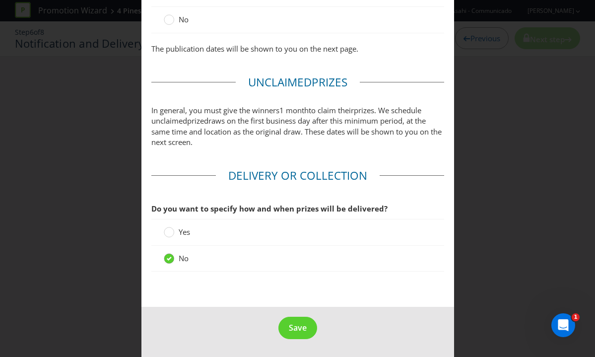
scroll to position [973, 0]
click at [308, 327] on button "Save" at bounding box center [297, 327] width 39 height 22
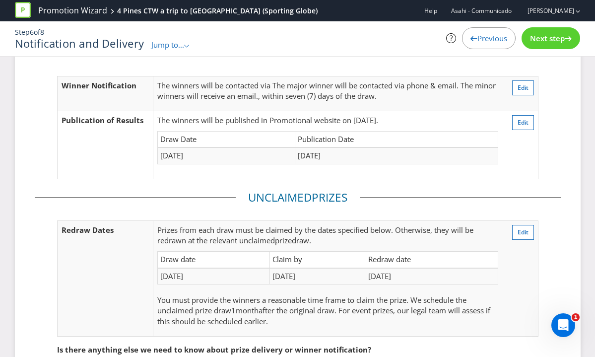
scroll to position [151, 0]
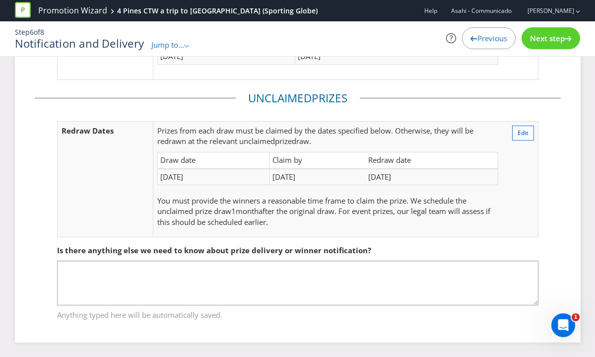
click at [540, 38] on span "Next step" at bounding box center [547, 38] width 35 height 10
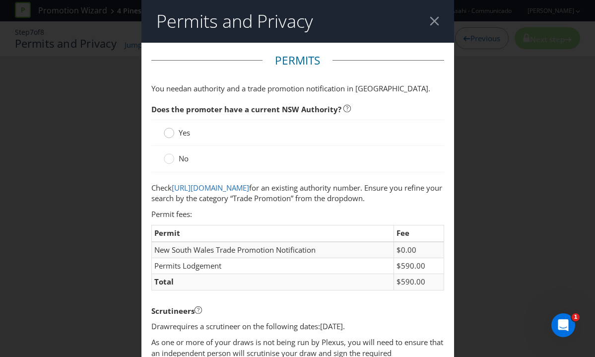
click at [170, 131] on div at bounding box center [169, 129] width 5 height 5
click at [0, 0] on input "Yes" at bounding box center [0, 0] width 0 height 0
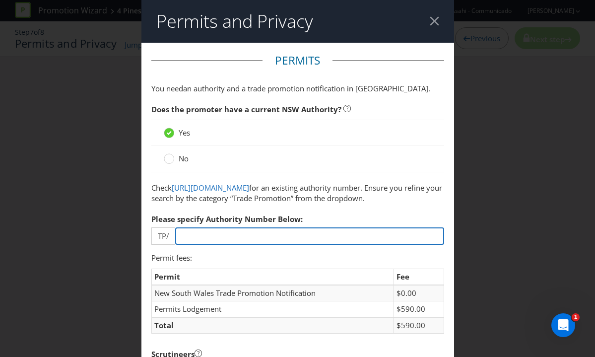
click at [191, 244] on input "number" at bounding box center [309, 235] width 269 height 17
type input "00000000"
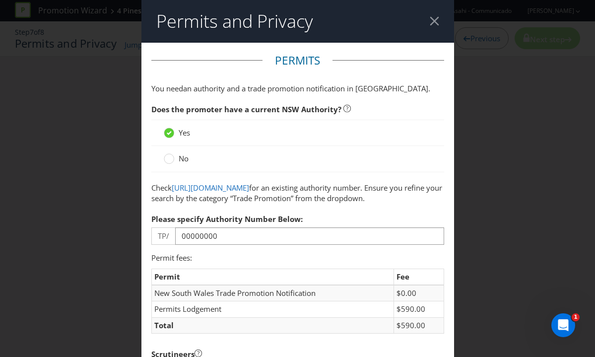
click at [302, 238] on div "Please specify Authority Number Below: TP/ 00000000" at bounding box center [297, 227] width 293 height 36
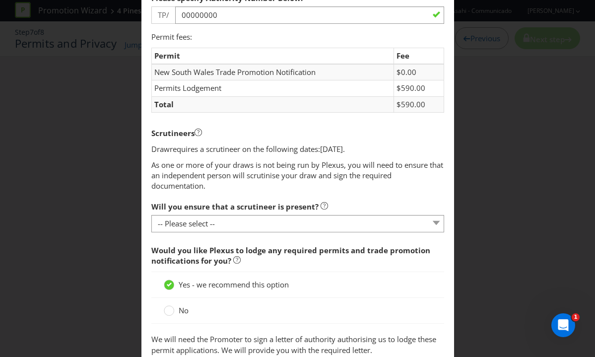
scroll to position [226, 0]
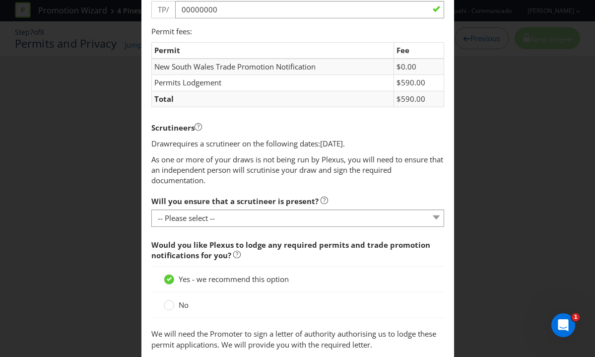
click at [304, 227] on div "Will you ensure that a scrutineer is present? -- Please select -- Yes, I agree …" at bounding box center [297, 209] width 293 height 36
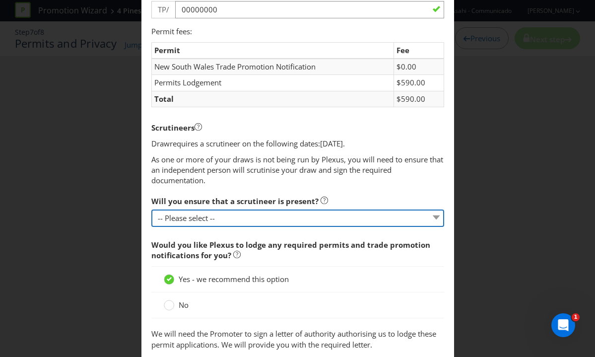
click at [301, 227] on select "-- Please select -- Yes, I agree to arrange for a scrutineer for each draw. No,…" at bounding box center [297, 217] width 293 height 17
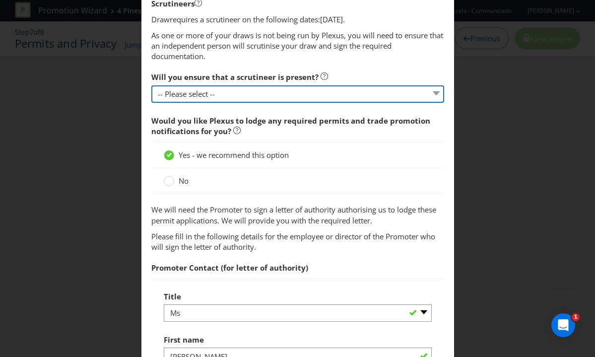
scroll to position [360, 0]
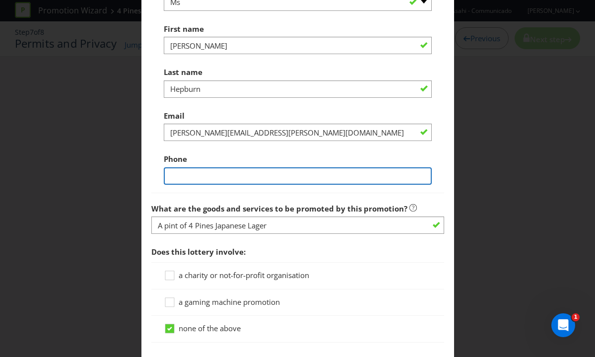
click at [268, 184] on input "text" at bounding box center [298, 175] width 268 height 17
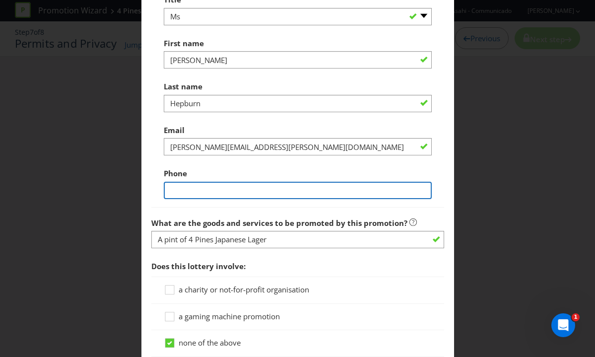
scroll to position [675, 0]
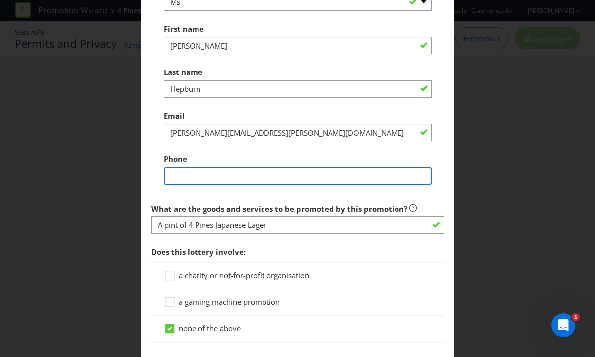
type input "0431577363"
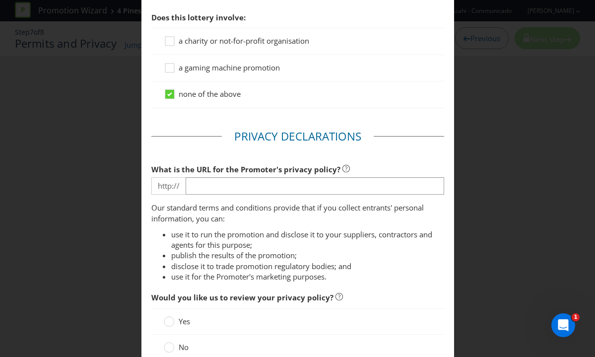
scroll to position [943, 0]
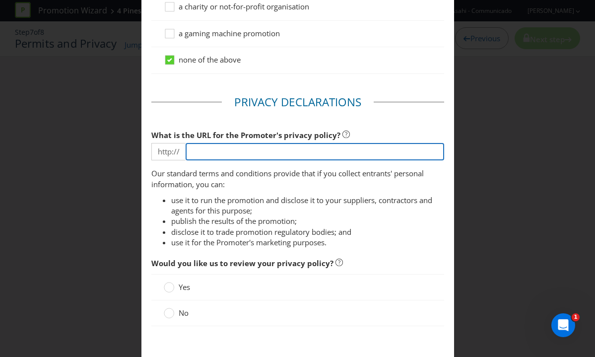
click at [257, 160] on input "text" at bounding box center [314, 151] width 258 height 17
type input "[DOMAIN_NAME][URL]"
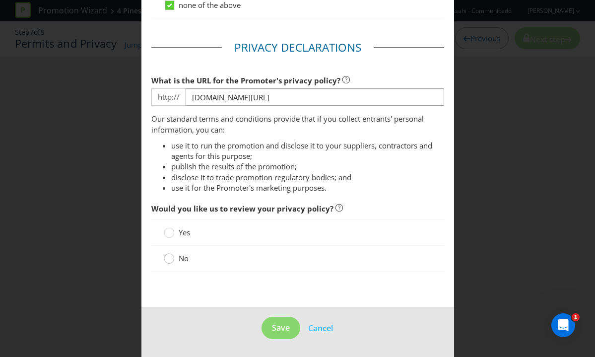
click at [169, 261] on circle at bounding box center [169, 258] width 10 height 10
click at [0, 0] on input "No" at bounding box center [0, 0] width 0 height 0
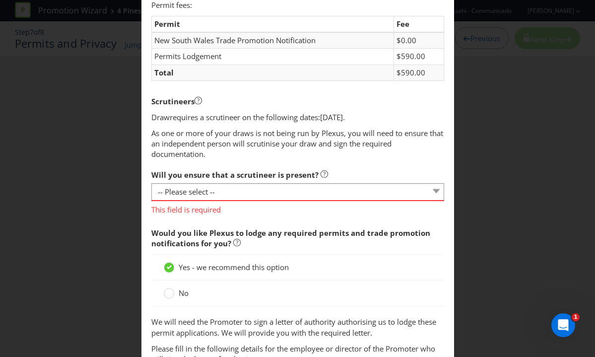
scroll to position [260, 0]
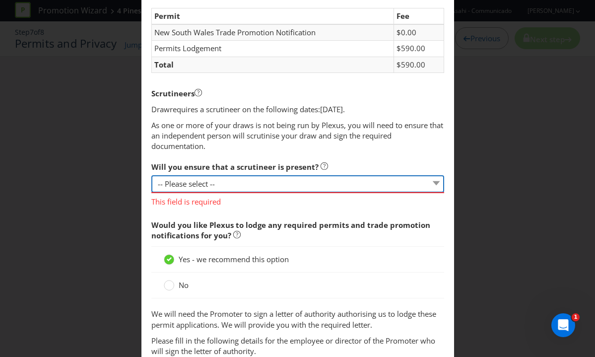
click at [276, 192] on select "-- Please select -- Yes, I agree to arrange for a scrutineer for each draw. No,…" at bounding box center [297, 183] width 293 height 17
select select "YES"
click at [151, 192] on select "-- Please select -- Yes, I agree to arrange for a scrutineer for each draw. No,…" at bounding box center [297, 183] width 293 height 17
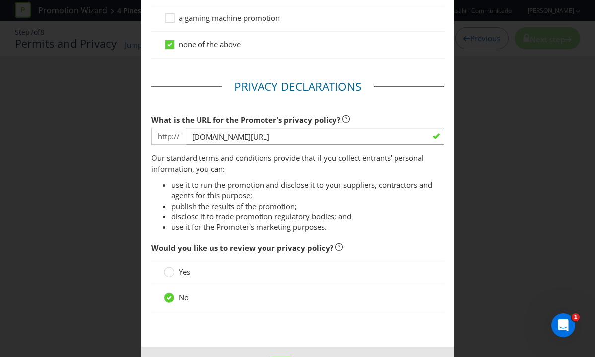
scroll to position [949, 0]
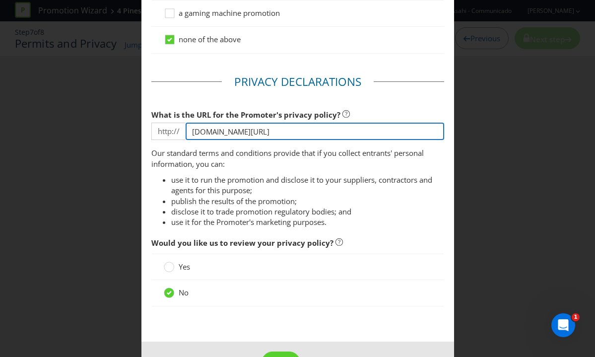
click at [251, 140] on input "[DOMAIN_NAME][URL]" at bounding box center [314, 130] width 258 height 17
drag, startPoint x: 274, startPoint y: 154, endPoint x: 118, endPoint y: 156, distance: 155.7
click at [118, 156] on div "Permits and Privacy Permits You need an authority and a trade promotion notific…" at bounding box center [297, 178] width 595 height 357
type input "[DOMAIN_NAME][URL]"
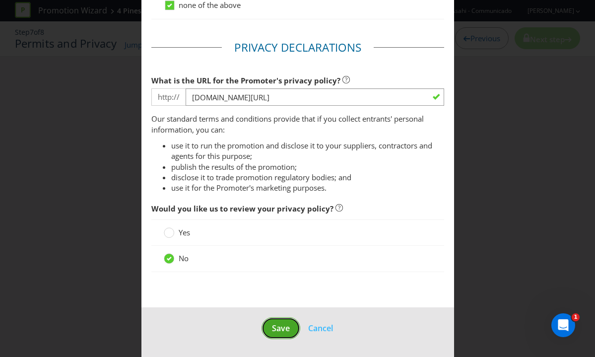
click at [291, 332] on button "Save" at bounding box center [280, 328] width 39 height 22
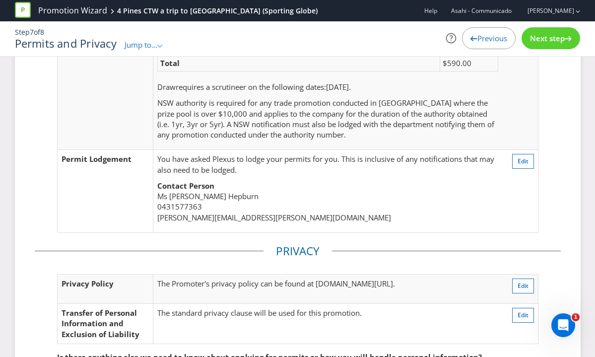
scroll to position [234, 0]
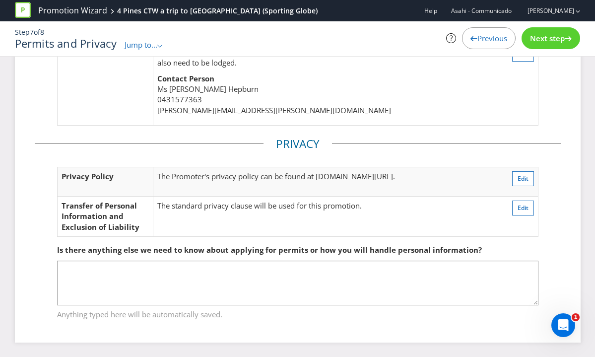
click at [556, 36] on span "Next step" at bounding box center [547, 38] width 35 height 10
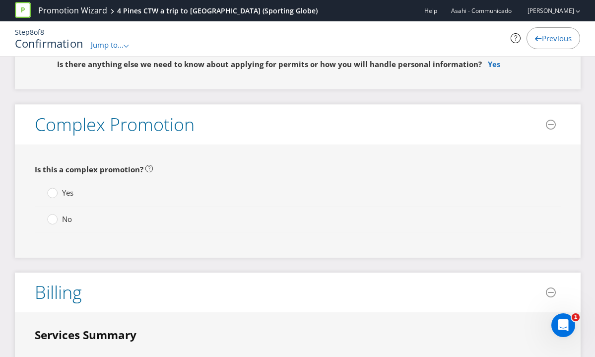
scroll to position [2589, 0]
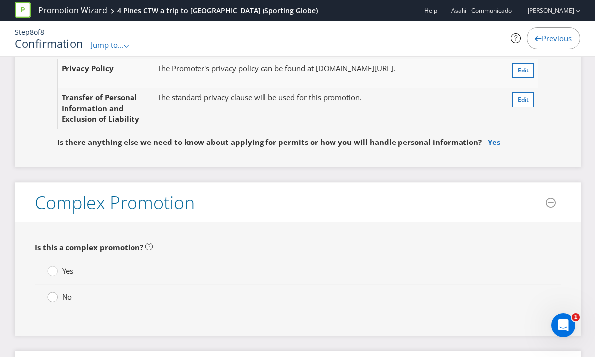
click at [50, 291] on div at bounding box center [52, 293] width 5 height 5
click at [0, 0] on input "No" at bounding box center [0, 0] width 0 height 0
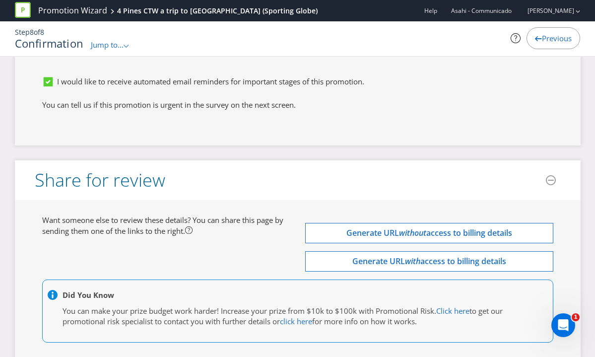
scroll to position [3775, 0]
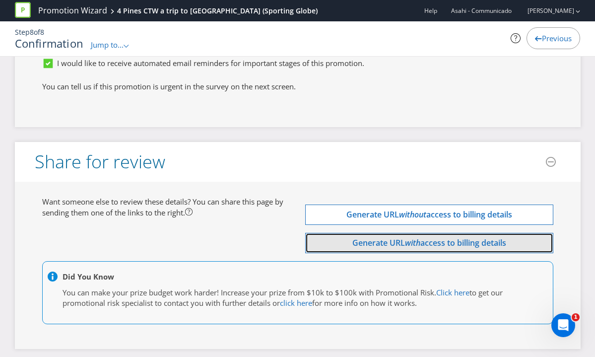
click at [405, 237] on em "with" at bounding box center [412, 242] width 15 height 11
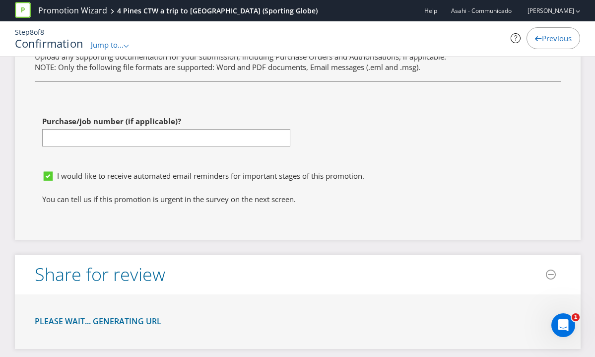
scroll to position [3785, 0]
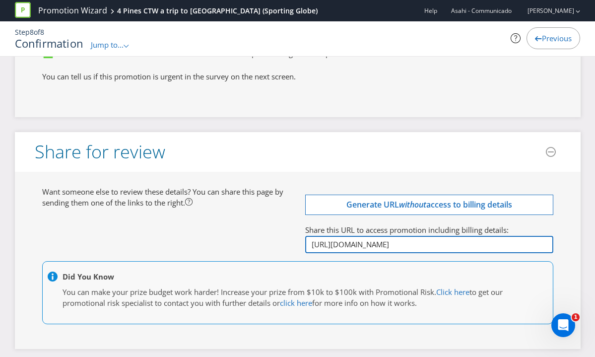
click at [316, 236] on input "[URL][DOMAIN_NAME]" at bounding box center [429, 244] width 248 height 17
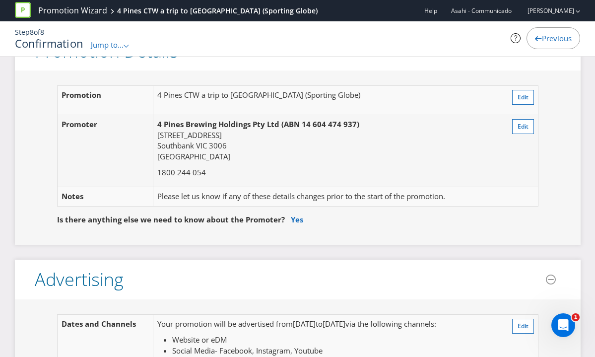
scroll to position [0, 0]
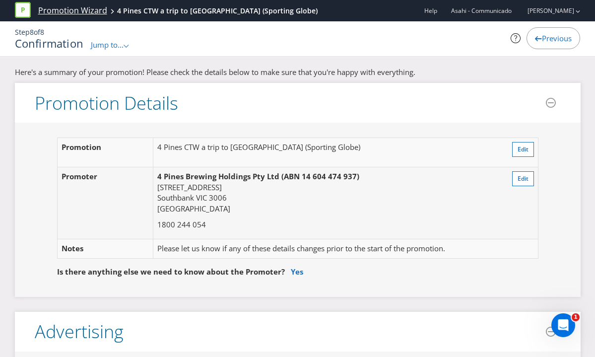
click at [76, 14] on link "Promotion Wizard" at bounding box center [72, 10] width 69 height 11
